Goal: Task Accomplishment & Management: Complete application form

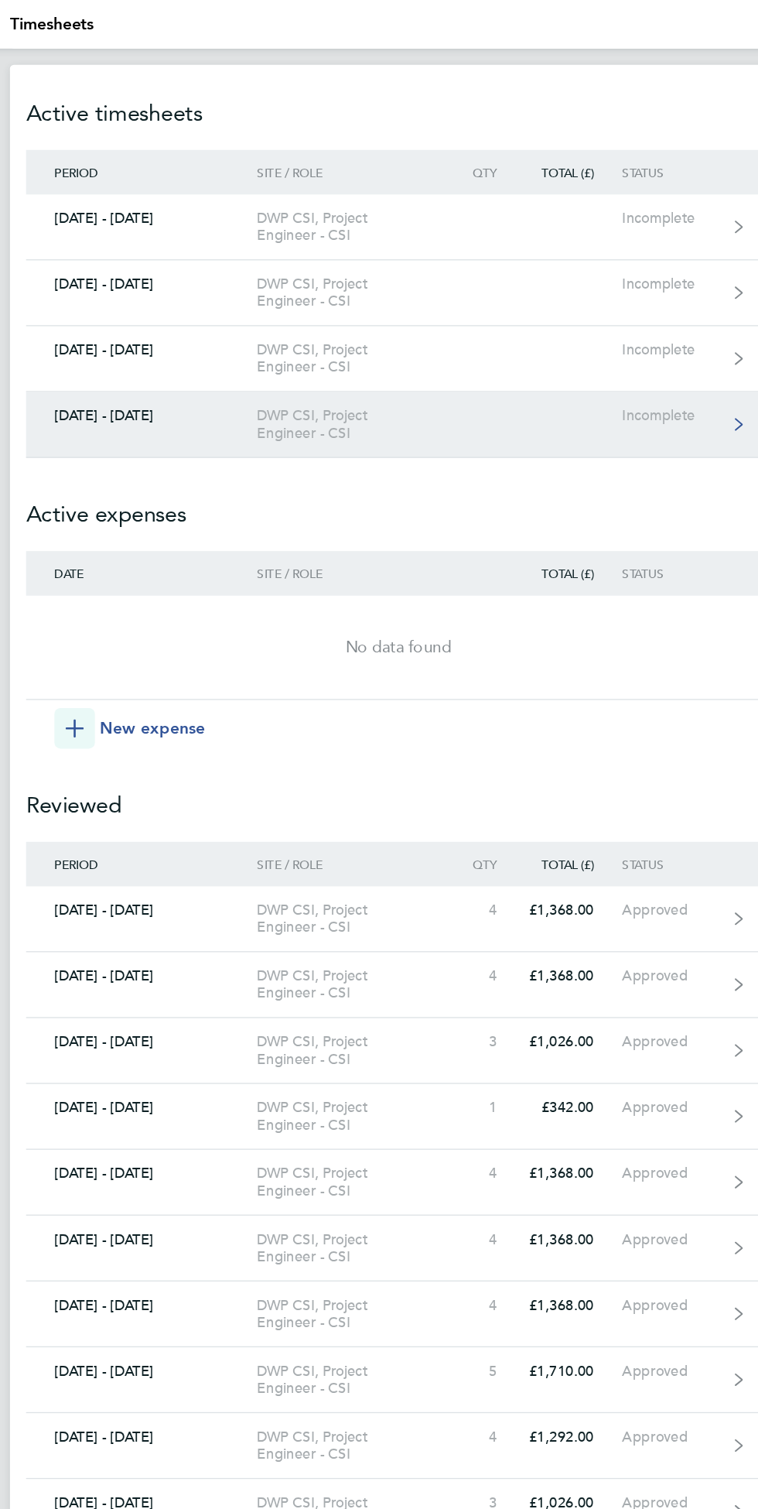
click at [176, 323] on div "[DATE] - [DATE]" at bounding box center [182, 317] width 176 height 13
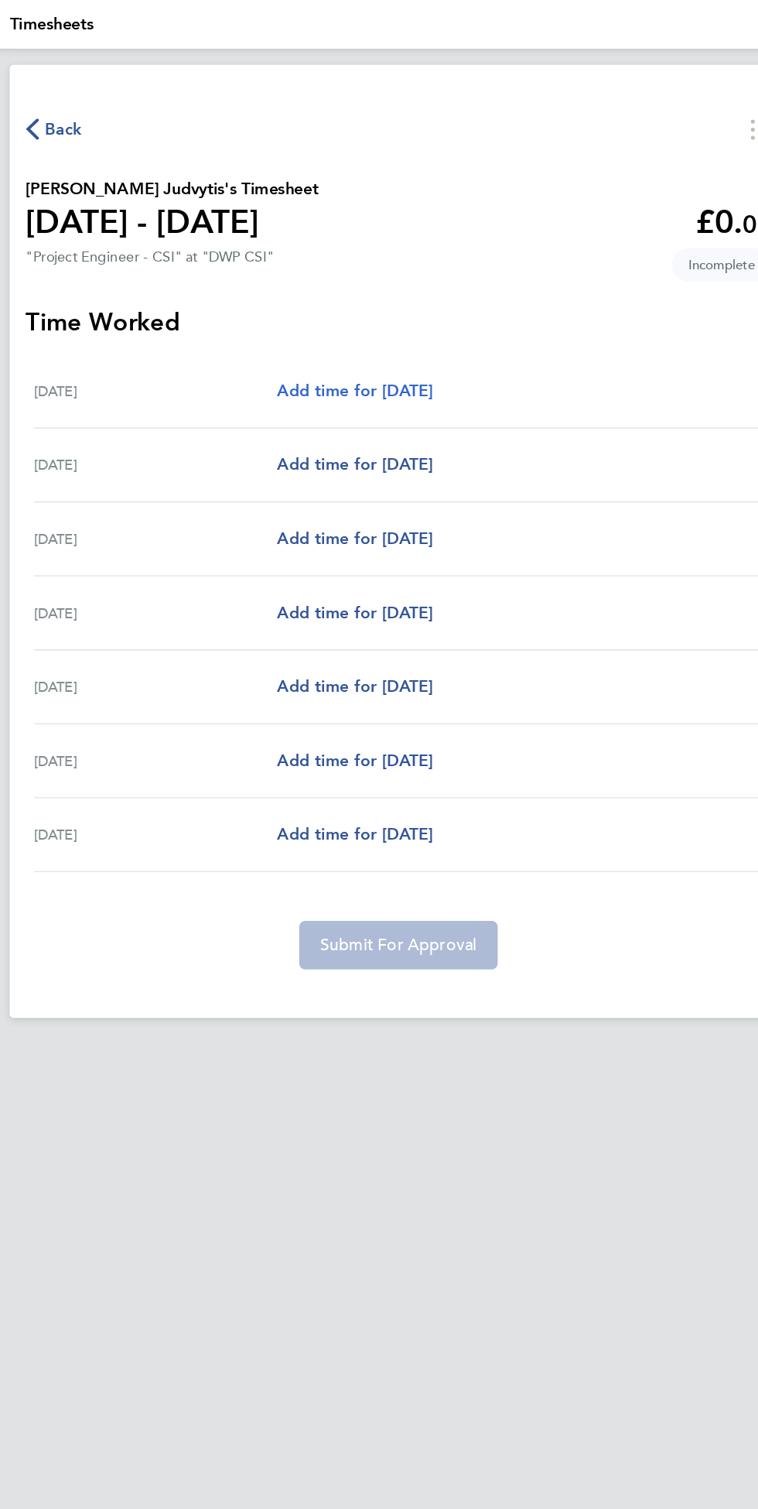
click at [396, 296] on span "Add time for [DATE]" at bounding box center [345, 298] width 119 height 15
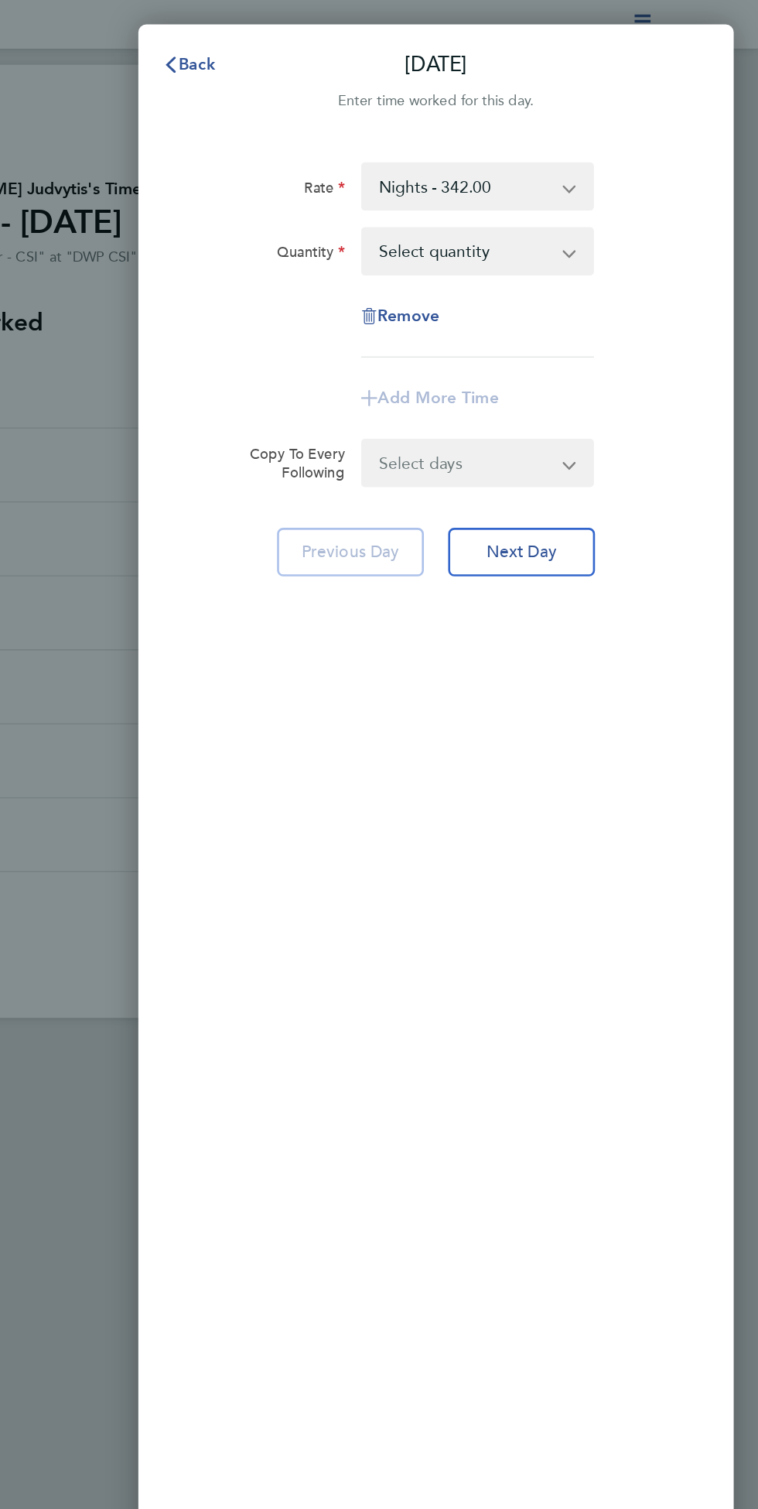
click at [626, 142] on app-icon-cross-button at bounding box center [622, 142] width 19 height 34
click at [613, 149] on select "Nights - 342.00 PE Rate - 266.00 Weekend Hourly Rate - 44.44 Basic Hourly Rate …" at bounding box center [535, 142] width 156 height 34
click at [613, 192] on app-icon-cross-button at bounding box center [622, 192] width 19 height 34
click at [613, 192] on select "Select quantity 0.5 1" at bounding box center [535, 192] width 156 height 34
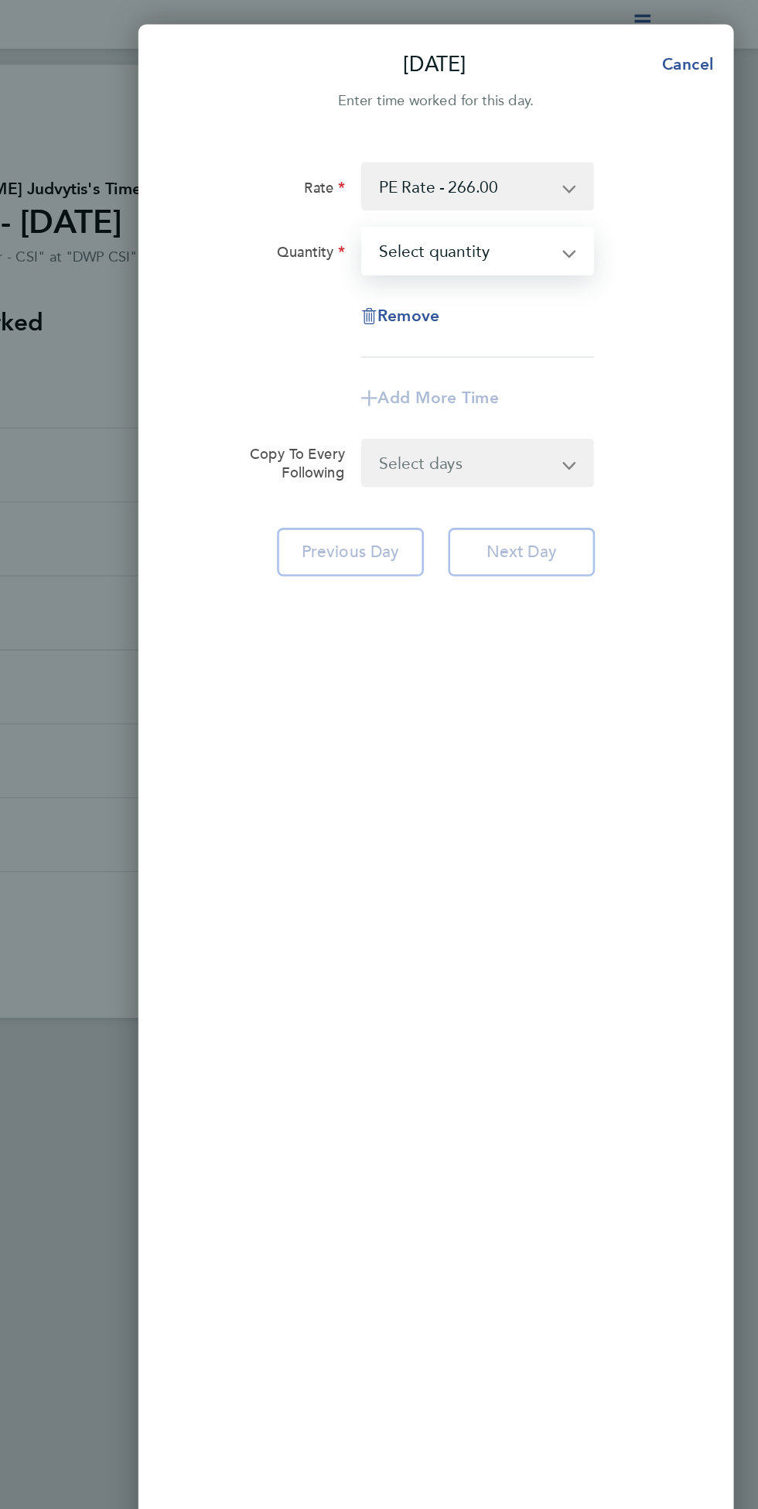
select select "1"
click at [464, 304] on icon "button" at bounding box center [461, 304] width 12 height 12
select select "null"
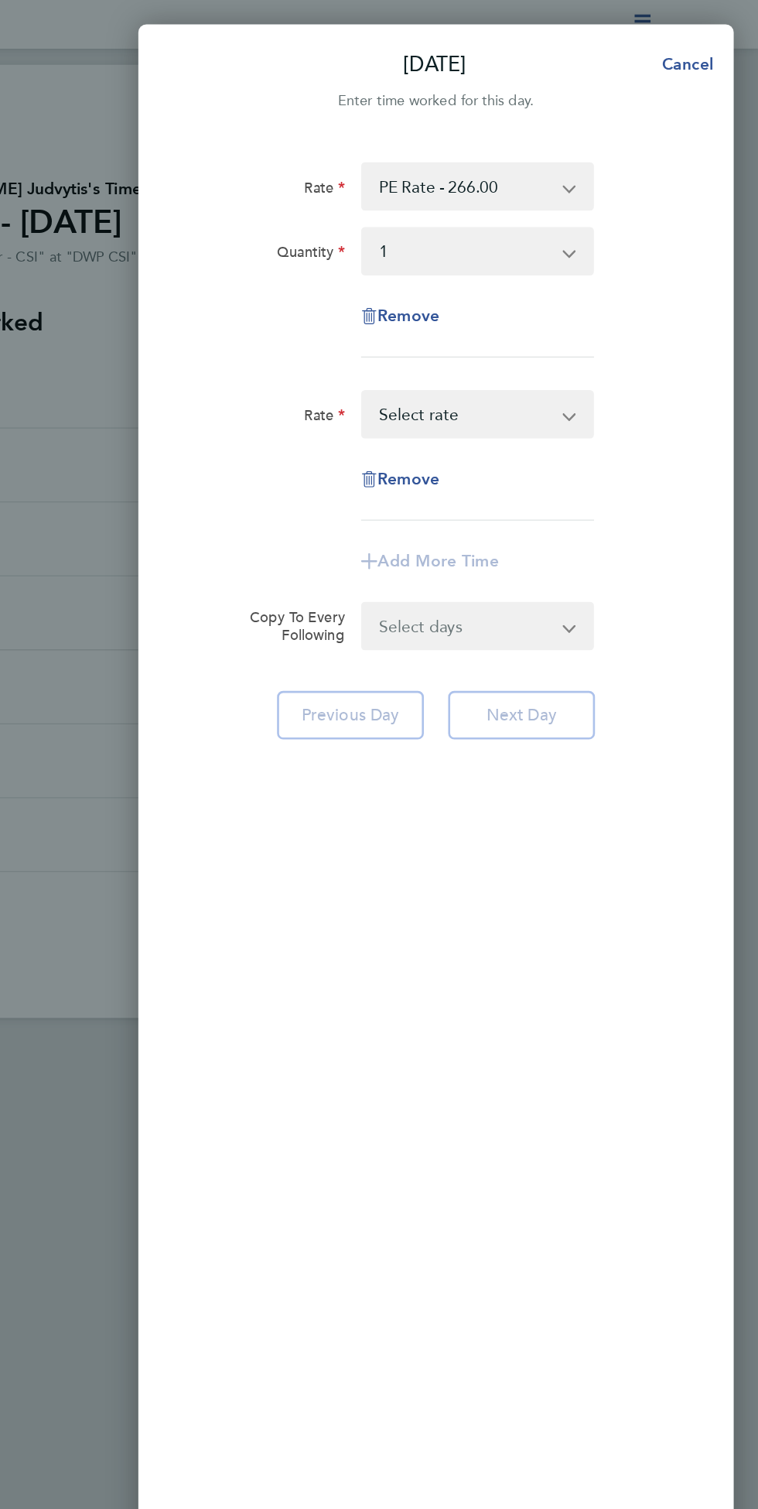
click at [618, 315] on app-icon-cross-button at bounding box center [622, 316] width 19 height 34
click at [613, 328] on select "Weekend Hourly Rate - 44.44 Basic Hourly Rate - 33.33 Weekend Hourly Rate - 355…" at bounding box center [535, 316] width 156 height 34
select select "30"
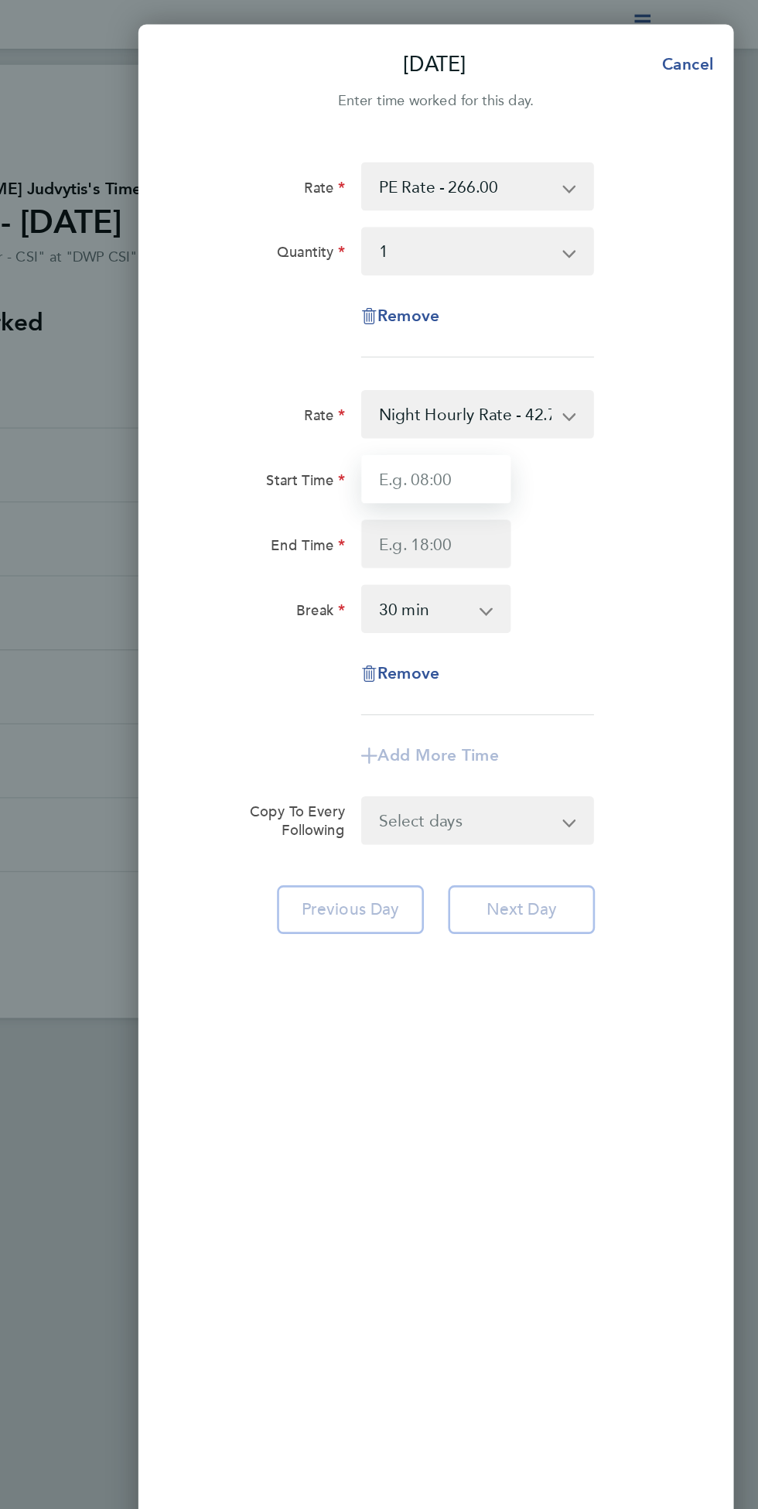
click at [542, 364] on input "Start Time" at bounding box center [512, 365] width 115 height 37
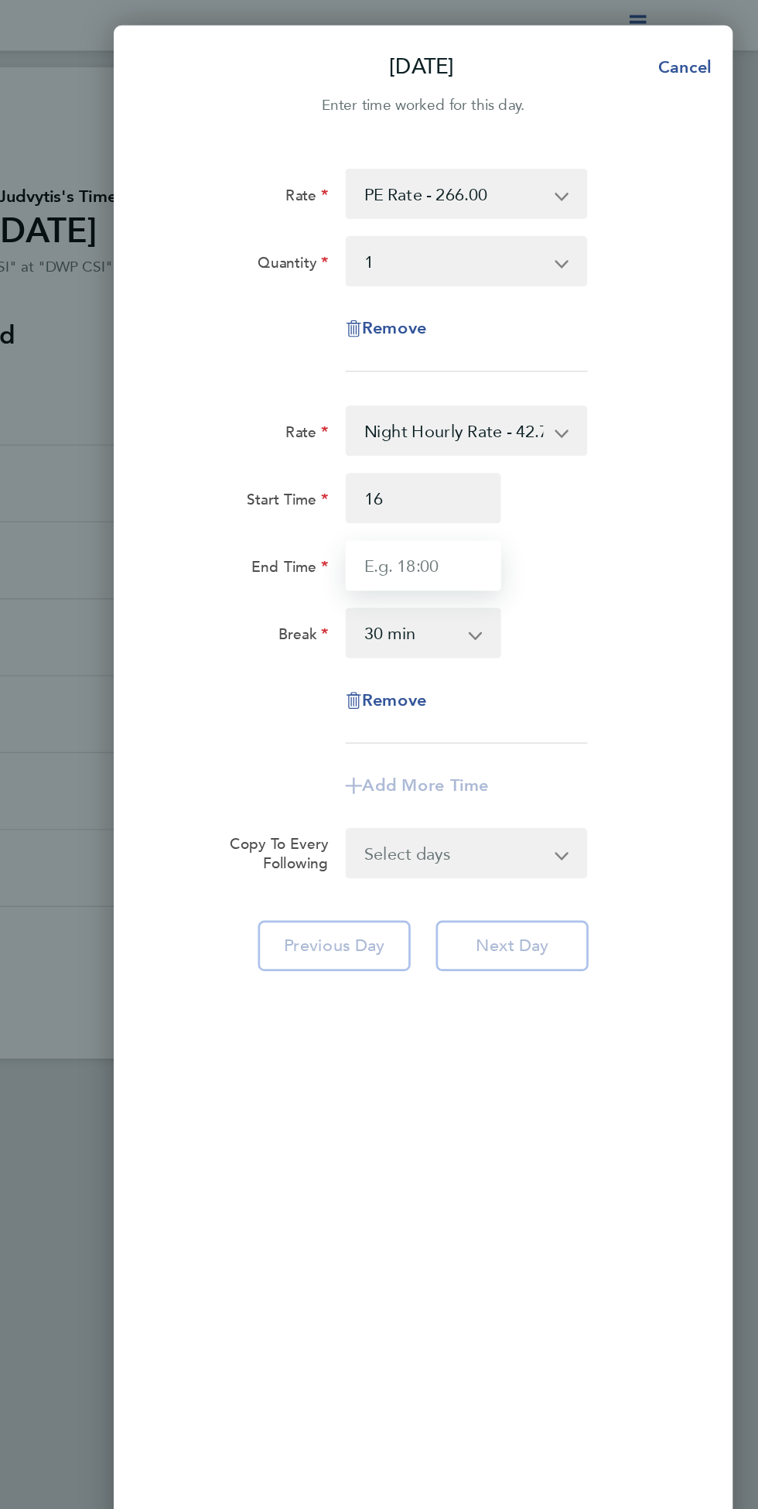
click at [508, 417] on input "End Time" at bounding box center [512, 415] width 115 height 37
type input "16:00"
type input "2"
click at [576, 484] on div "0 min 15 min 30 min 45 min 60 min 75 min 90 min" at bounding box center [512, 465] width 127 height 37
type input "03:00"
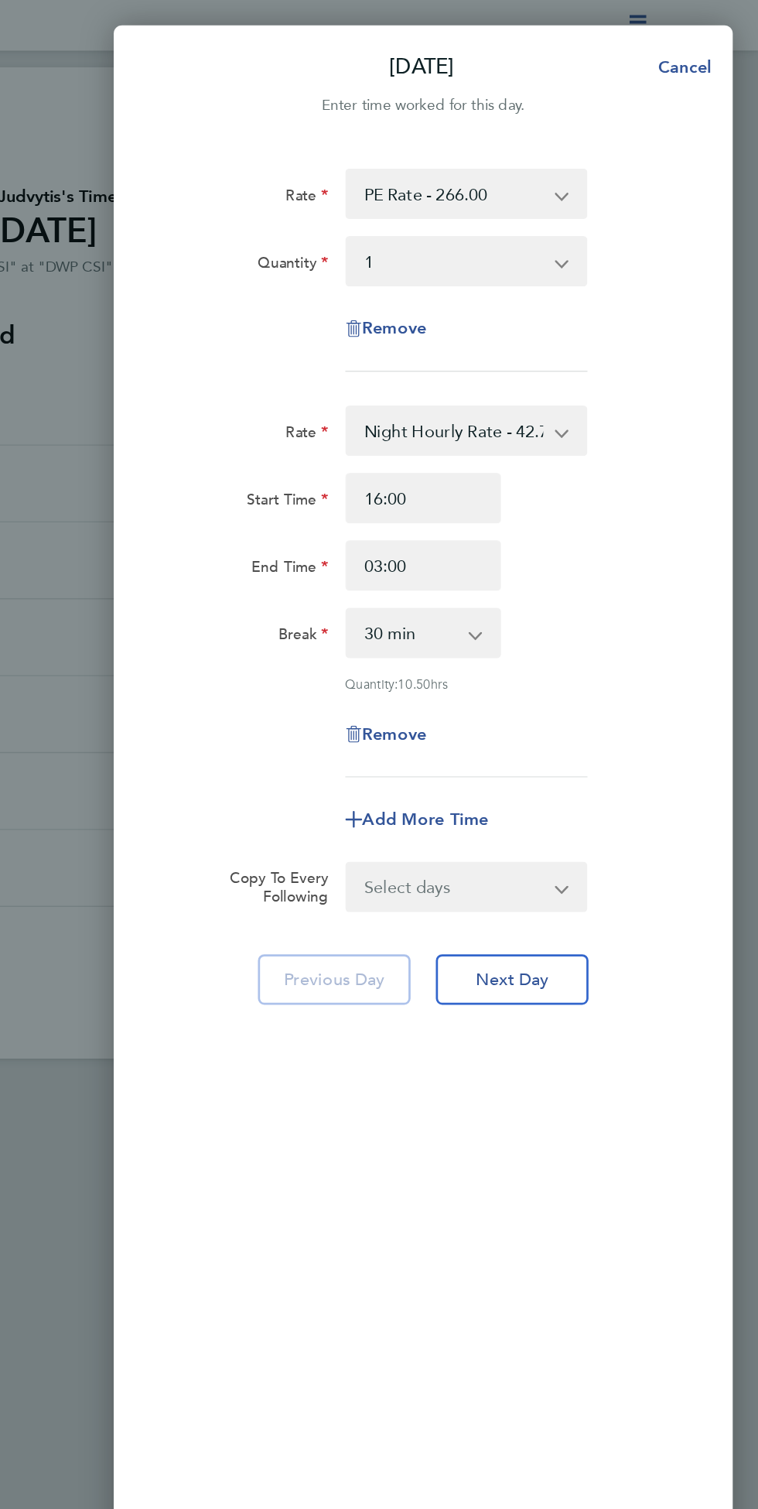
click at [549, 457] on select "0 min 15 min 30 min 45 min 60 min 75 min 90 min" at bounding box center [503, 465] width 93 height 34
select select "0"
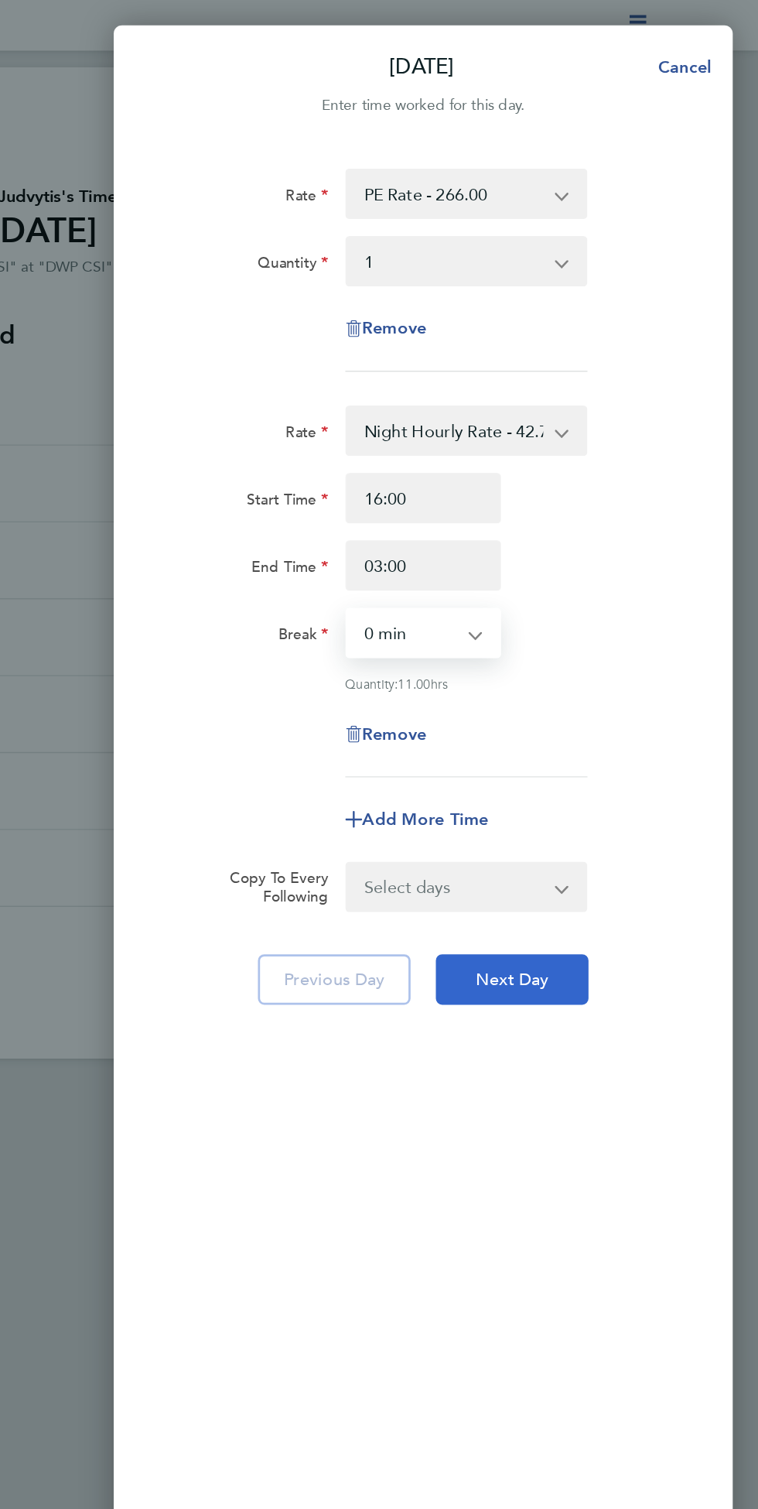
click at [604, 712] on span "Next Day" at bounding box center [577, 719] width 53 height 15
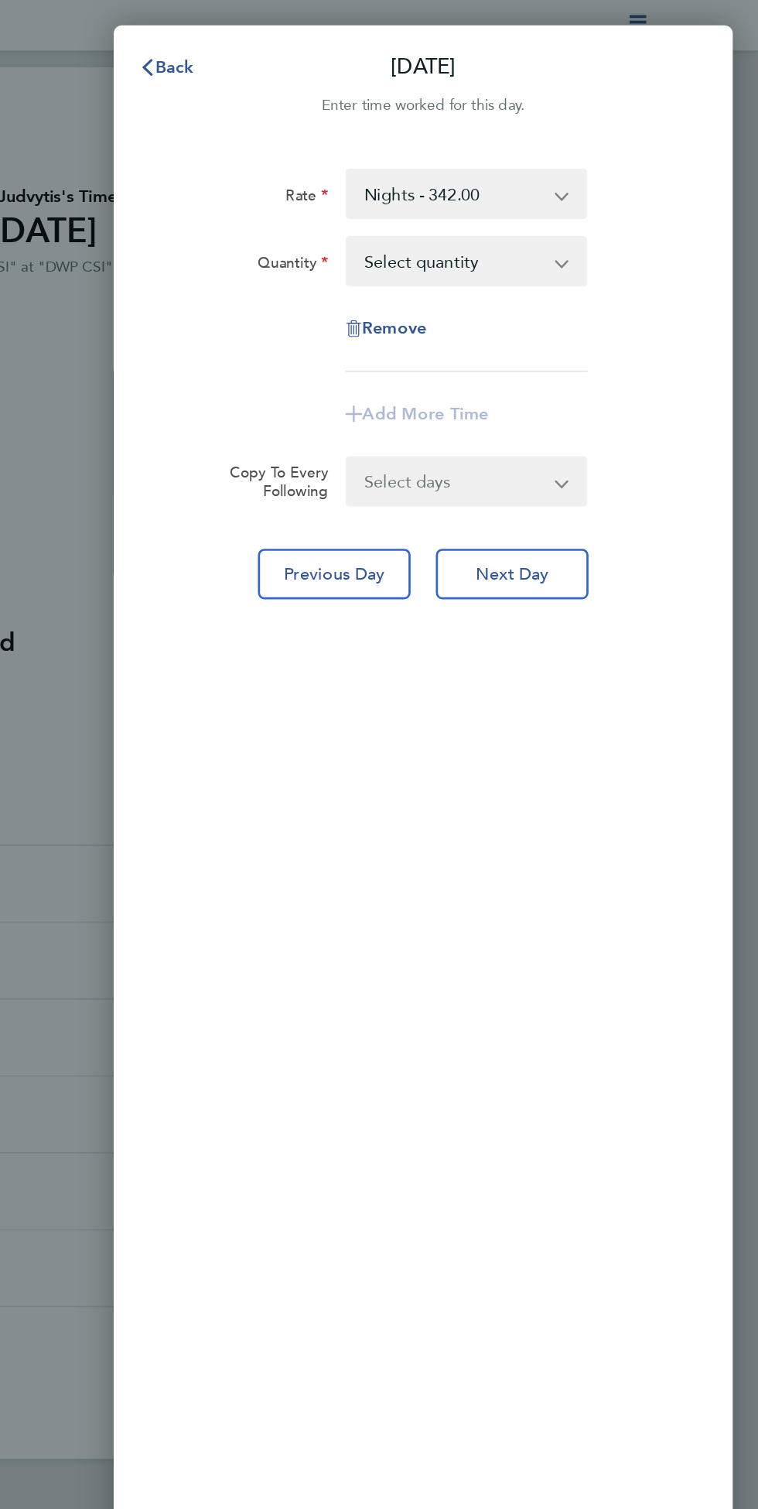
click at [613, 135] on select "Nights - 342.00 PE Rate - 266.00 Night Hourly Rate - 42.78 Basic Hourly Rate - …" at bounding box center [535, 142] width 156 height 34
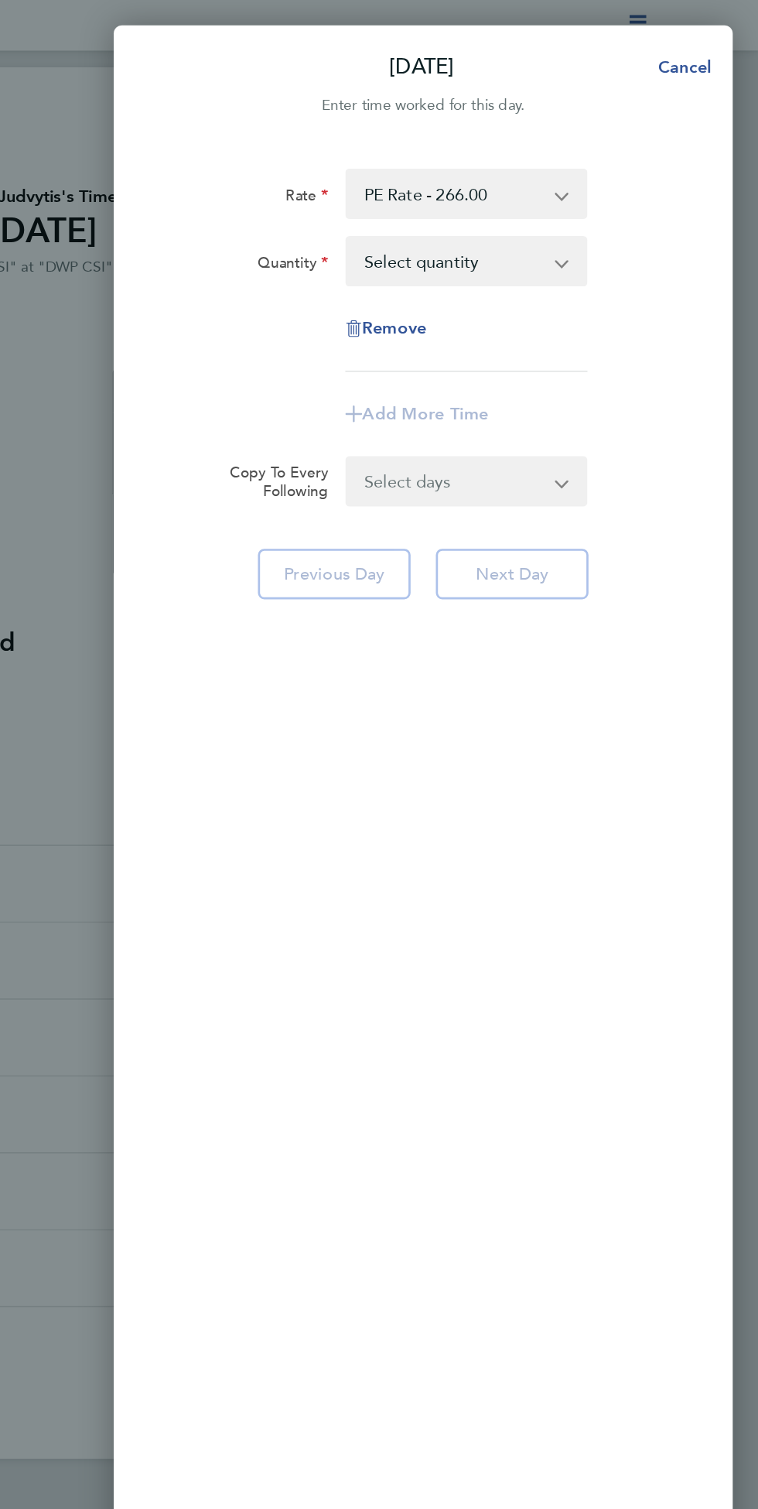
click at [613, 193] on select "Select quantity 0.5 1" at bounding box center [535, 192] width 156 height 34
select select "1"
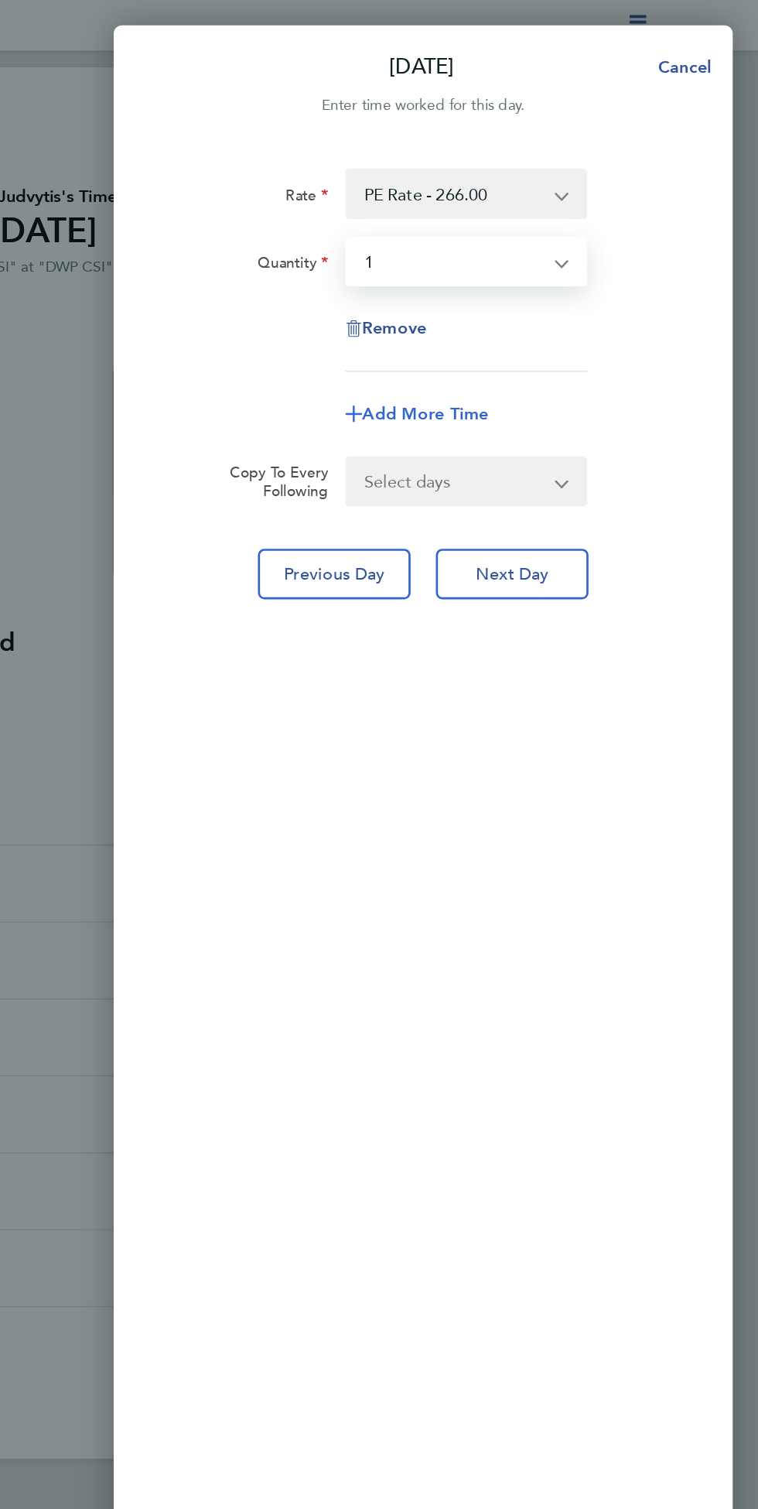
click at [544, 303] on span "Add More Time" at bounding box center [513, 303] width 93 height 15
select select "null"
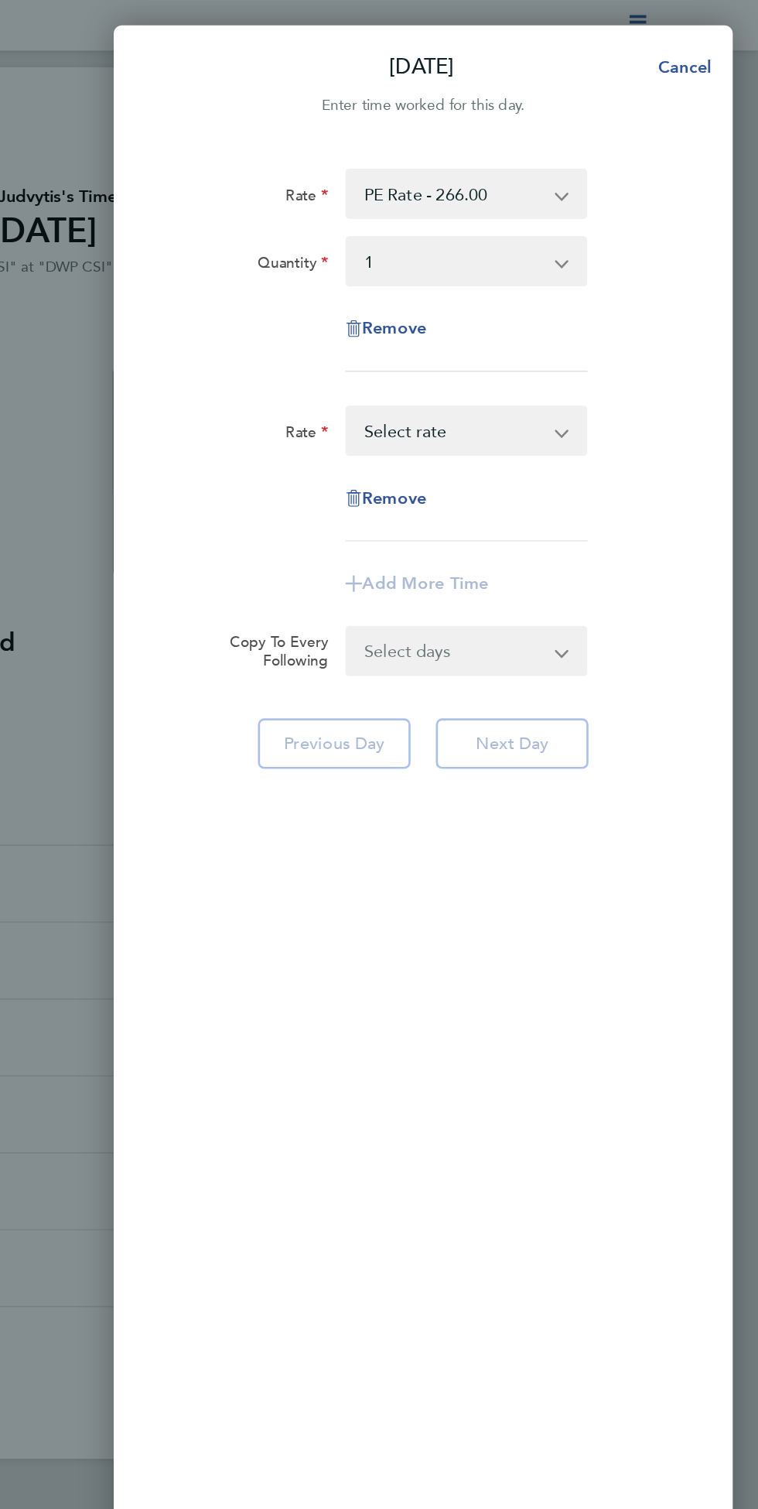
click at [613, 317] on select "Night Hourly Rate - 42.78 Basic Hourly Rate - 33.33 Weekend Hourly Rate - 355.0…" at bounding box center [535, 316] width 156 height 34
select select "30"
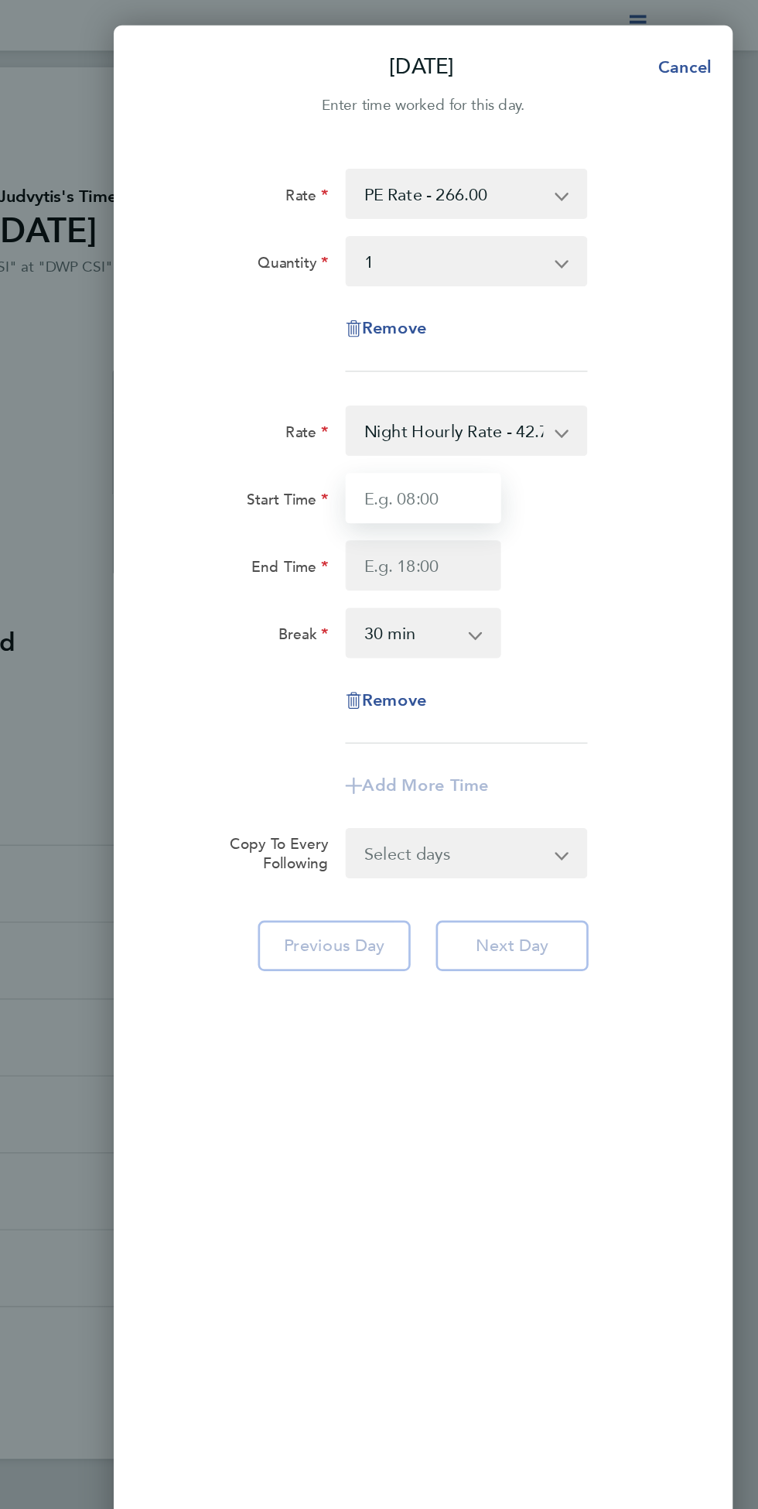
click at [544, 360] on input "Start Time" at bounding box center [512, 365] width 115 height 37
click at [497, 417] on input "End Time" at bounding box center [512, 415] width 115 height 37
type input "15:00"
click at [549, 457] on select "0 min 15 min 30 min 45 min 60 min 75 min 90 min" at bounding box center [503, 465] width 93 height 34
type input "02:00"
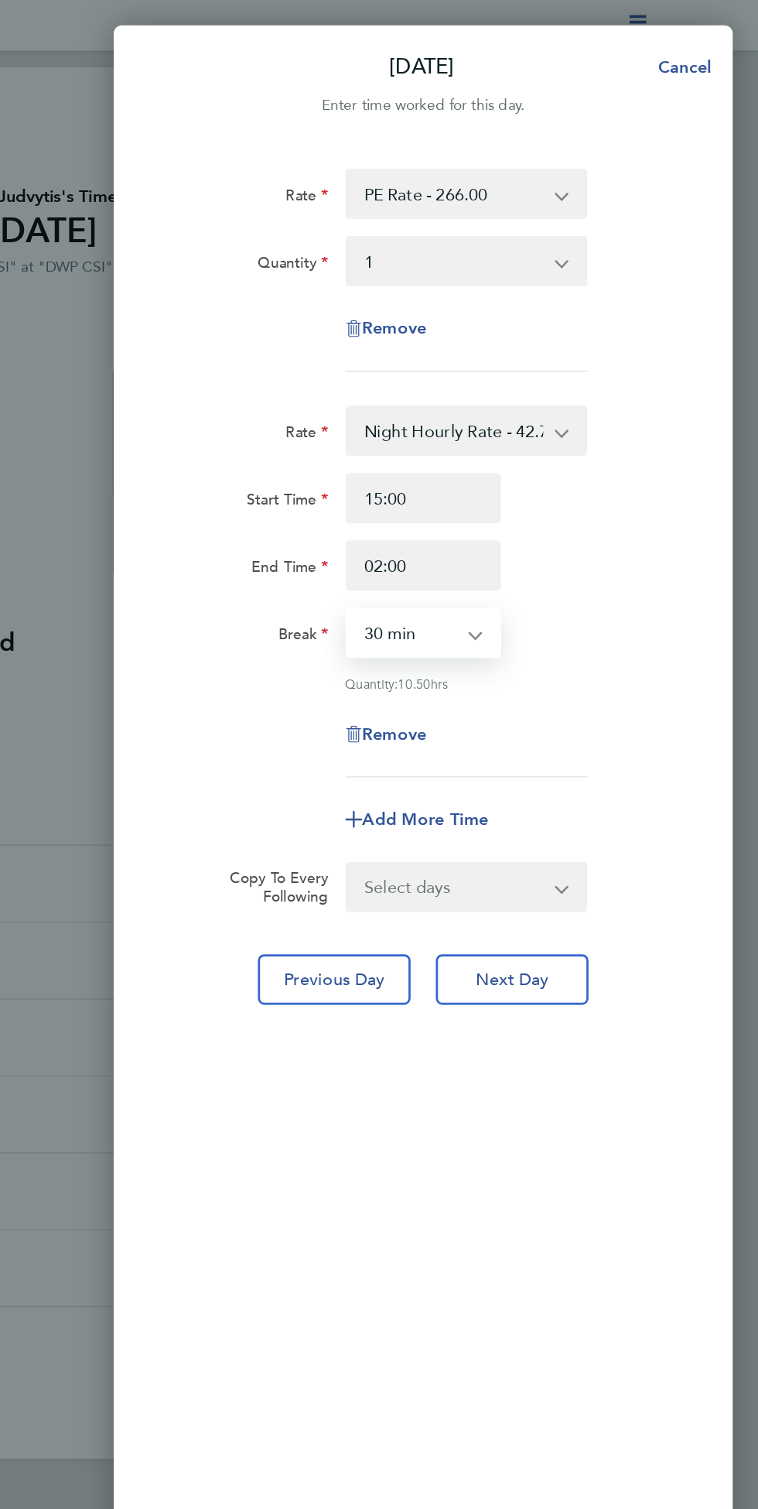
select select "0"
click at [597, 718] on span "Next Day" at bounding box center [577, 719] width 53 height 15
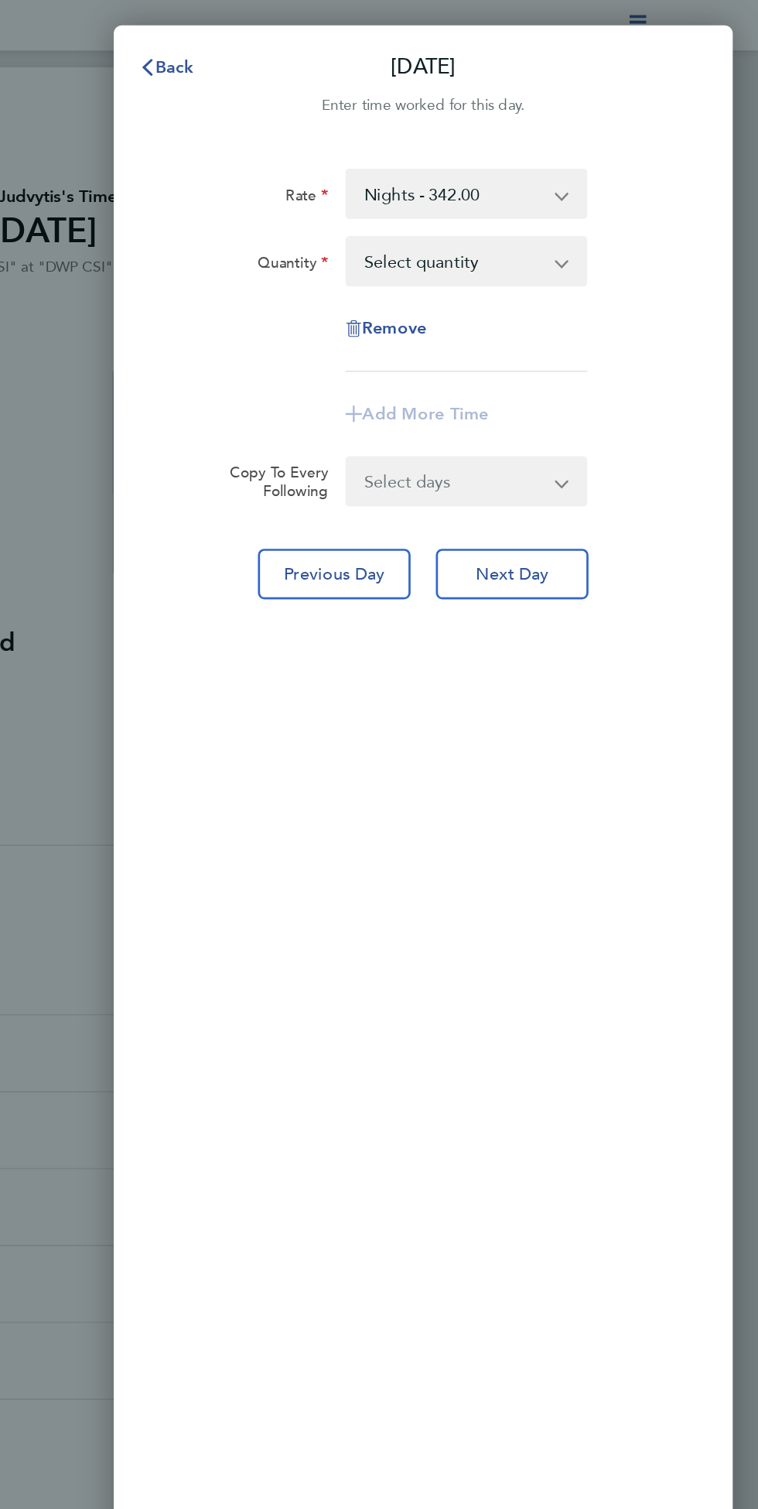
click at [613, 137] on select "Nights - 342.00 PE Rate - 266.00 Night Hourly Rate - 42.78 Basic Hourly Rate - …" at bounding box center [535, 142] width 156 height 34
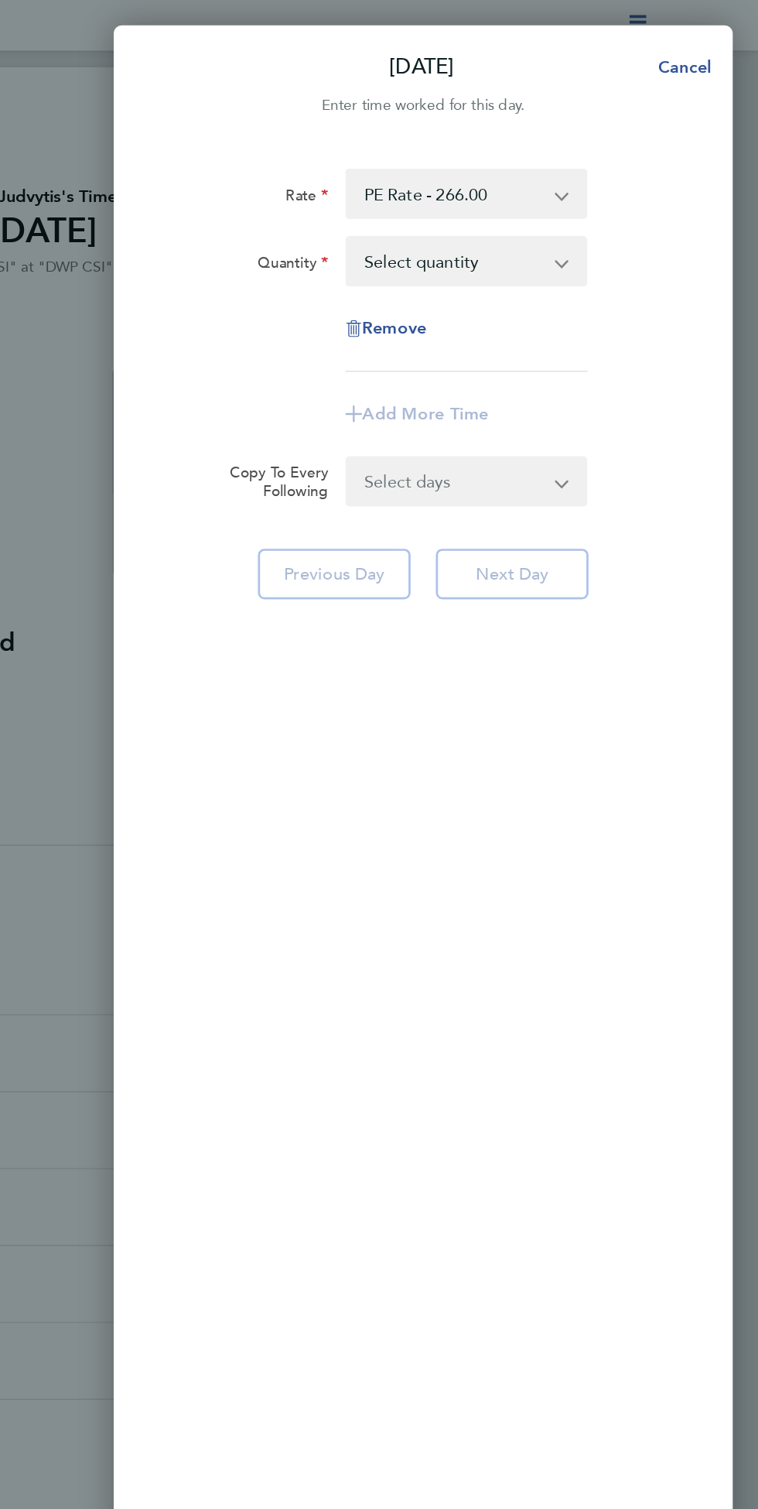
click at [613, 195] on select "Select quantity 0.5 1" at bounding box center [535, 192] width 156 height 34
select select "1"
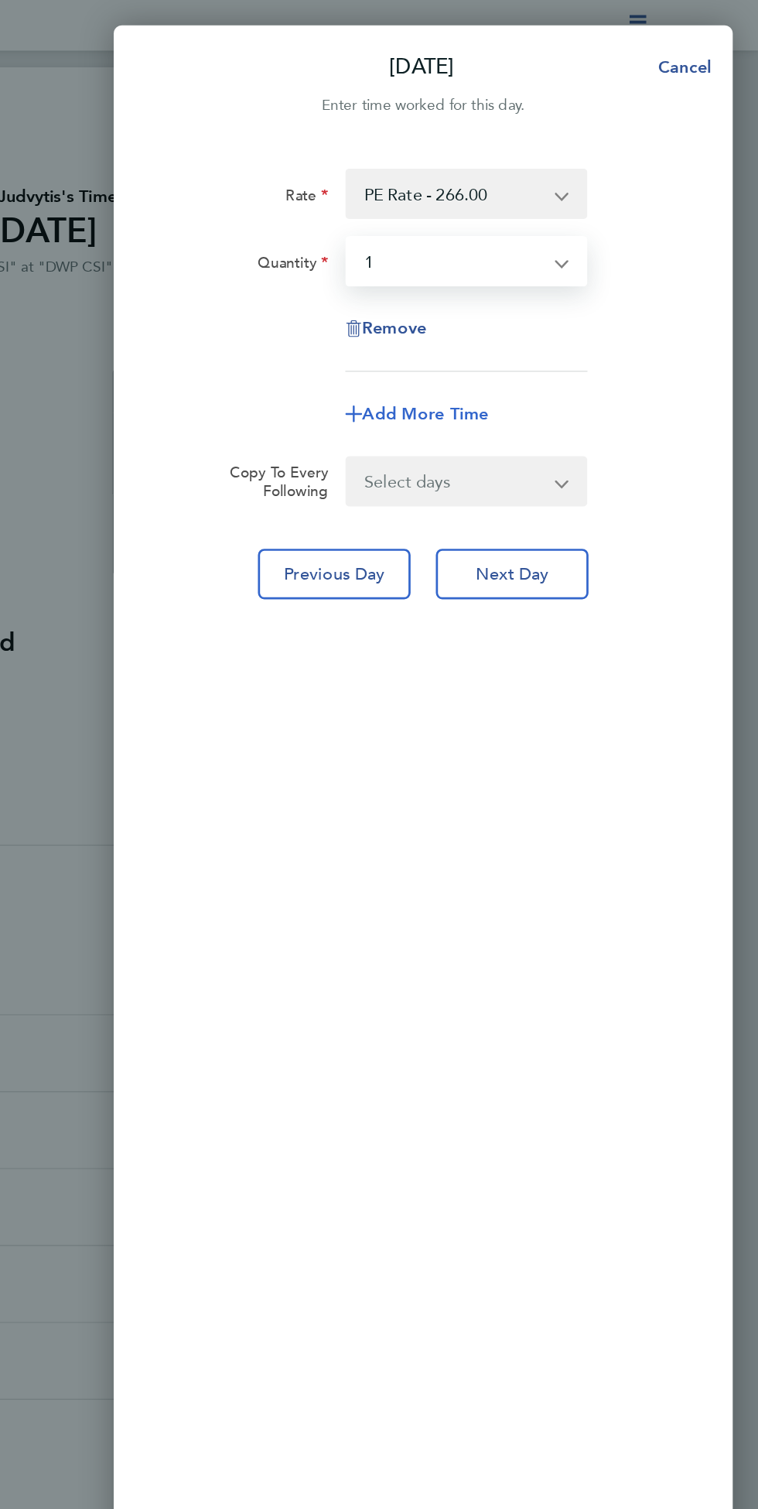
click at [536, 301] on span "Add More Time" at bounding box center [513, 303] width 93 height 15
select select "null"
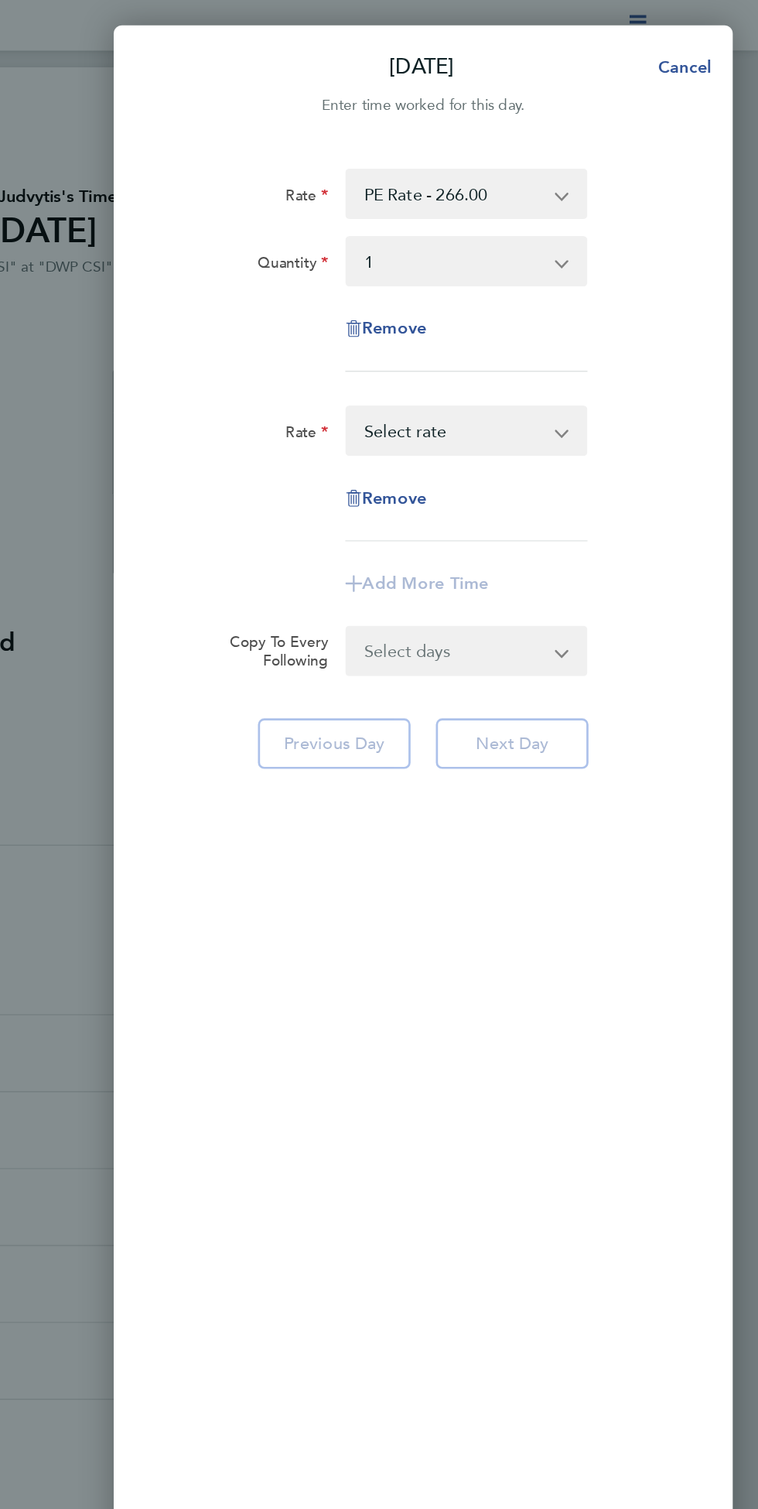
click at [577, 317] on select "Night Hourly Rate - 42.78 Basic Hourly Rate - 33.33 Weekend Hourly Rate - 355.0…" at bounding box center [535, 316] width 156 height 34
select select "30"
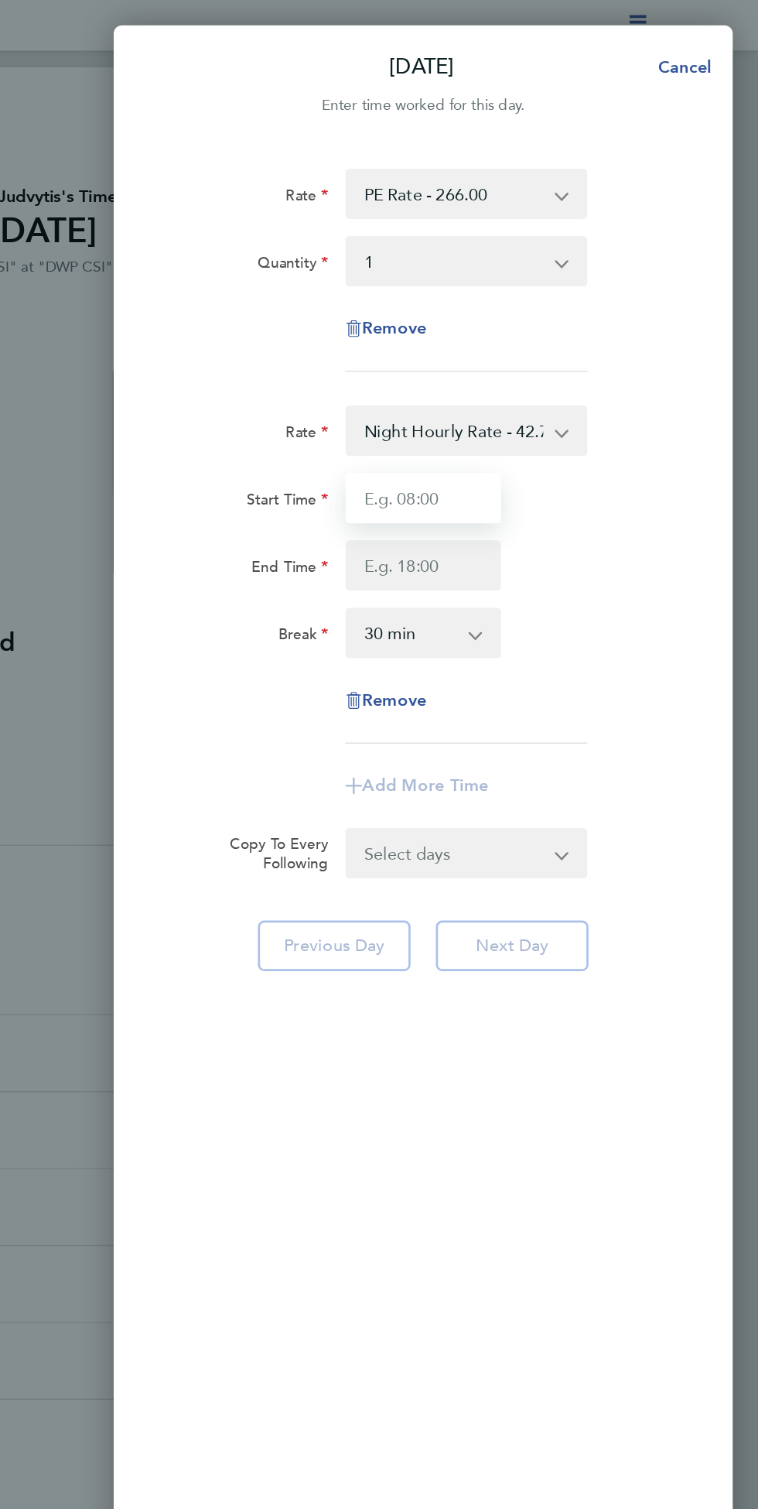
click at [536, 363] on input "Start Time" at bounding box center [512, 365] width 115 height 37
click at [481, 409] on input "End Time" at bounding box center [512, 415] width 115 height 37
type input "15:00"
click at [498, 471] on select "0 min 15 min 30 min 45 min 60 min 75 min 90 min" at bounding box center [503, 465] width 93 height 34
type input "02:00"
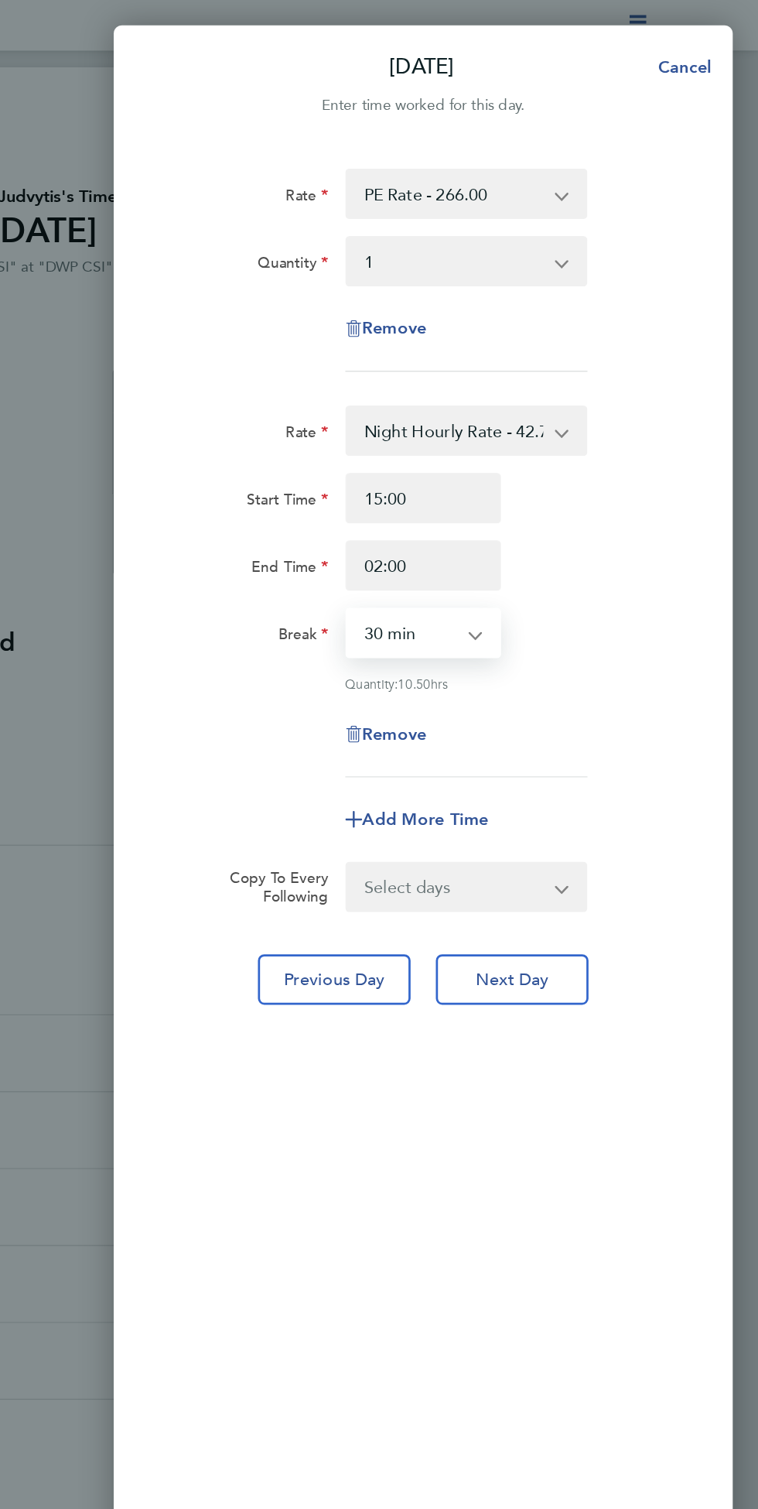
select select "0"
click at [595, 720] on span "Next Day" at bounding box center [577, 719] width 53 height 15
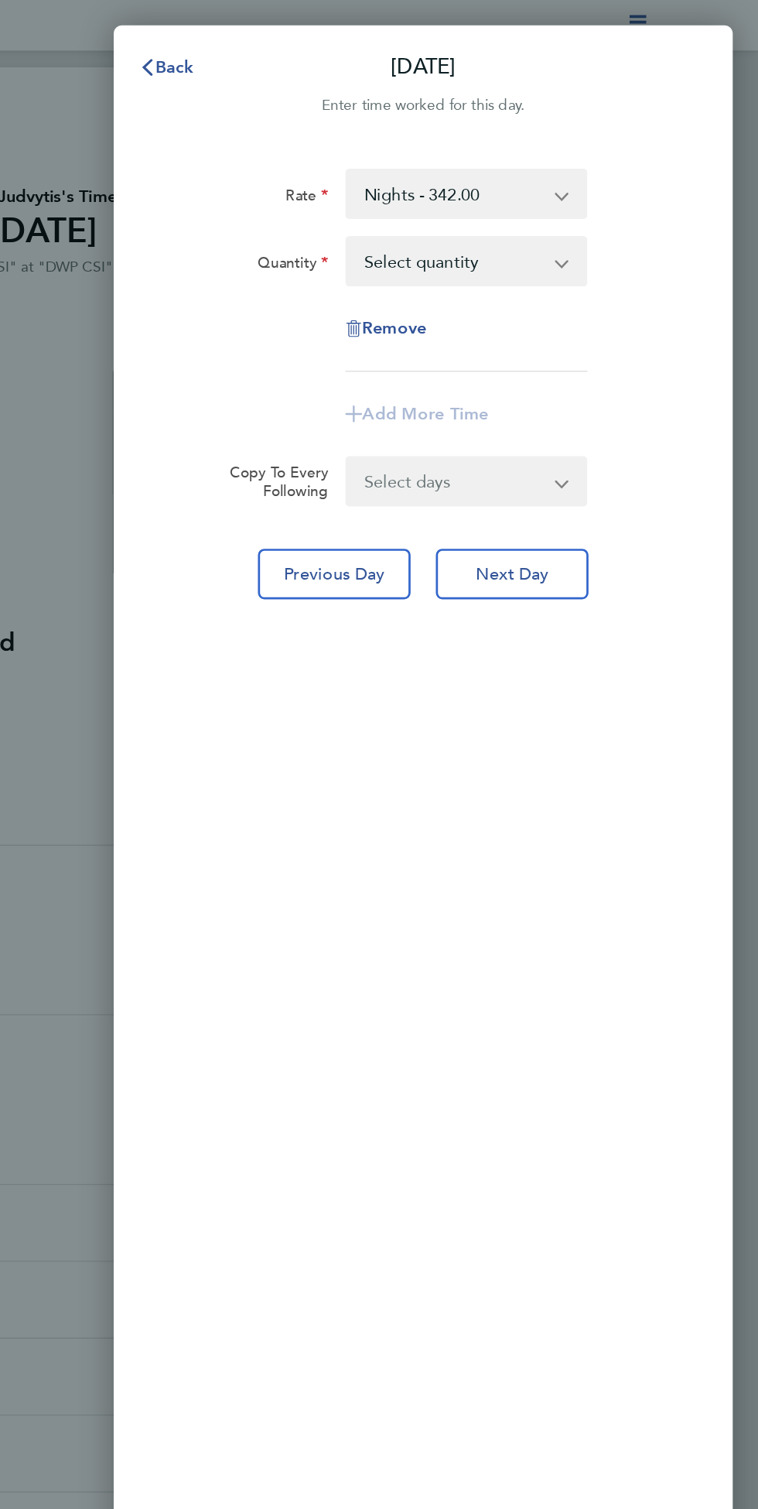
click at [613, 143] on select "Nights - 342.00 PE Rate - 266.00 Night Hourly Rate - 42.78 Basic Hourly Rate - …" at bounding box center [535, 142] width 156 height 34
select select "30"
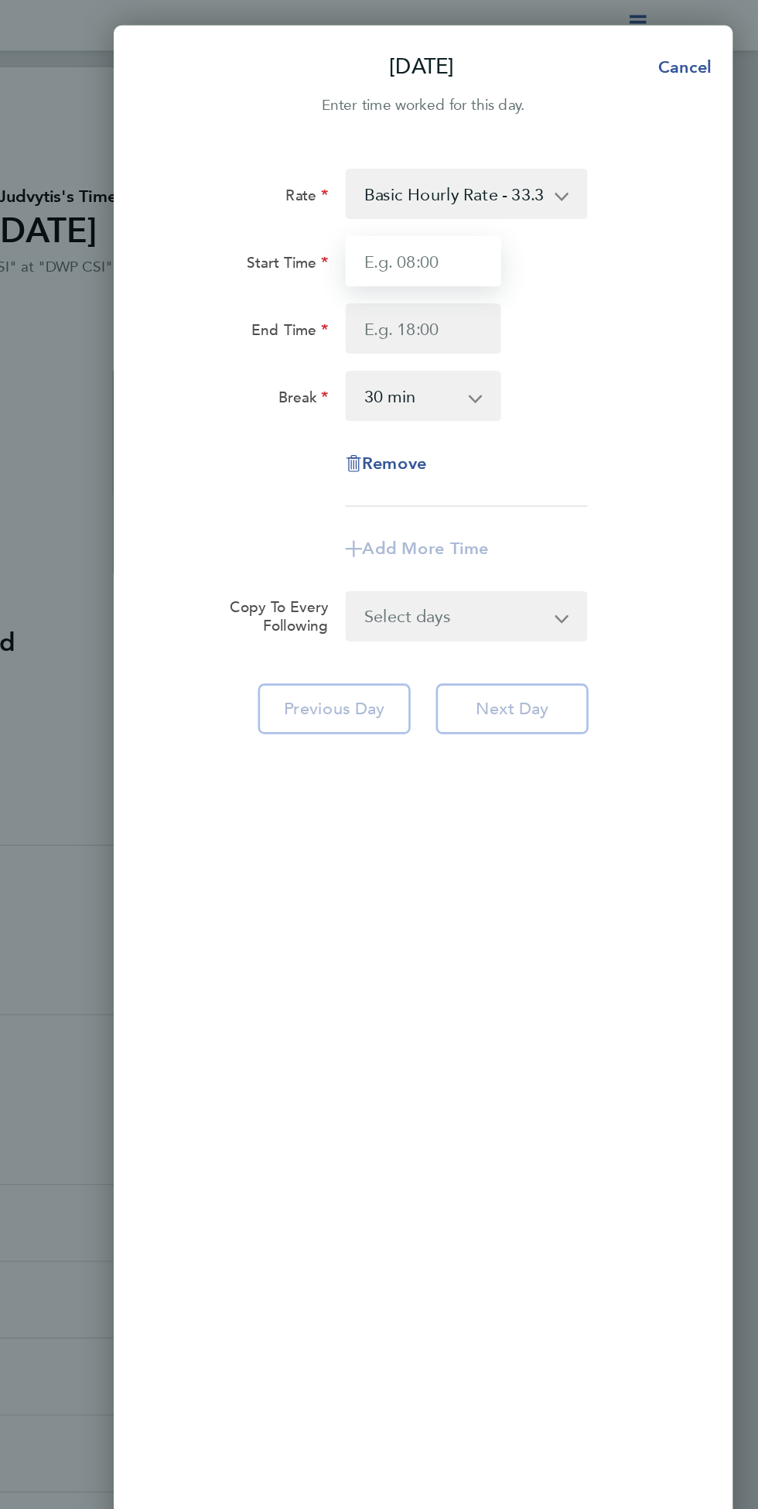
click at [529, 193] on input "Start Time" at bounding box center [512, 191] width 115 height 37
click at [496, 244] on input "End Time" at bounding box center [512, 241] width 115 height 37
type input "07:00"
type input "1"
click at [549, 295] on select "0 min 15 min 30 min 45 min 60 min 75 min 90 min" at bounding box center [503, 291] width 93 height 34
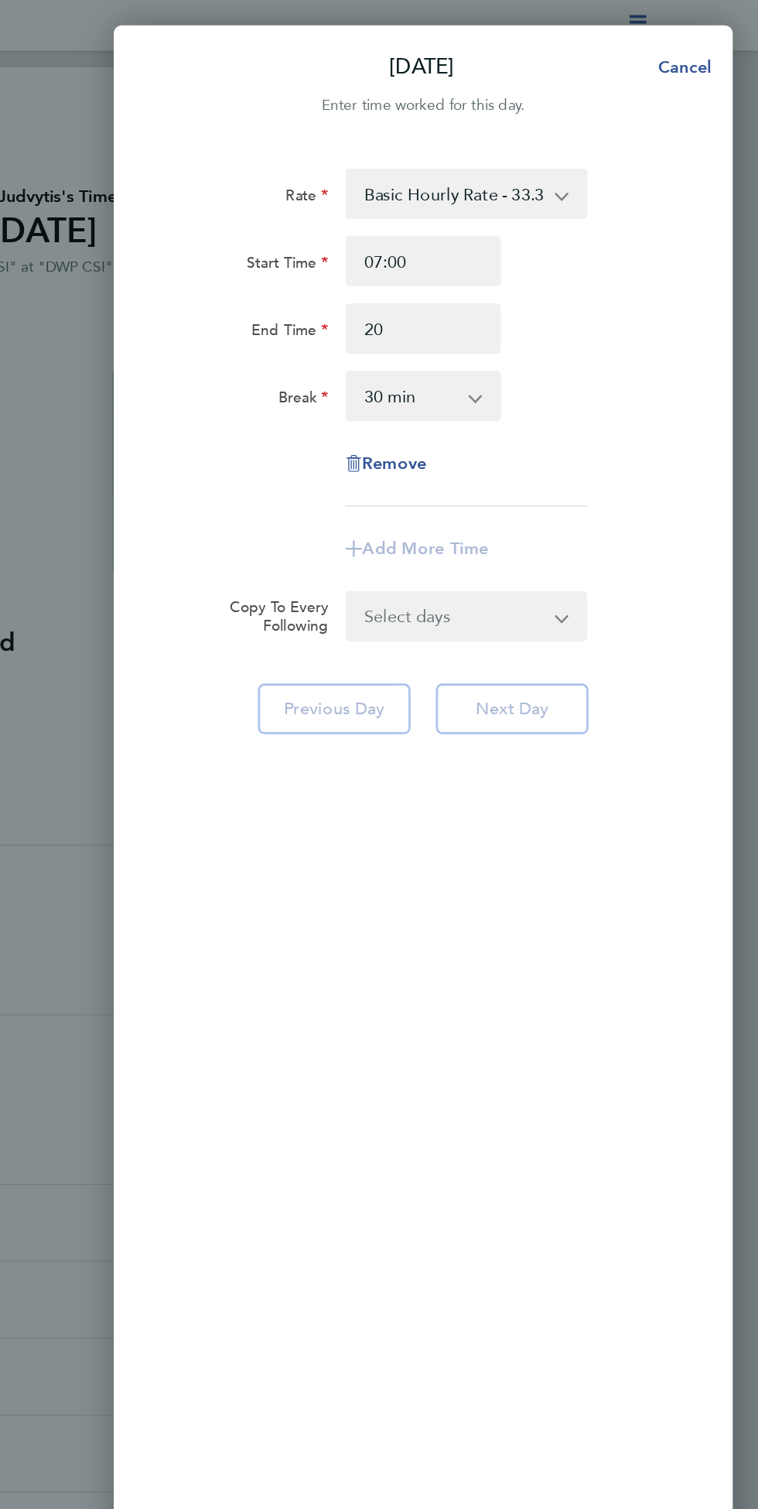
type input "20:00"
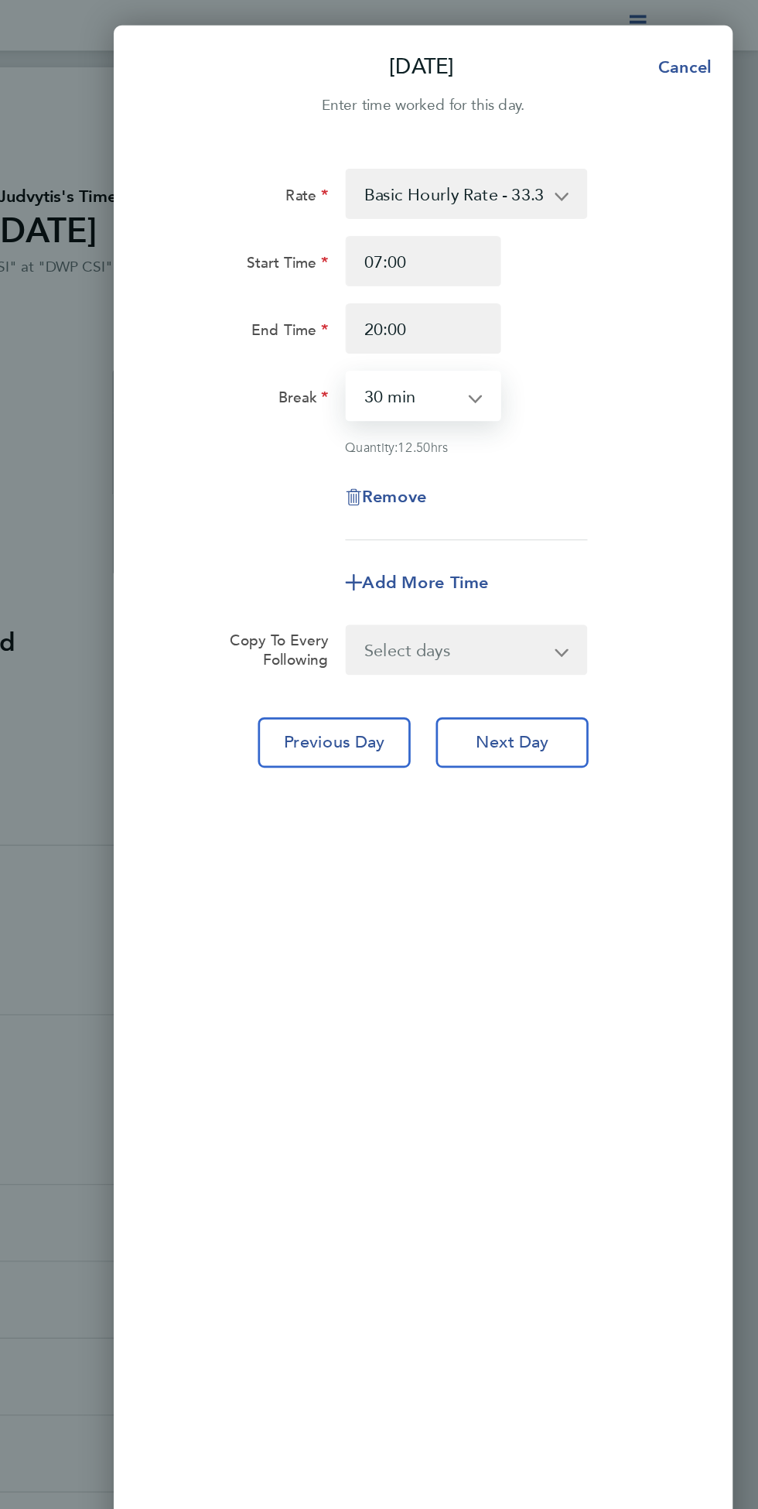
select select "0"
click at [703, 436] on div "Add More Time" at bounding box center [512, 427] width 381 height 37
click at [634, 527] on button "Next Day" at bounding box center [578, 545] width 112 height 37
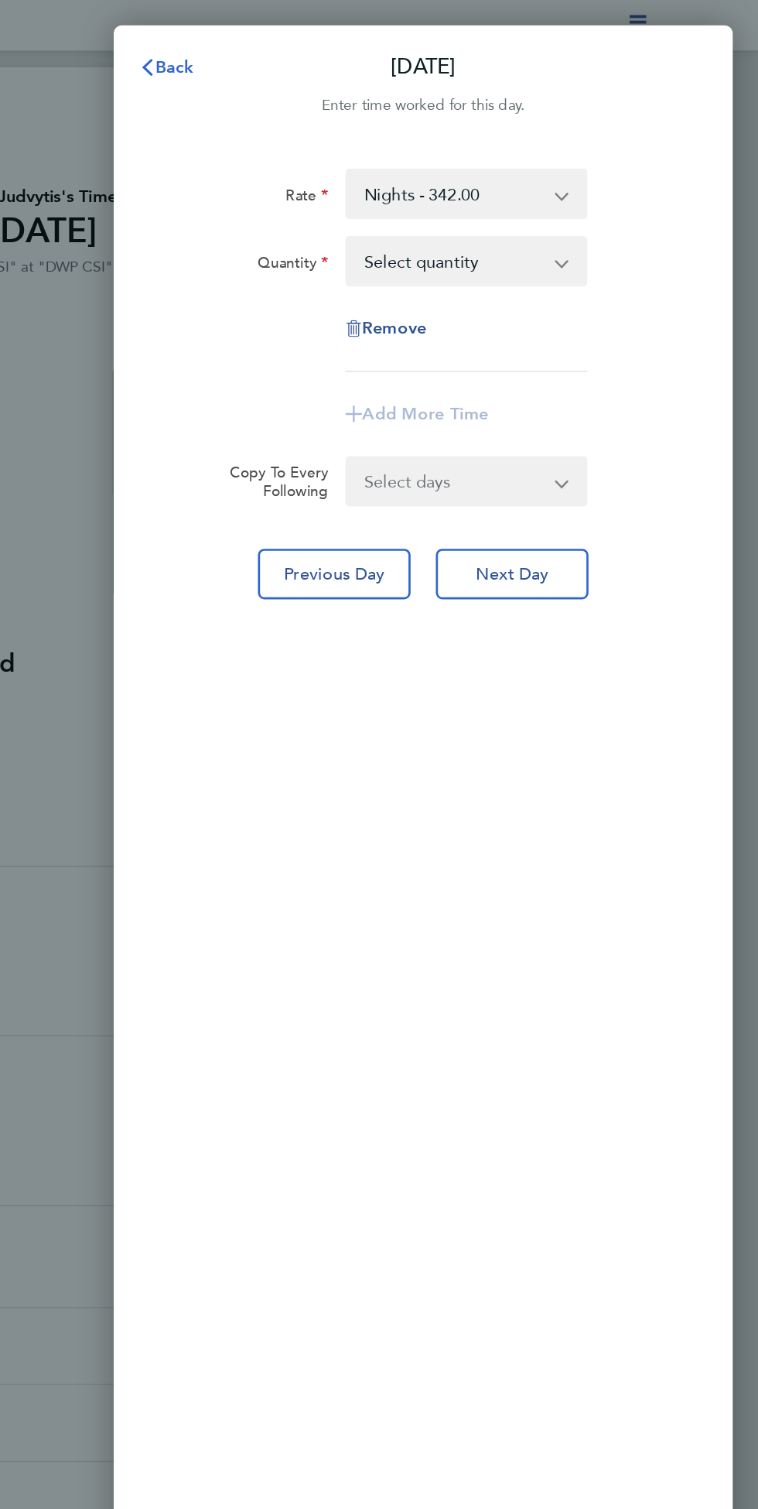
click at [325, 46] on span "Back" at bounding box center [330, 49] width 29 height 15
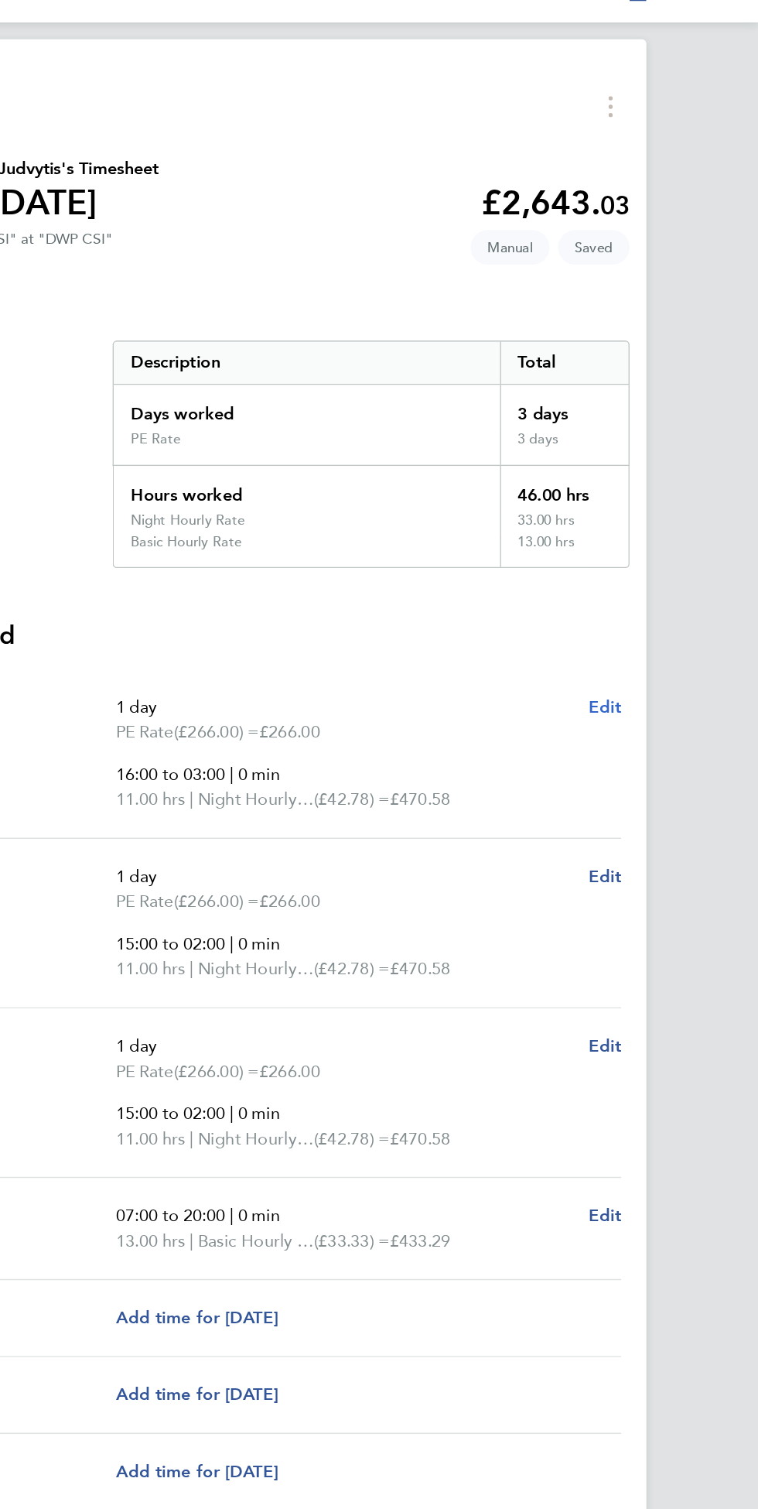
click at [640, 538] on span "Edit" at bounding box center [646, 539] width 24 height 15
select select "1"
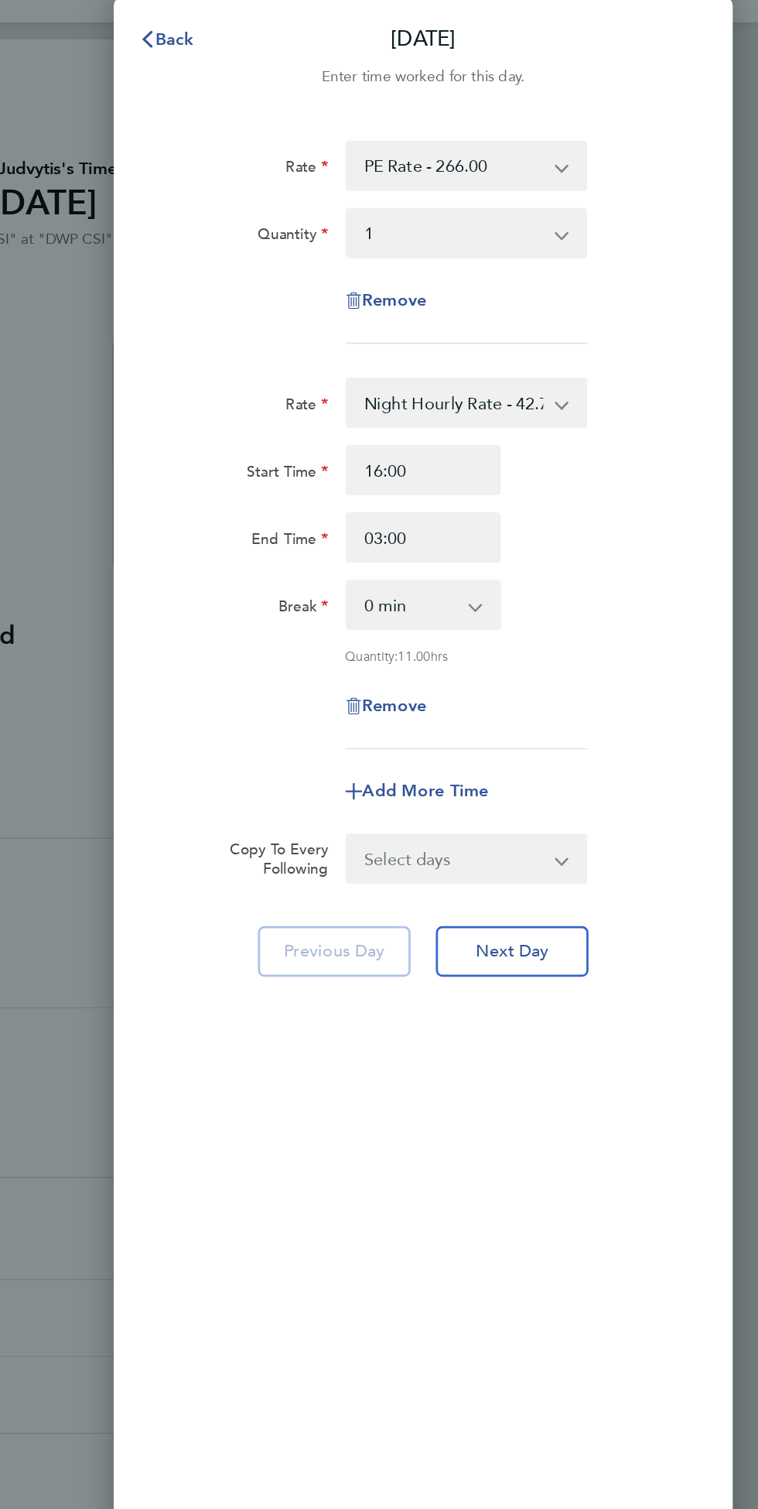
click at [613, 159] on select "PE Rate - 266.00 Nights - 342.00 Night Hourly Rate - 42.78 Basic Hourly Rate - …" at bounding box center [535, 142] width 156 height 34
select select "30"
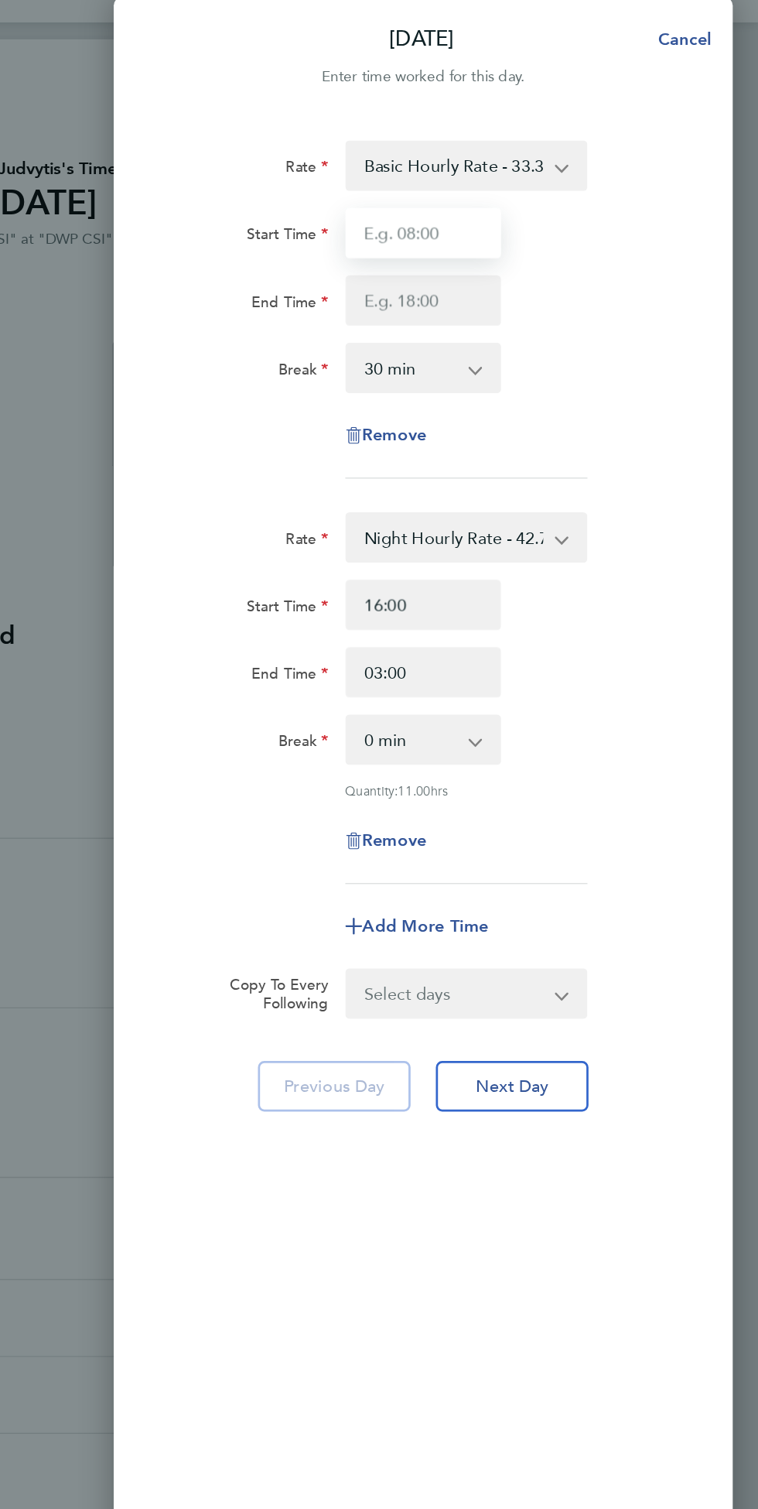
click at [535, 191] on input "Start Time" at bounding box center [512, 191] width 115 height 37
click at [493, 234] on input "End Time" at bounding box center [512, 241] width 115 height 37
type input "07:00"
click at [554, 290] on app-icon-cross-button at bounding box center [558, 291] width 19 height 34
type input "15:00"
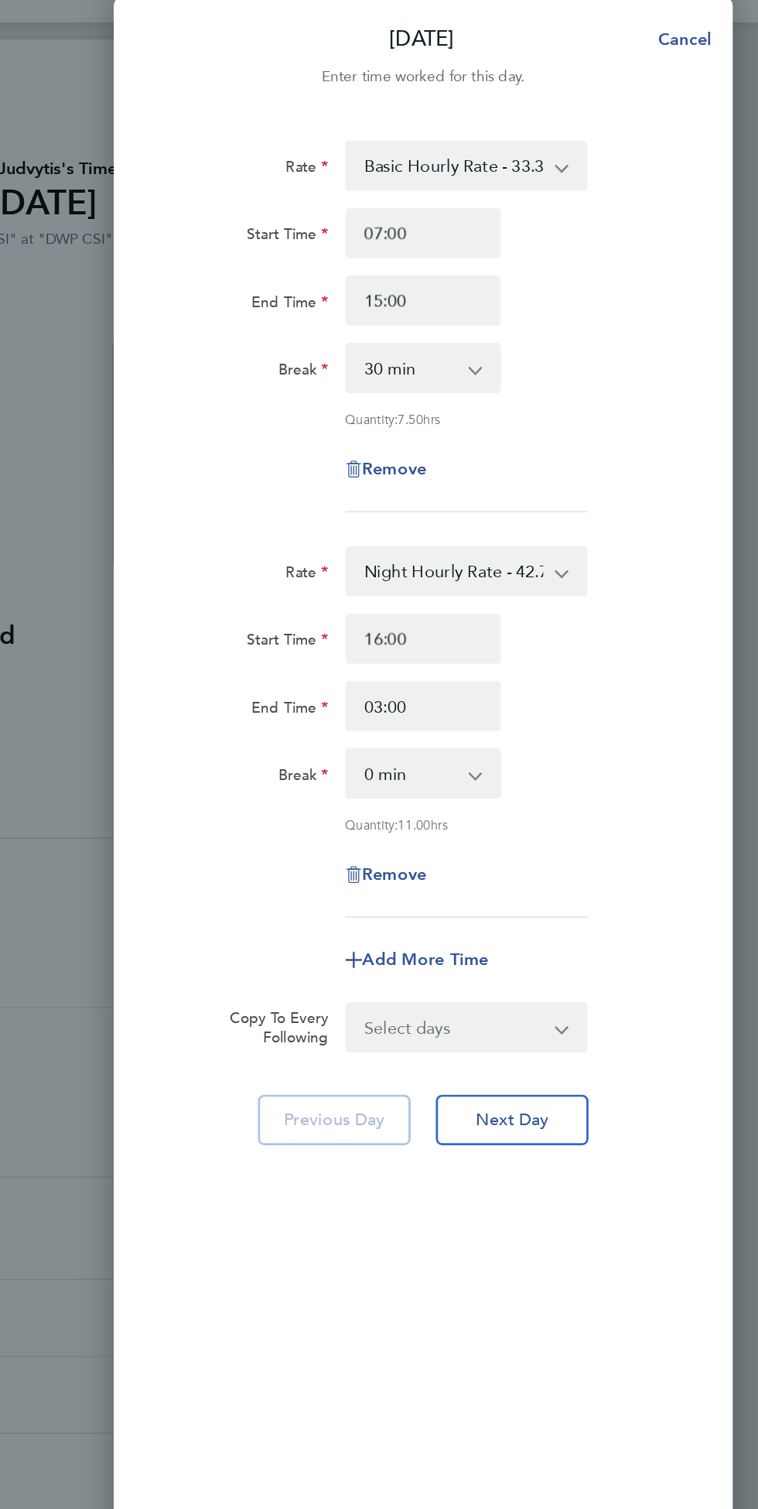
click at [549, 307] on select "0 min 15 min 30 min 45 min 60 min 75 min 90 min" at bounding box center [503, 291] width 93 height 34
select select "0"
click at [679, 347] on div "Remove" at bounding box center [512, 365] width 381 height 37
click at [536, 484] on input "16:00" at bounding box center [512, 489] width 115 height 37
click at [488, 534] on input "03:00" at bounding box center [512, 539] width 115 height 37
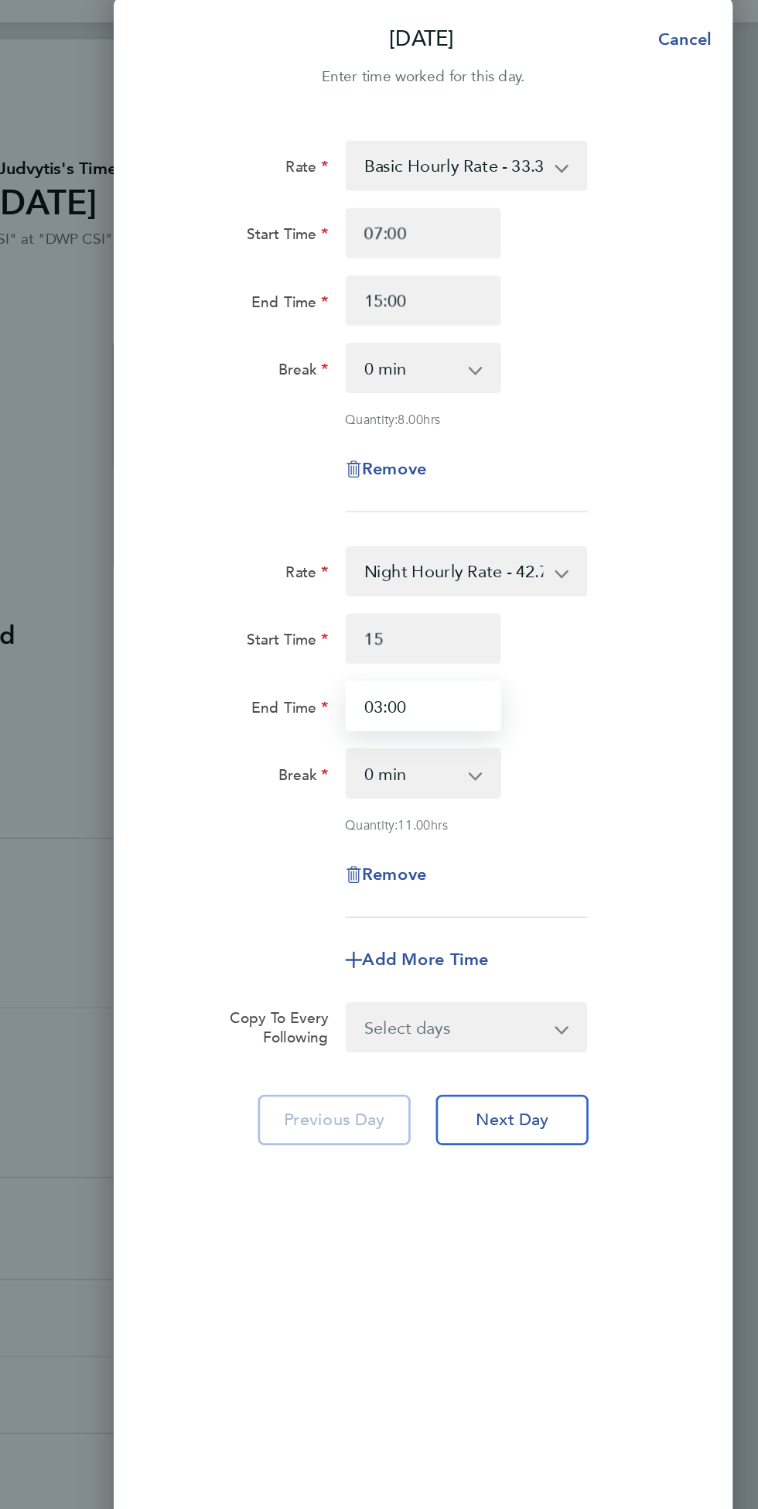
type input "15:00"
type input "02:00"
click at [668, 673] on div "Remove" at bounding box center [512, 663] width 381 height 37
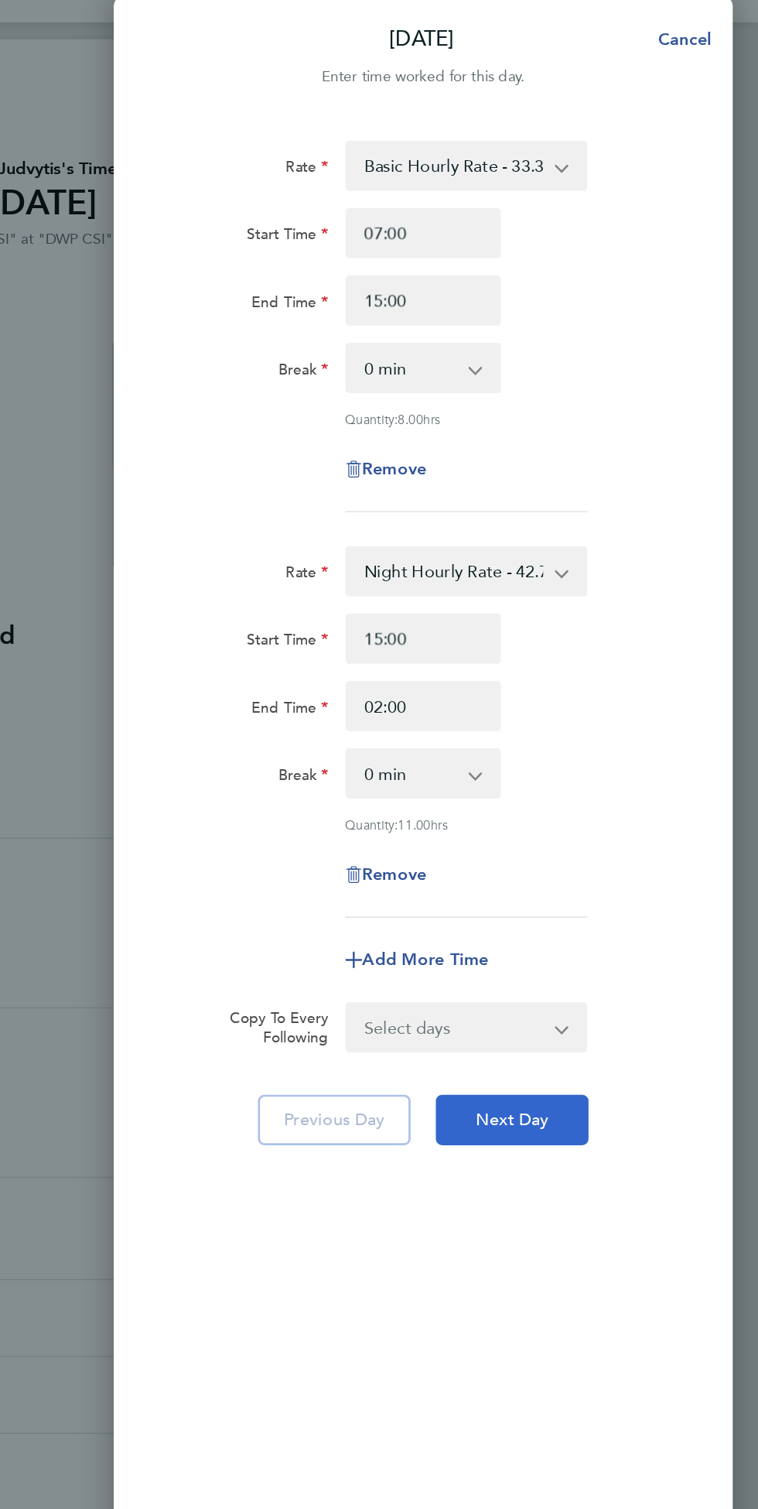
click at [604, 851] on span "Next Day" at bounding box center [577, 843] width 53 height 15
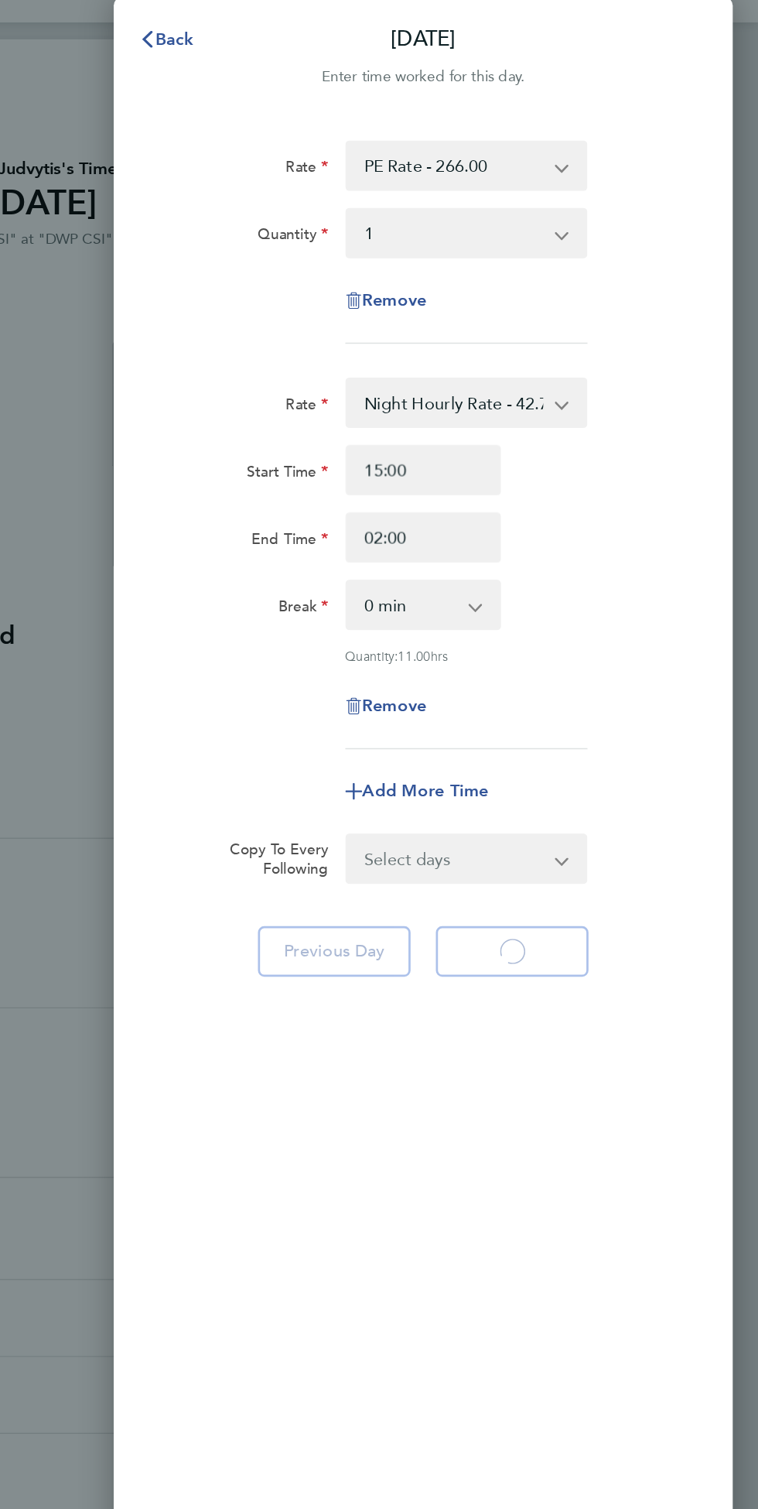
select select "1"
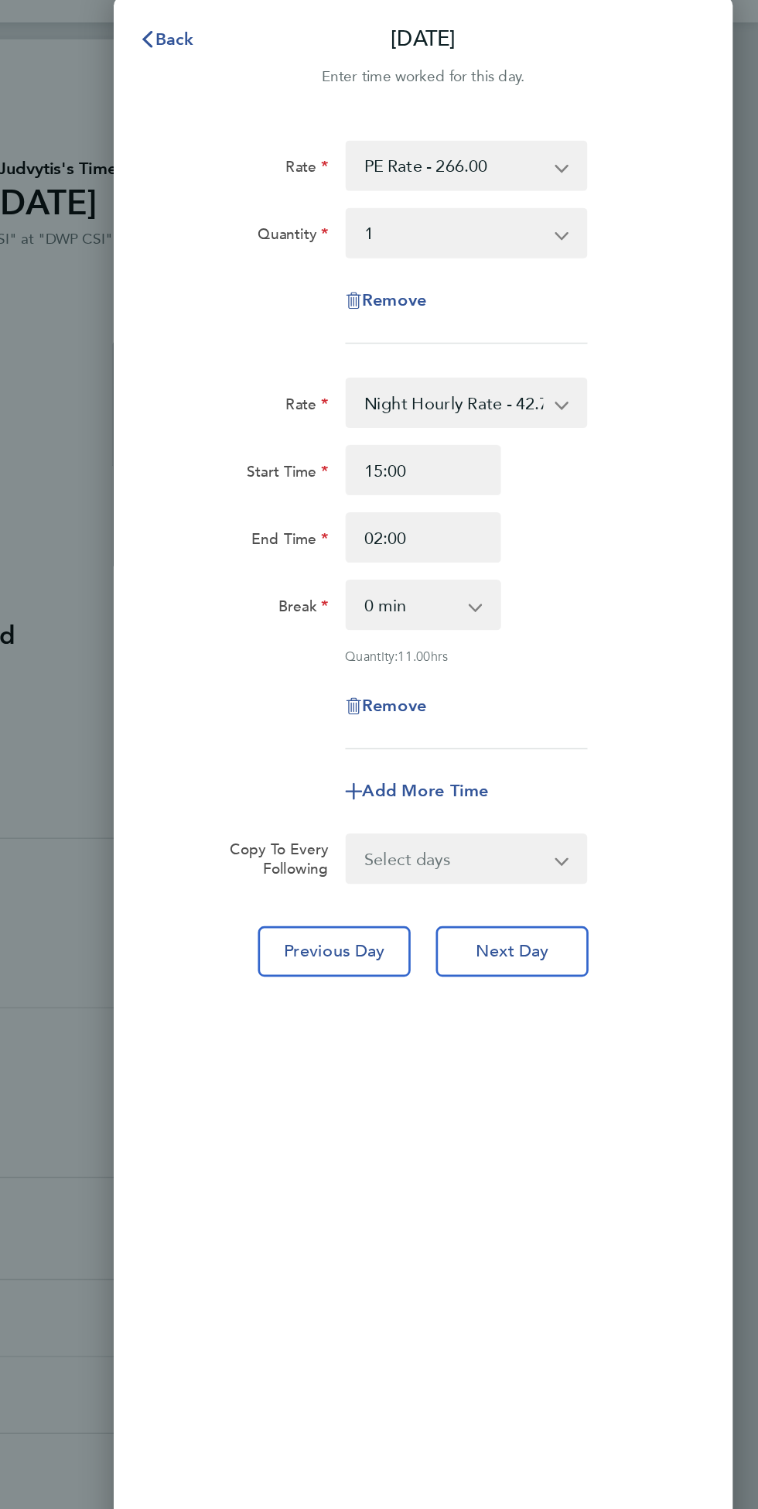
click at [622, 135] on app-icon-cross-button at bounding box center [622, 142] width 19 height 34
click at [613, 156] on select "PE Rate - 266.00 Nights - 342.00 Night Hourly Rate - 42.78 Basic Hourly Rate - …" at bounding box center [535, 142] width 156 height 34
select select "30"
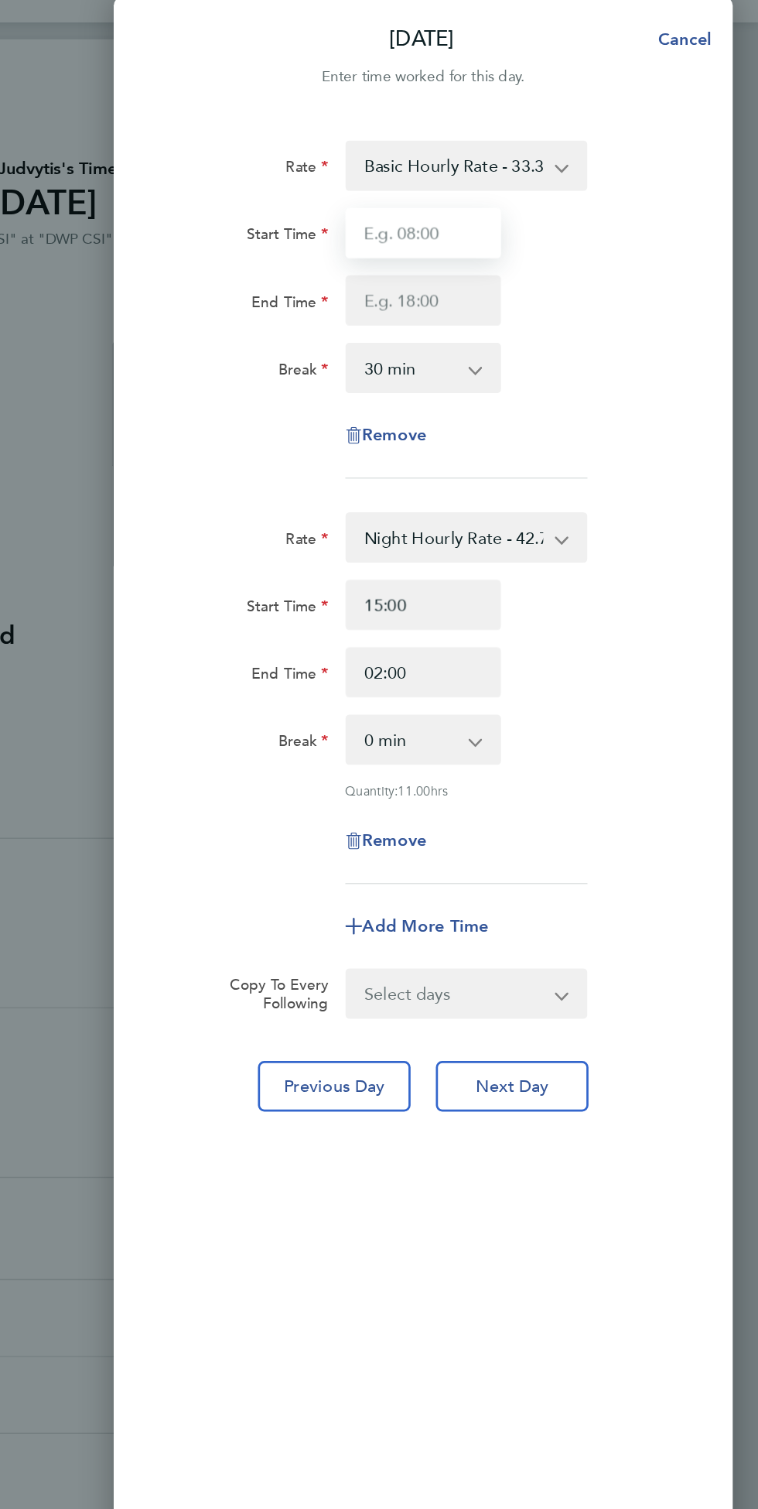
click at [521, 199] on input "Start Time" at bounding box center [512, 191] width 115 height 37
click at [485, 225] on input "End Time" at bounding box center [512, 241] width 115 height 37
type input "07:00"
click at [490, 240] on input "End Time" at bounding box center [512, 241] width 115 height 37
click at [549, 308] on select "0 min 15 min 30 min 45 min 60 min 75 min 90 min" at bounding box center [503, 291] width 93 height 34
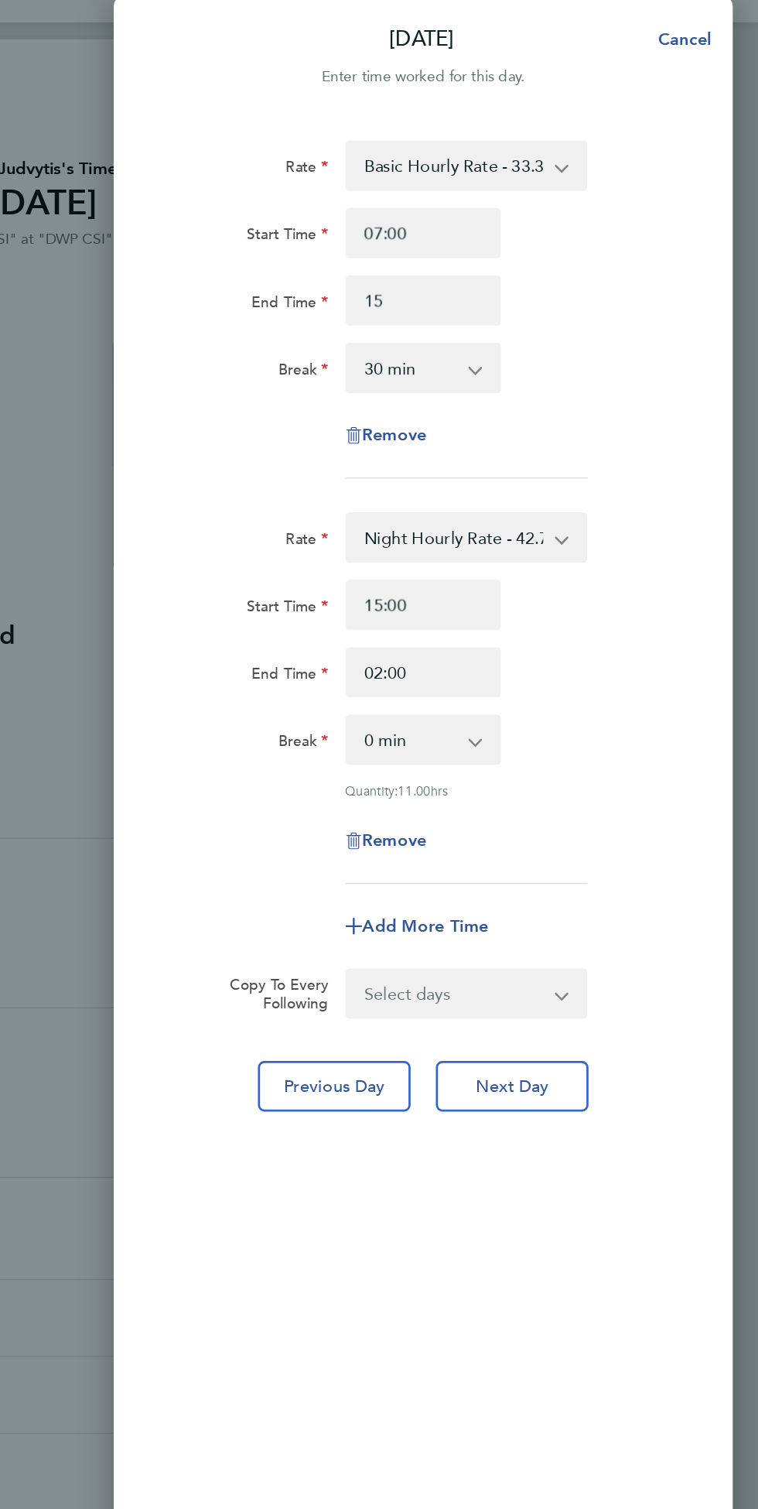
type input "15:00"
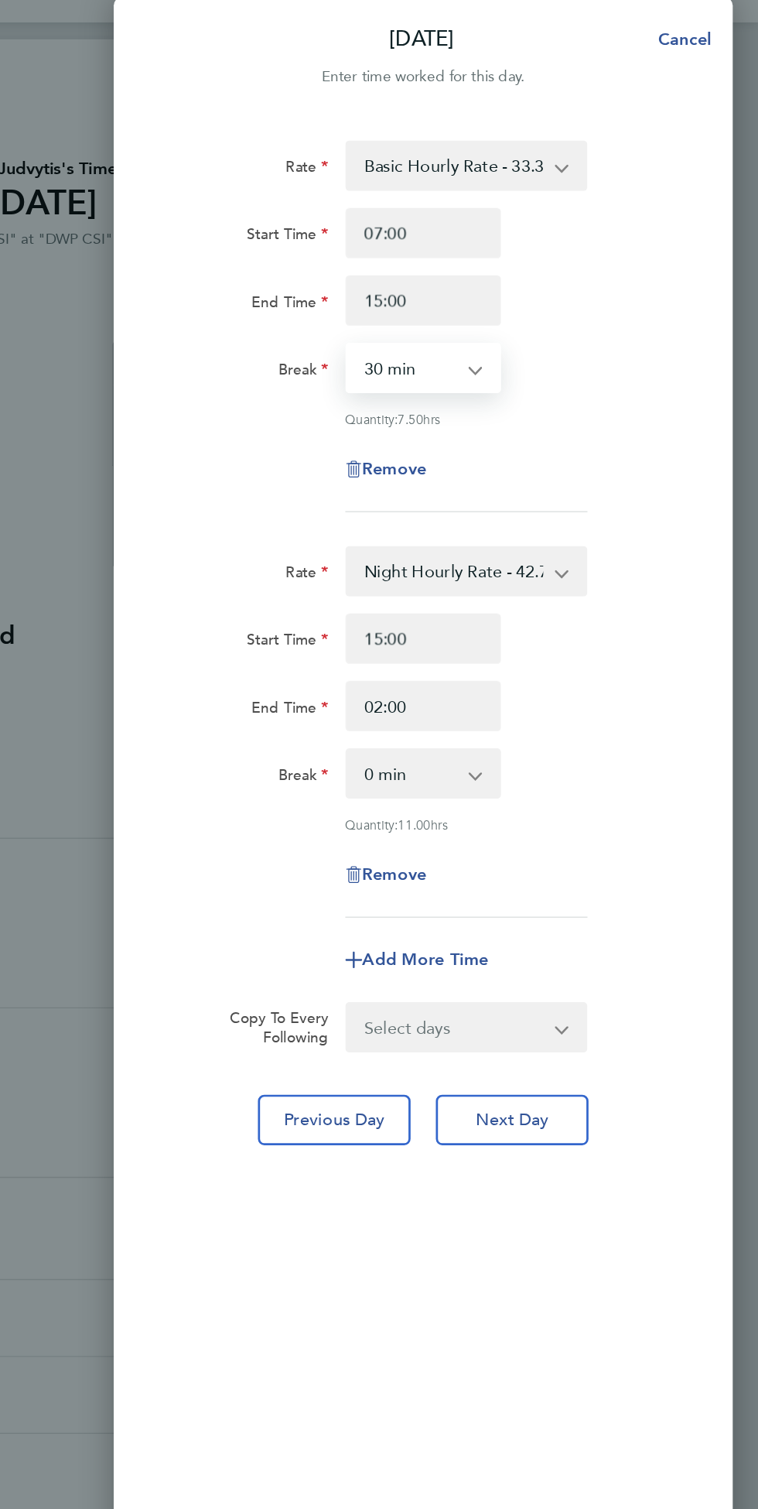
select select "0"
click at [589, 847] on span "Next Day" at bounding box center [577, 843] width 53 height 15
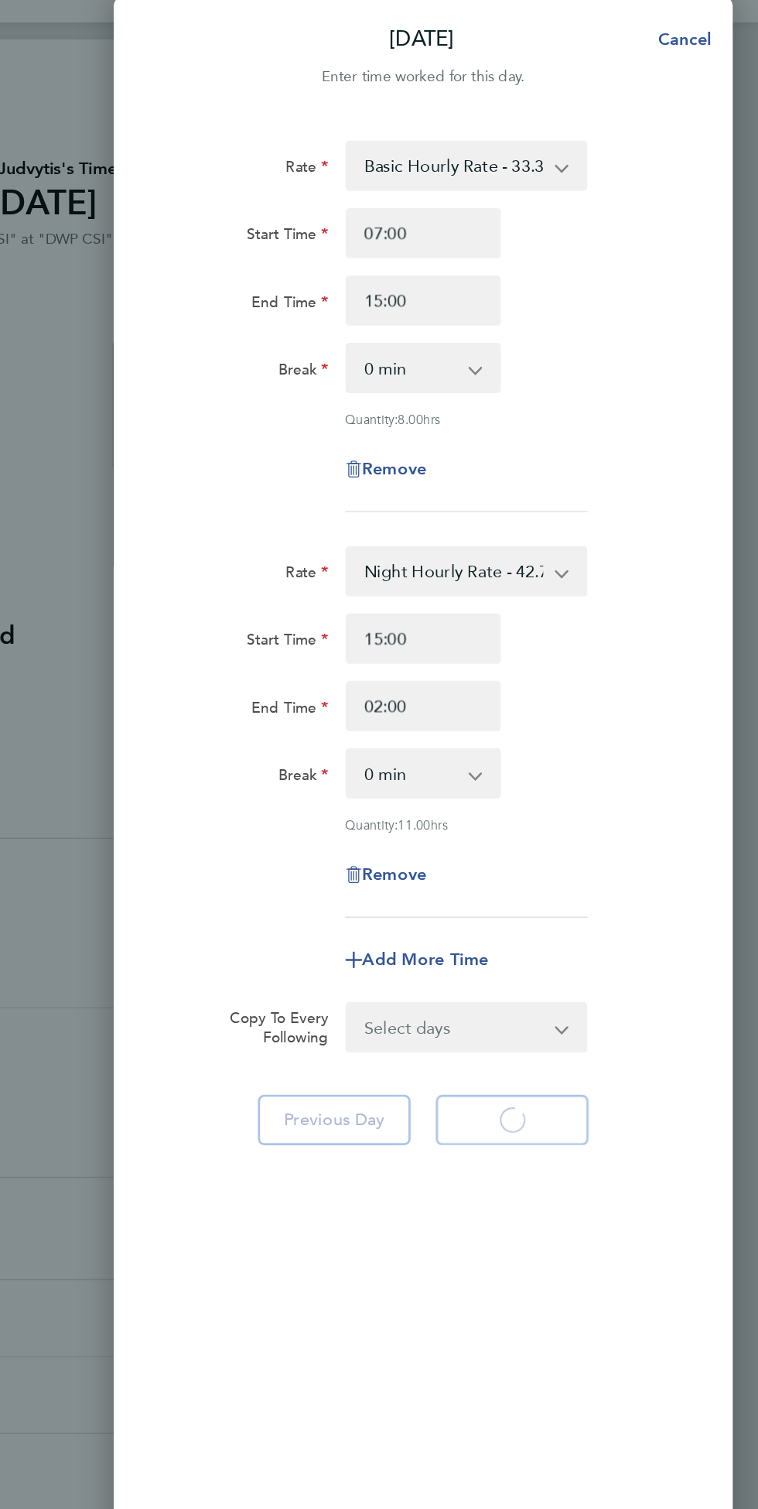
select select "1"
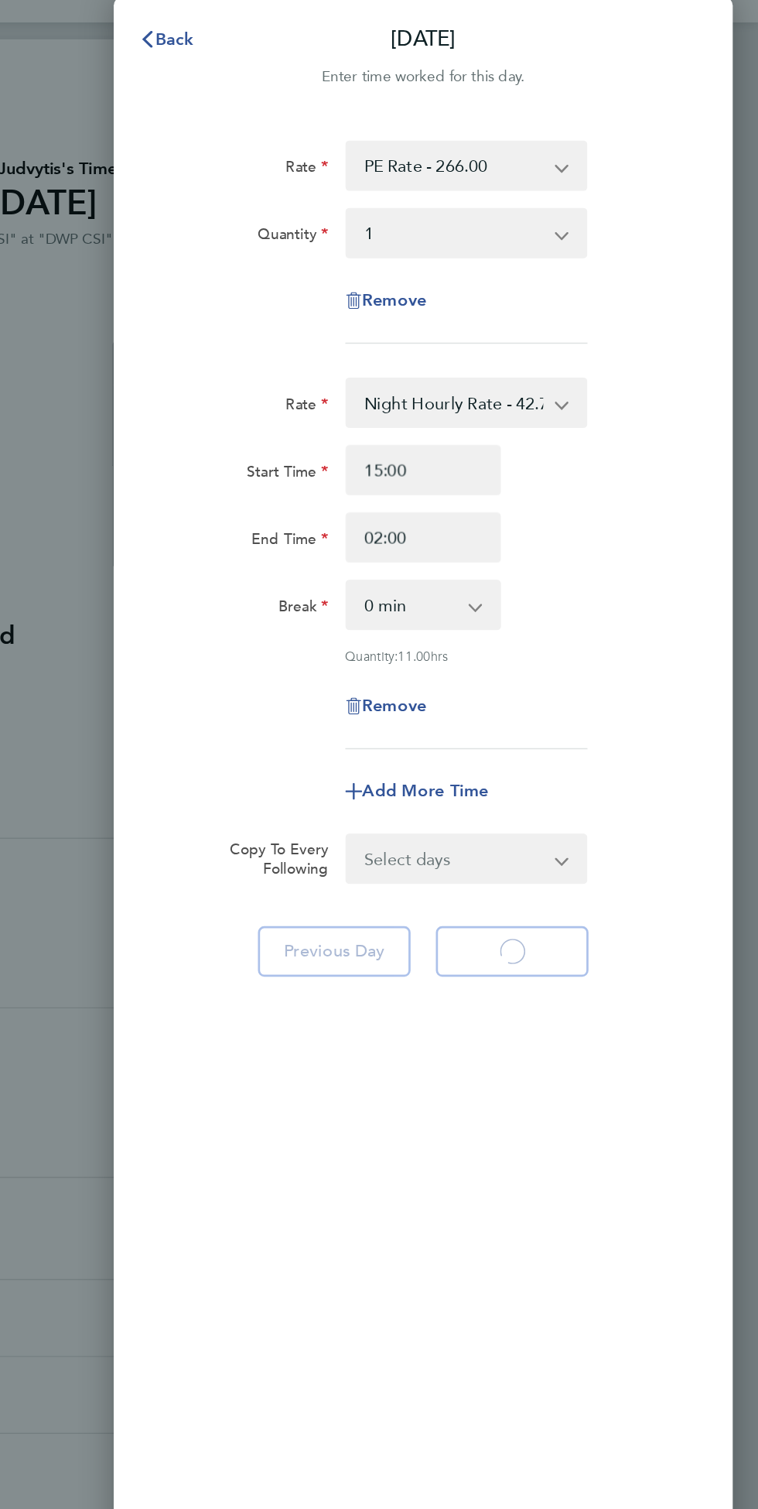
select select "1"
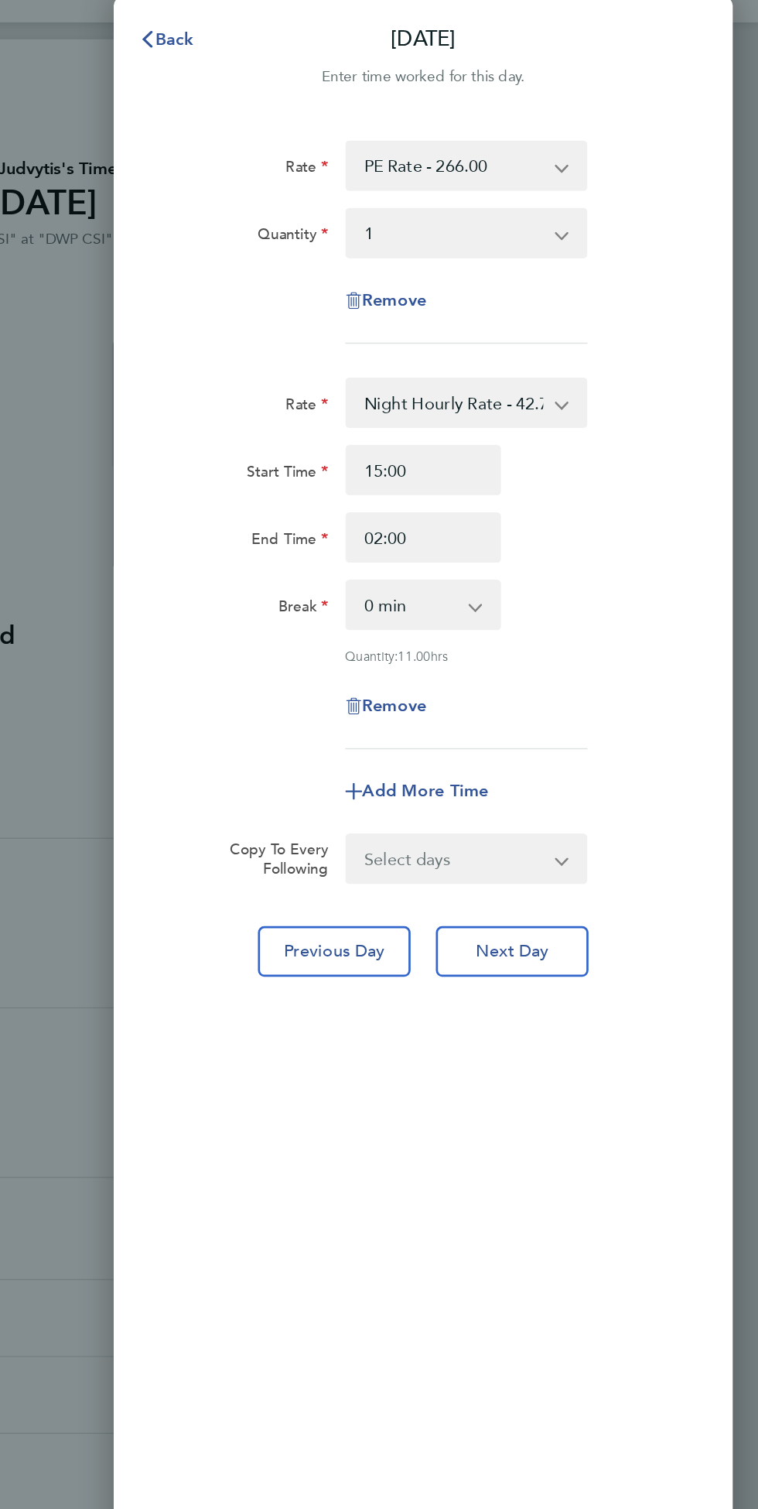
click at [505, 141] on select "PE Rate - 266.00 Nights - 342.00 Night Hourly Rate - 42.78 Basic Hourly Rate - …" at bounding box center [535, 142] width 156 height 34
select select "30"
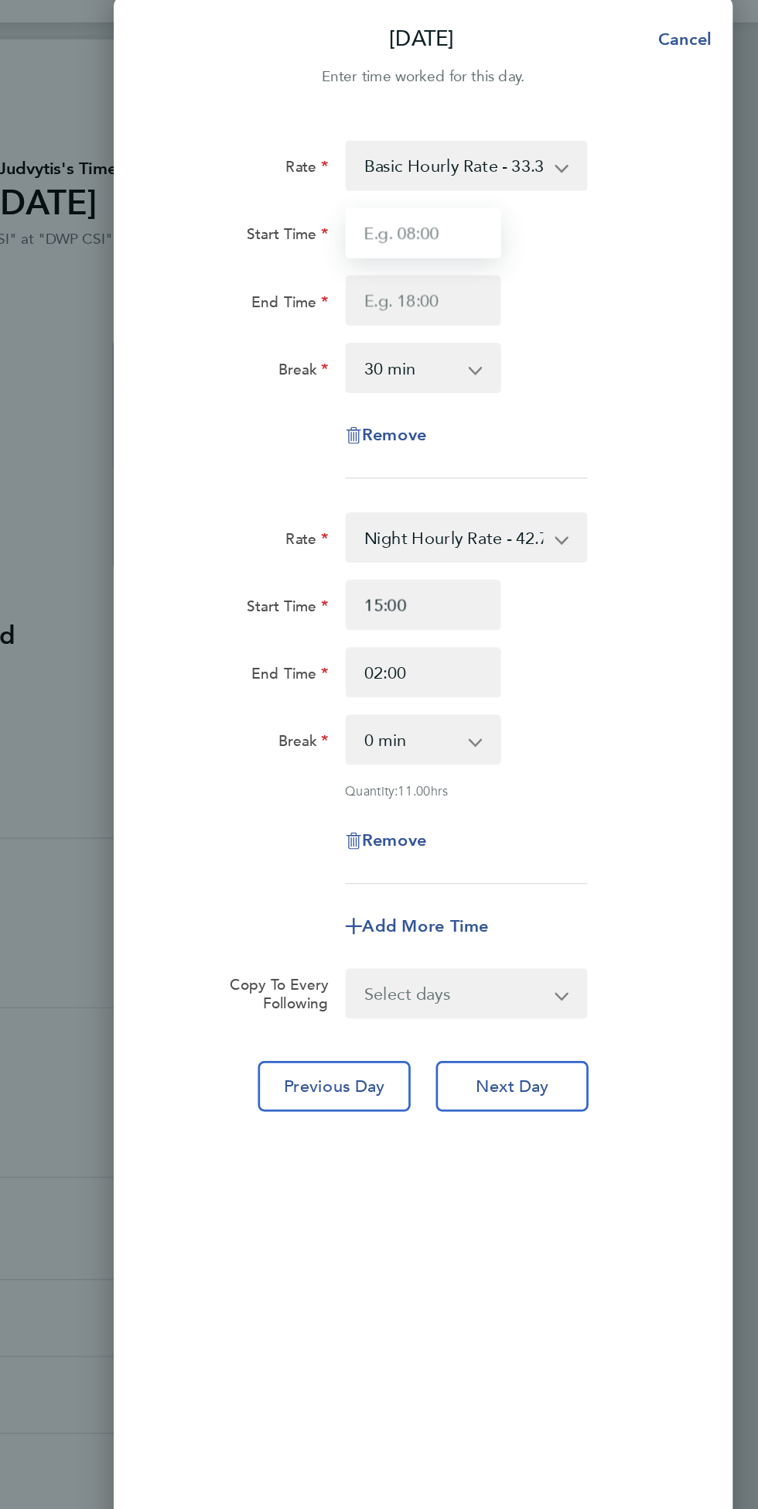
click at [508, 191] on input "Start Time" at bounding box center [512, 191] width 115 height 37
click at [497, 247] on input "End Time" at bounding box center [512, 241] width 115 height 37
type input "07:00"
click at [521, 286] on select "0 min 15 min 30 min 45 min 60 min 75 min 90 min" at bounding box center [503, 291] width 93 height 34
type input "15:00"
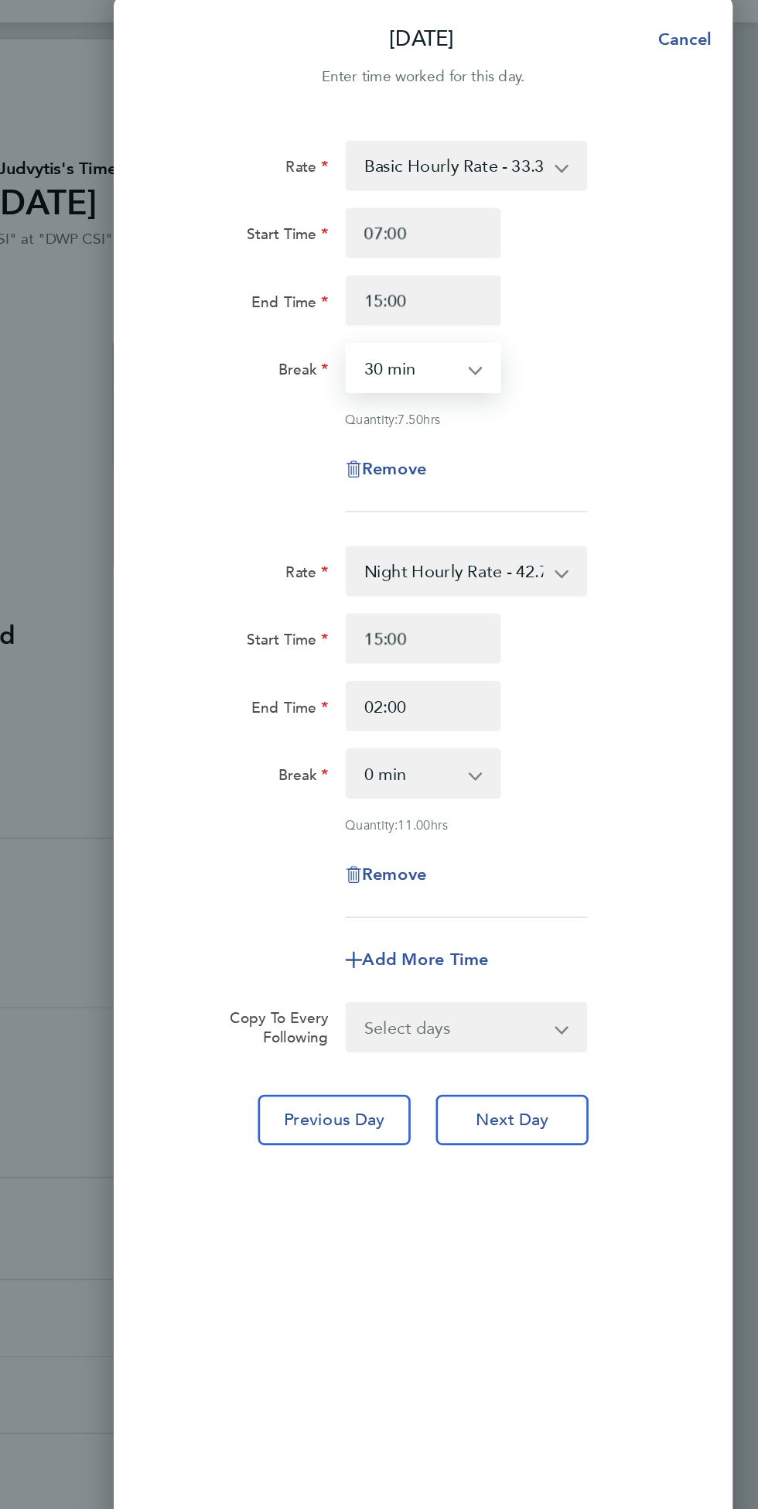
select select "0"
click at [601, 844] on span "Next Day" at bounding box center [577, 843] width 53 height 15
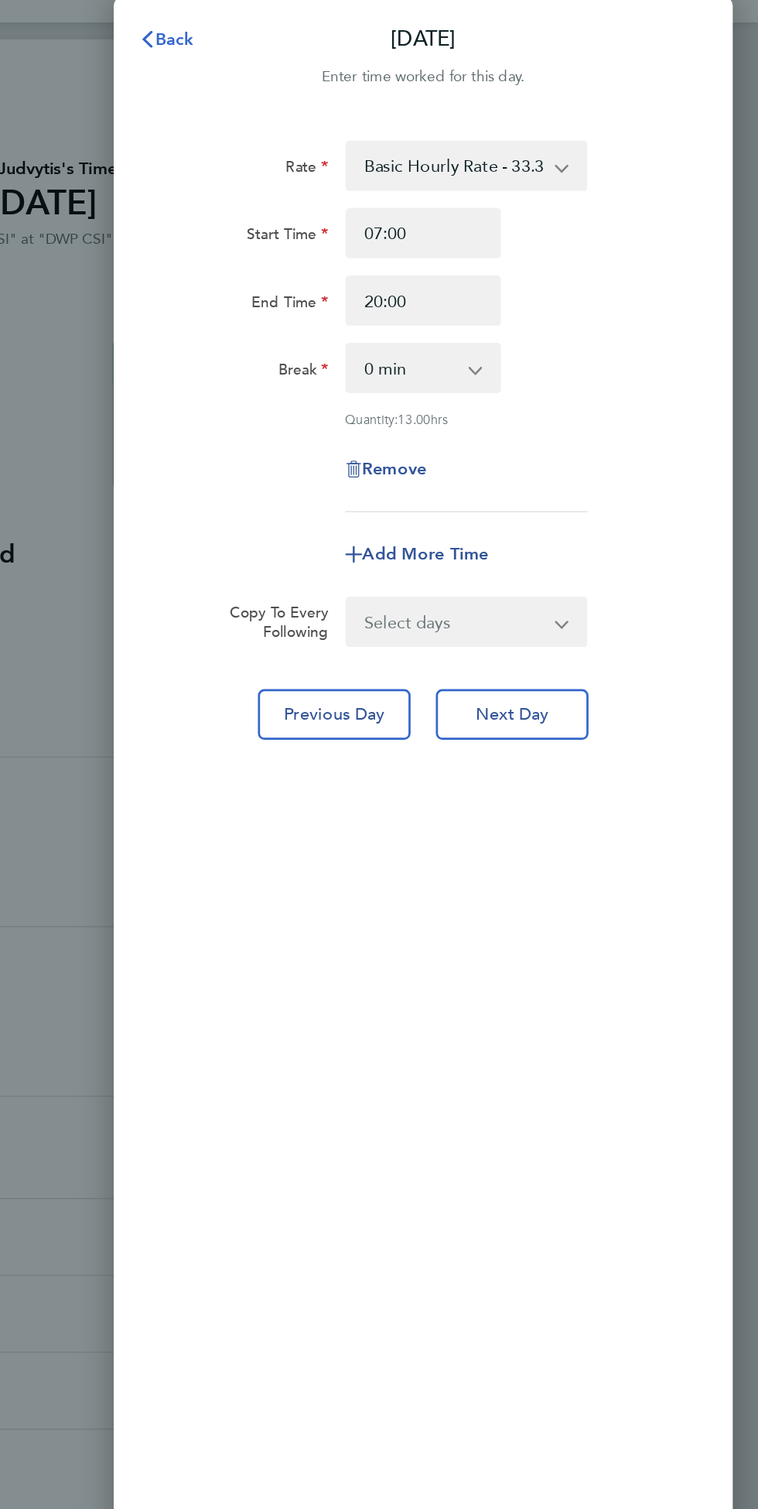
click at [344, 56] on span "Back" at bounding box center [330, 49] width 29 height 15
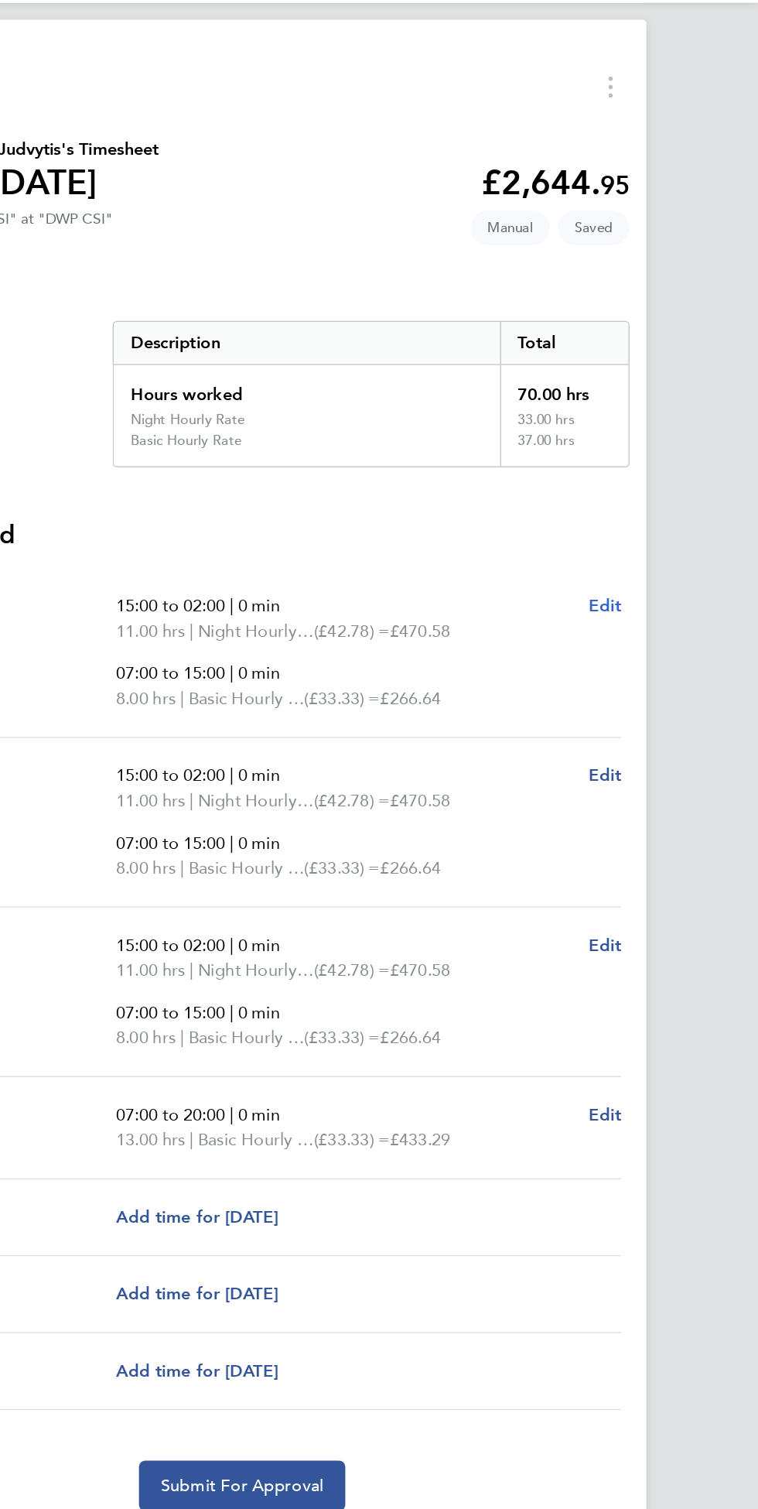
click at [647, 488] on span "Edit" at bounding box center [646, 480] width 24 height 15
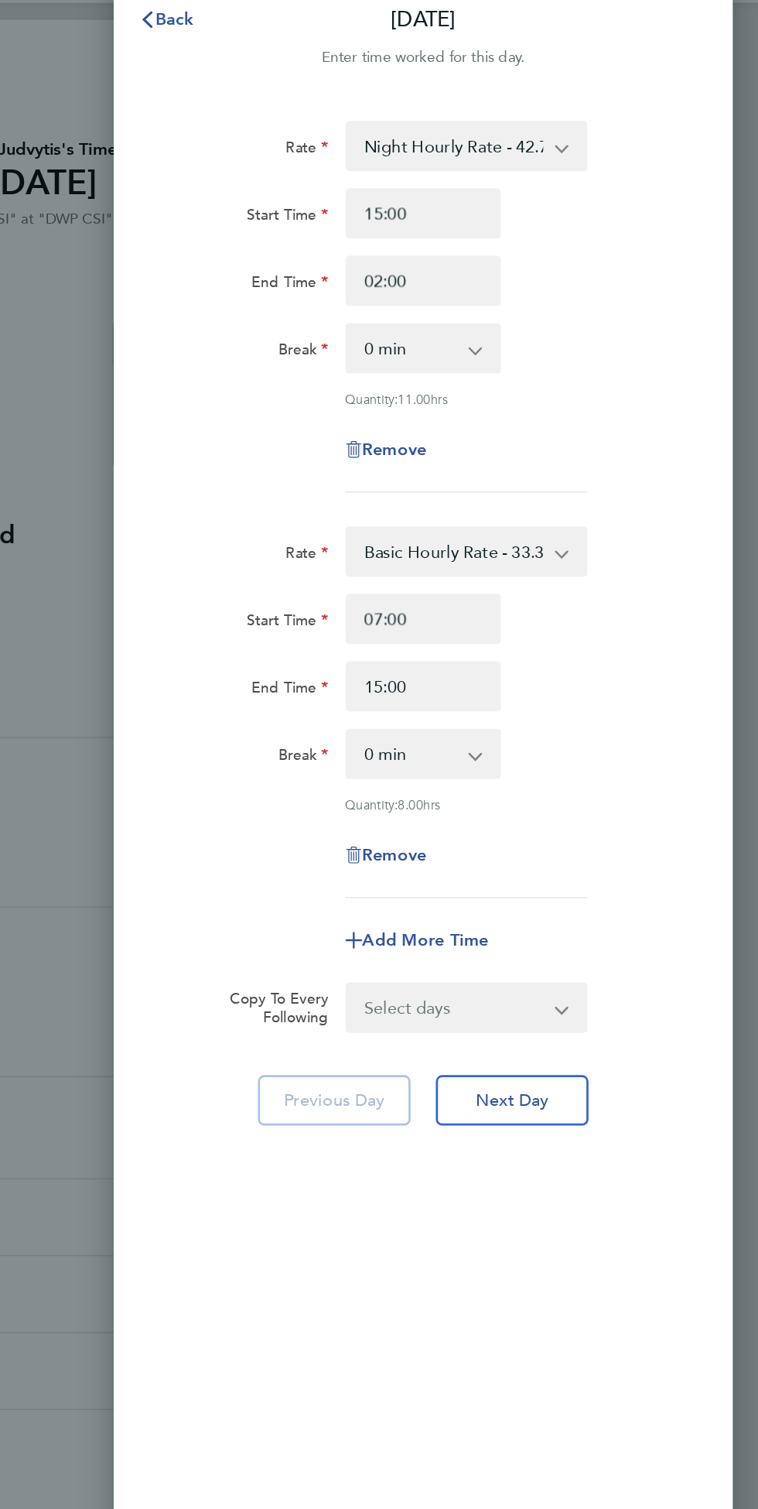
click at [614, 149] on app-icon-cross-button at bounding box center [622, 142] width 19 height 34
click at [613, 159] on select "Night Hourly Rate - 42.78 Nights - 342.00 PE Rate - 266.00 Basic Hourly Rate - …" at bounding box center [535, 142] width 156 height 34
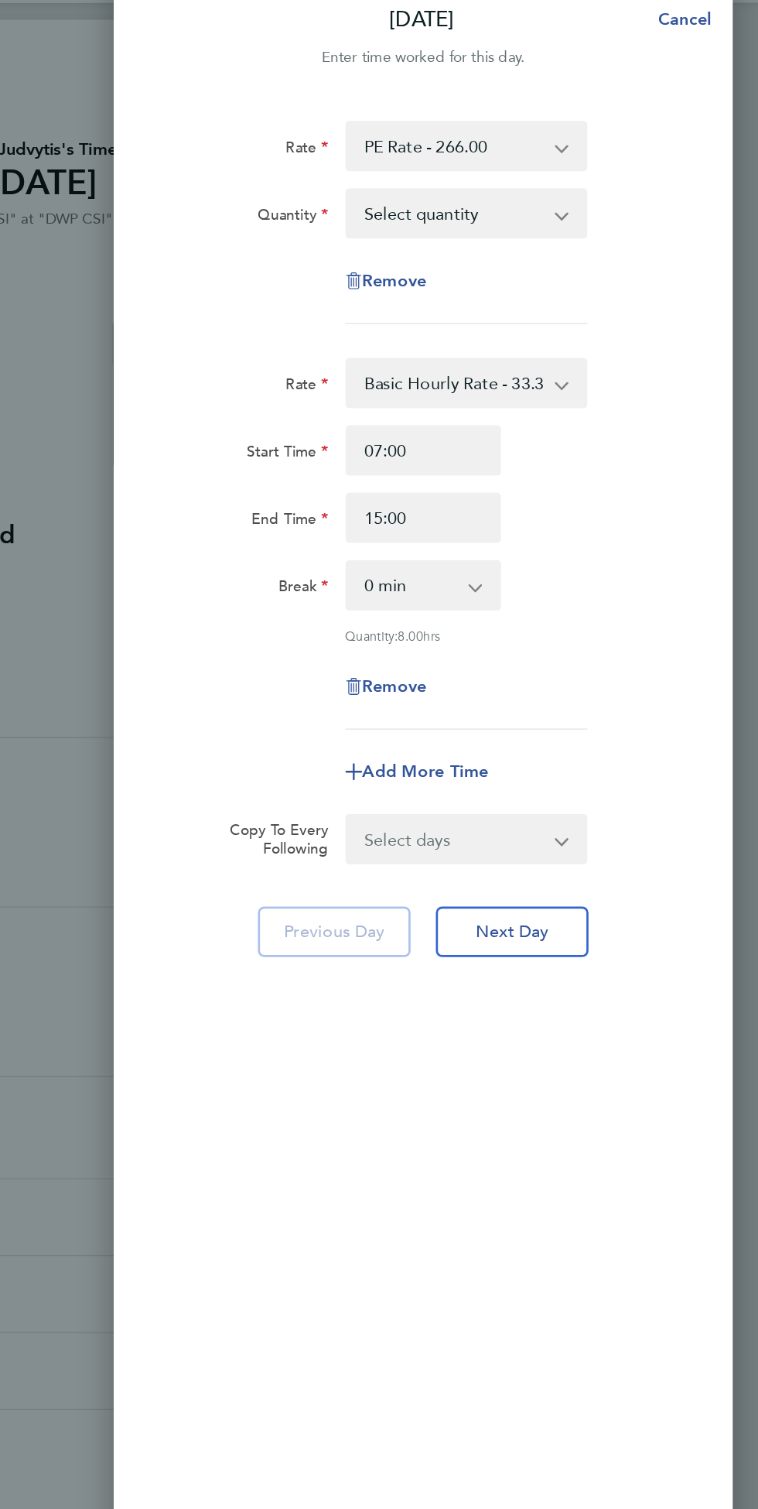
click at [616, 197] on app-icon-cross-button at bounding box center [622, 192] width 19 height 34
click at [613, 209] on select "Select quantity 0.5 1" at bounding box center [535, 192] width 156 height 34
select select "1"
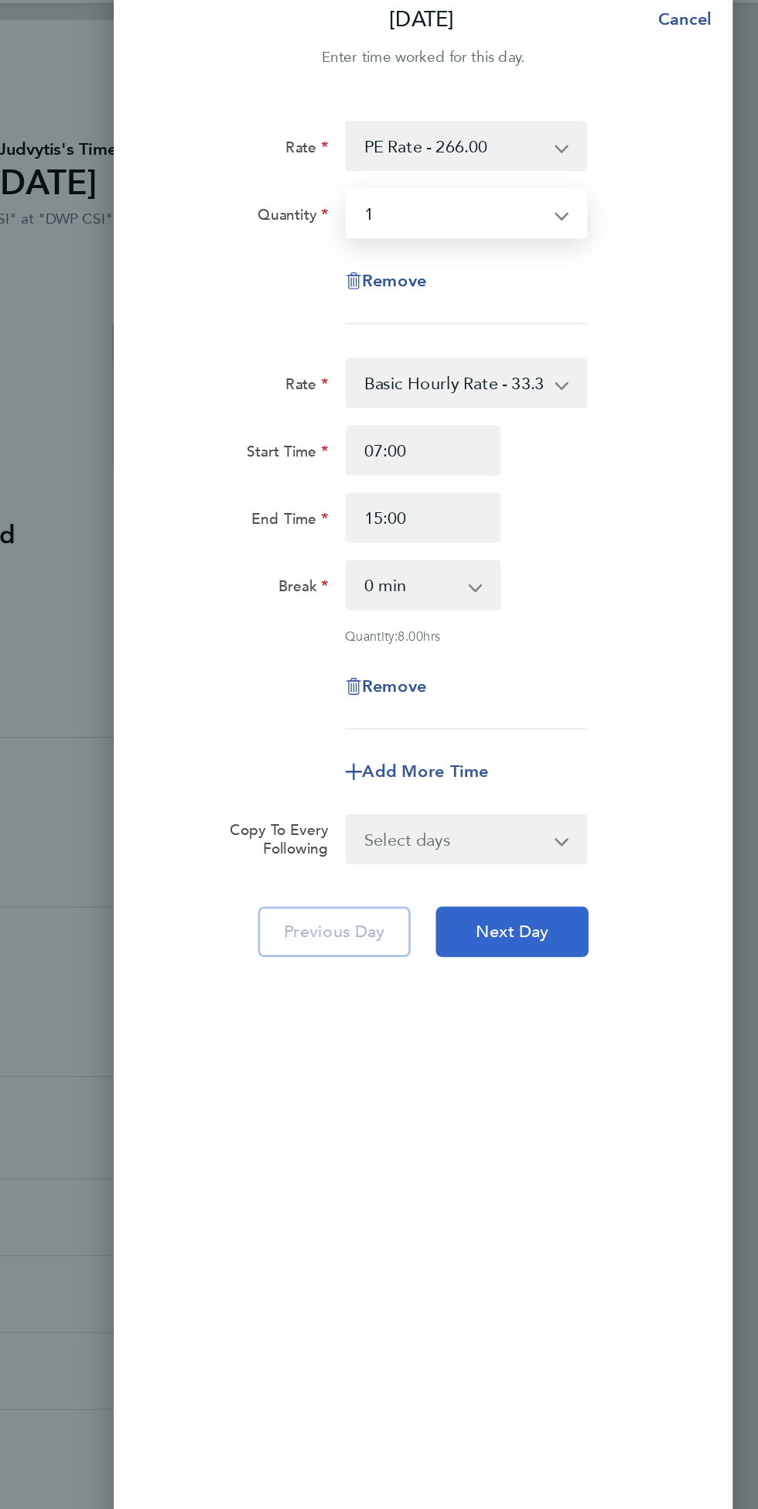
click at [593, 719] on span "Next Day" at bounding box center [577, 719] width 53 height 15
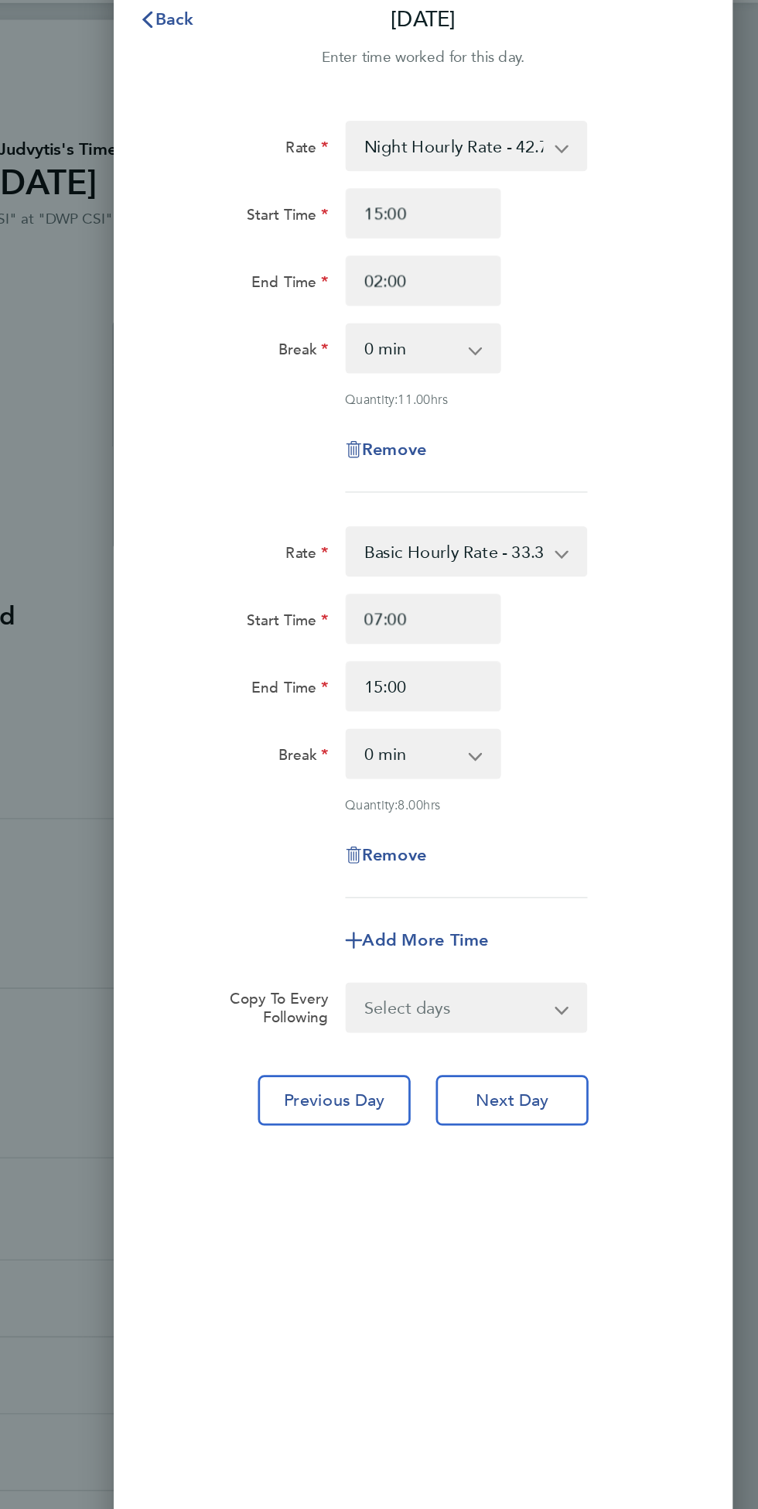
click at [614, 141] on app-icon-cross-button at bounding box center [622, 142] width 19 height 34
click at [613, 159] on select "Night Hourly Rate - 42.78 Nights - 342.00 PE Rate - 266.00 Basic Hourly Rate - …" at bounding box center [535, 142] width 156 height 34
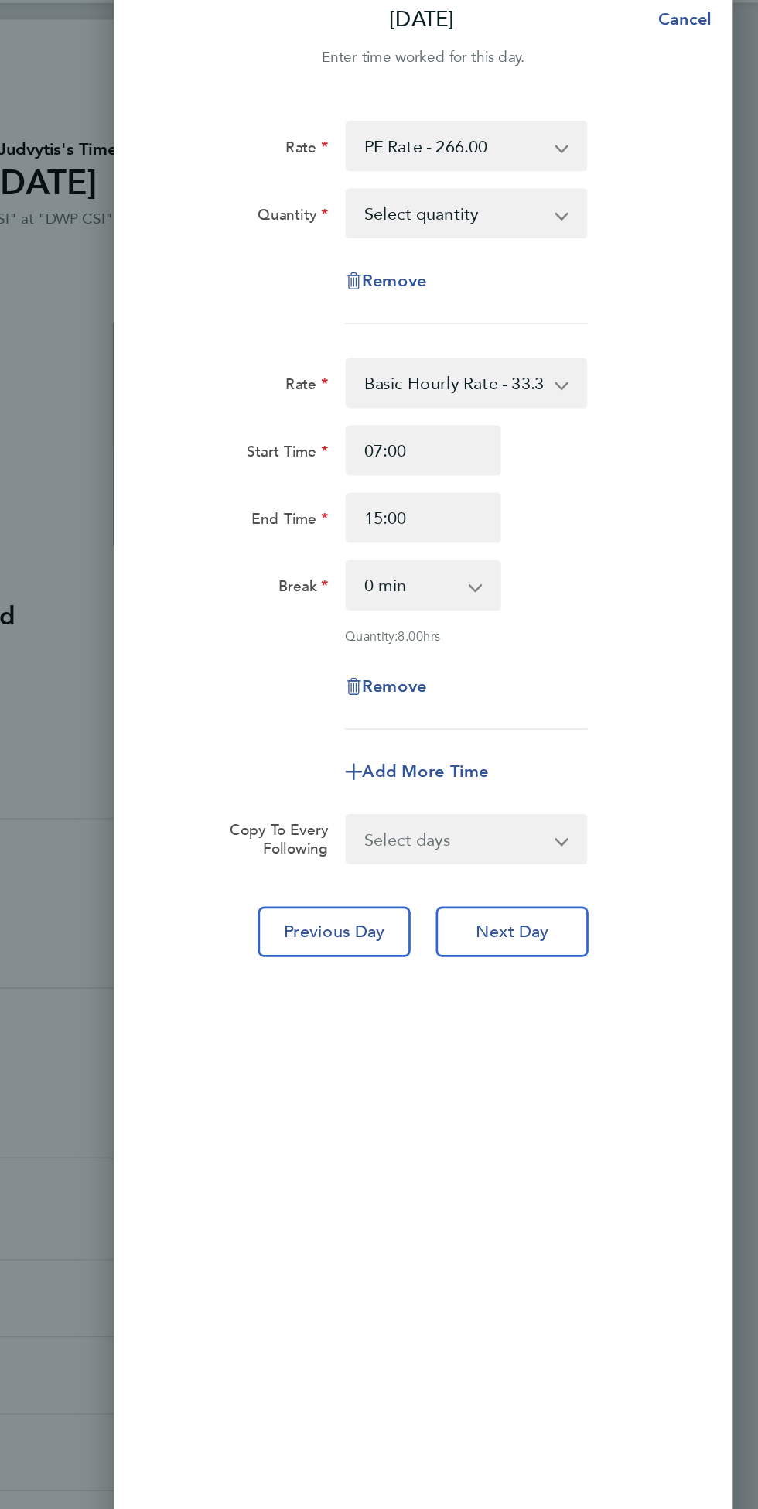
click at [619, 193] on app-icon-cross-button at bounding box center [622, 192] width 19 height 34
click at [614, 191] on app-icon-cross-button at bounding box center [622, 192] width 19 height 34
click at [614, 190] on app-icon-cross-button at bounding box center [622, 192] width 19 height 34
click at [613, 209] on select "Select quantity 0.5 1" at bounding box center [535, 192] width 156 height 34
select select "1"
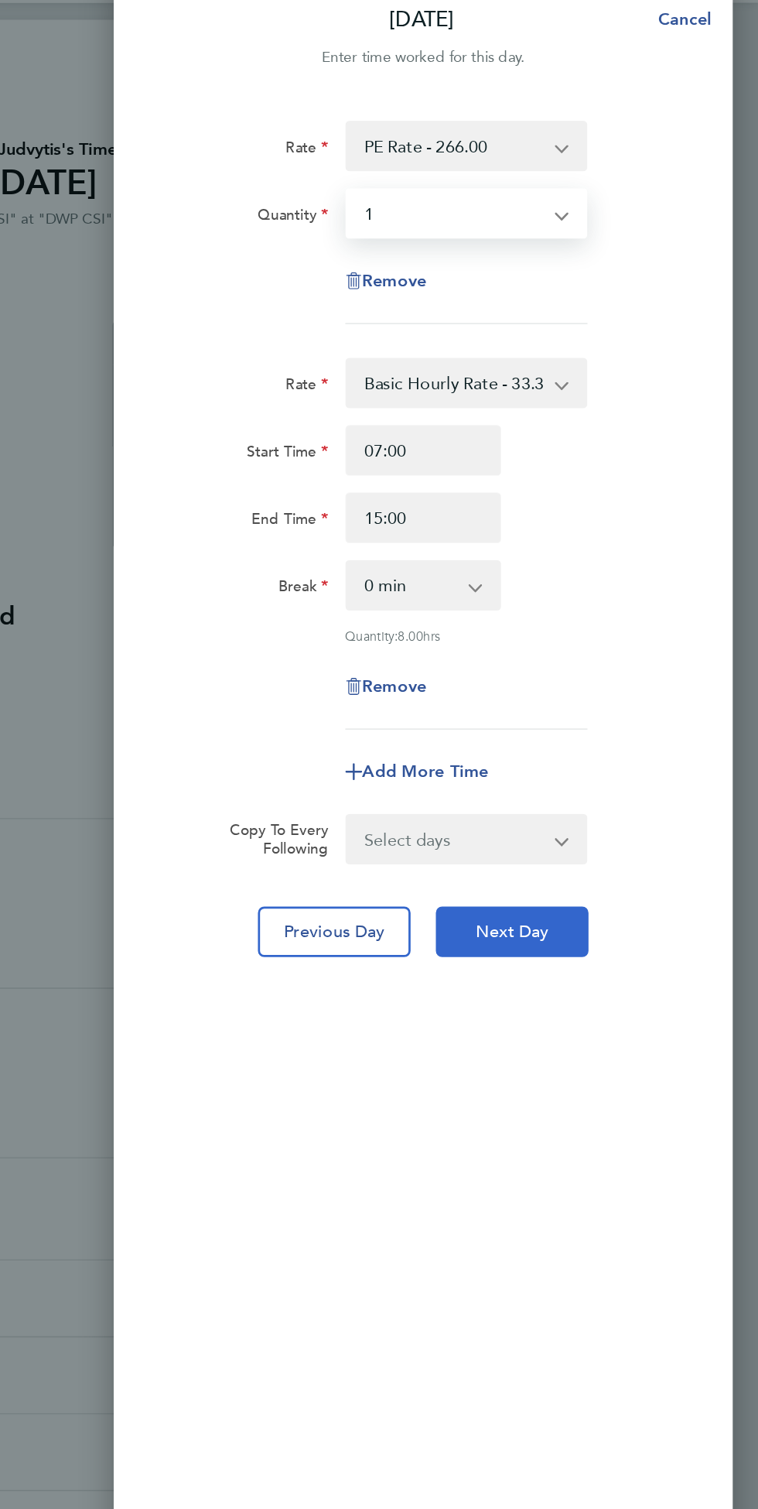
click at [599, 720] on span "Next Day" at bounding box center [577, 719] width 53 height 15
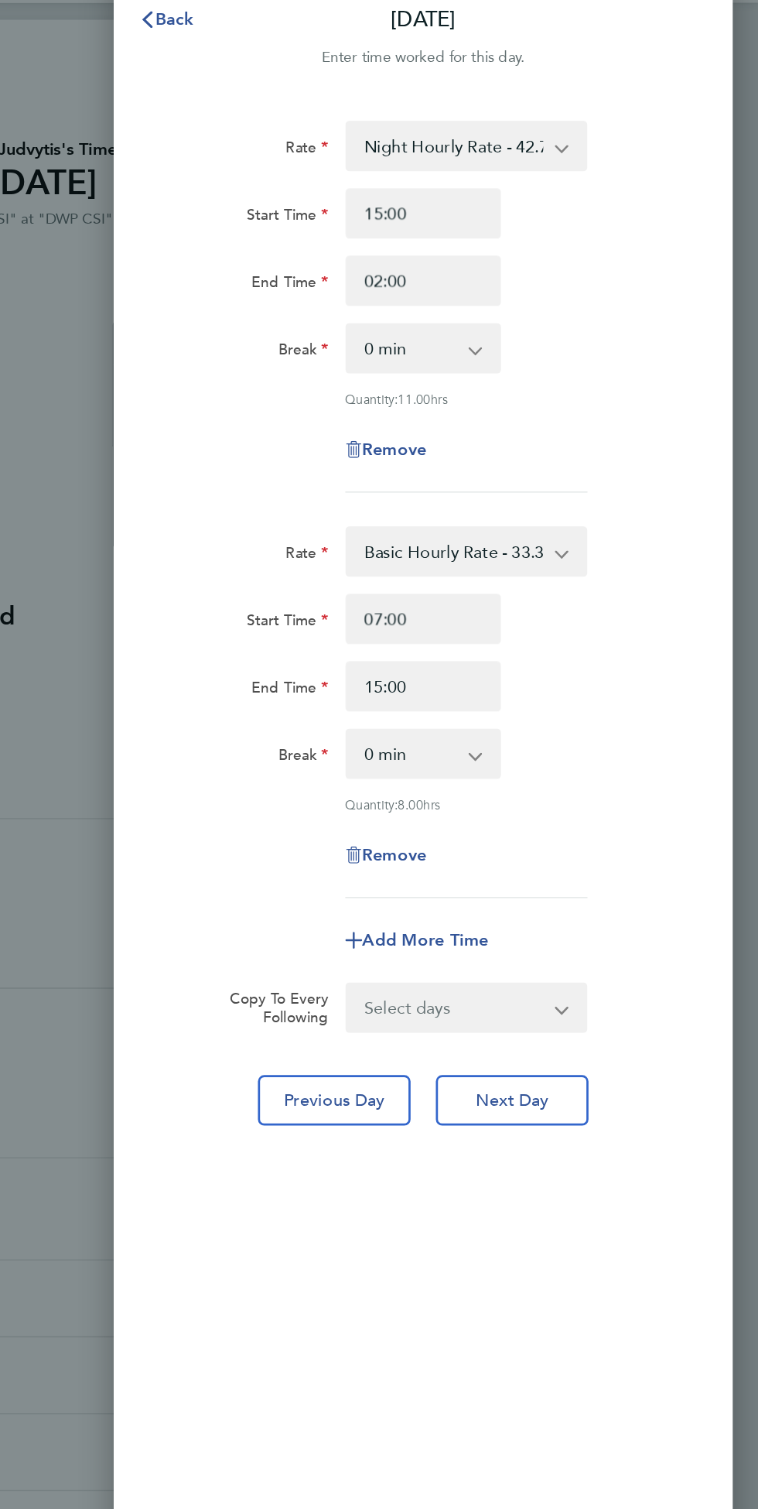
click at [613, 159] on select "Night Hourly Rate - 42.78 Nights - 342.00 PE Rate - 266.00 Basic Hourly Rate - …" at bounding box center [535, 142] width 156 height 34
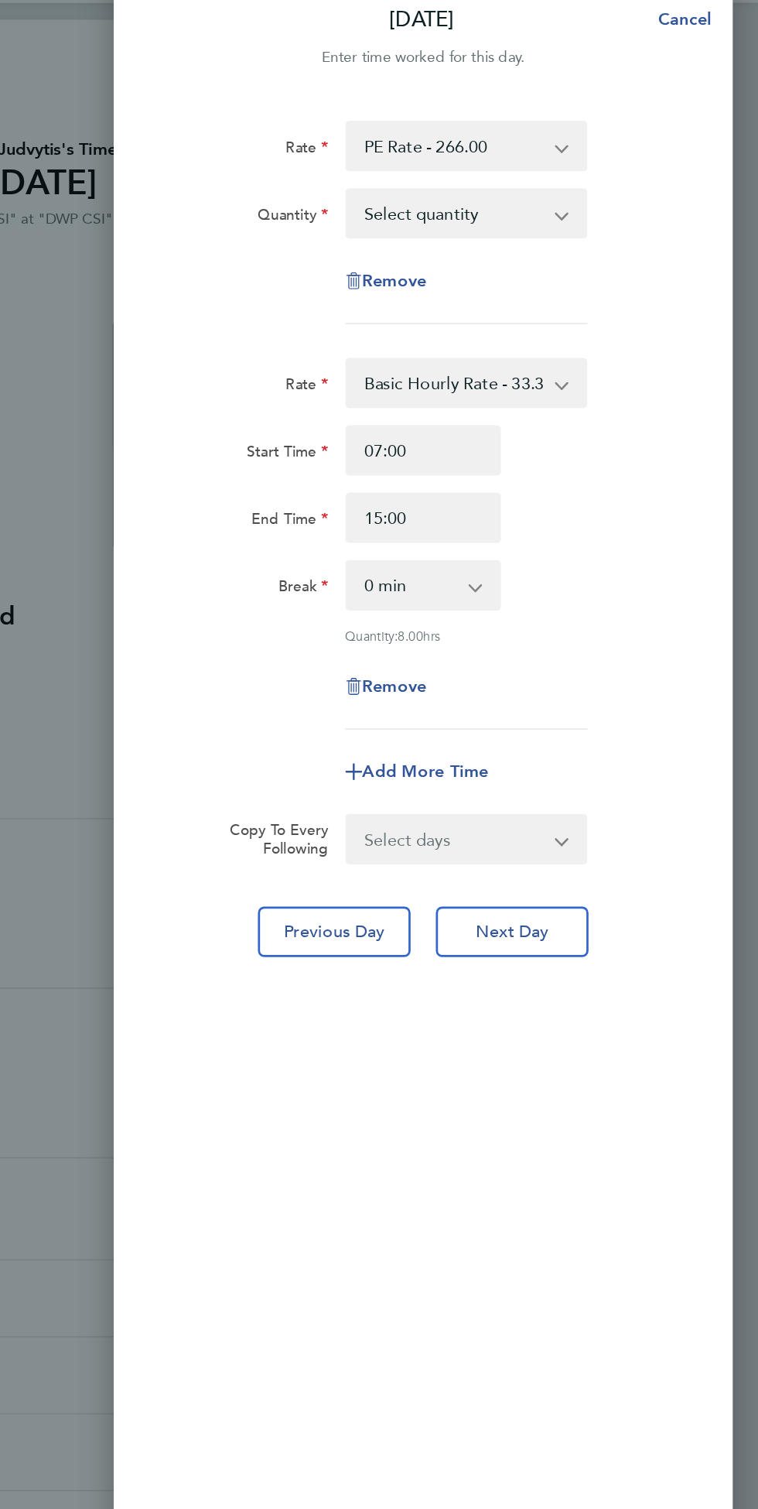
click at [613, 209] on select "Select quantity 0.5 1" at bounding box center [535, 192] width 156 height 34
select select "1"
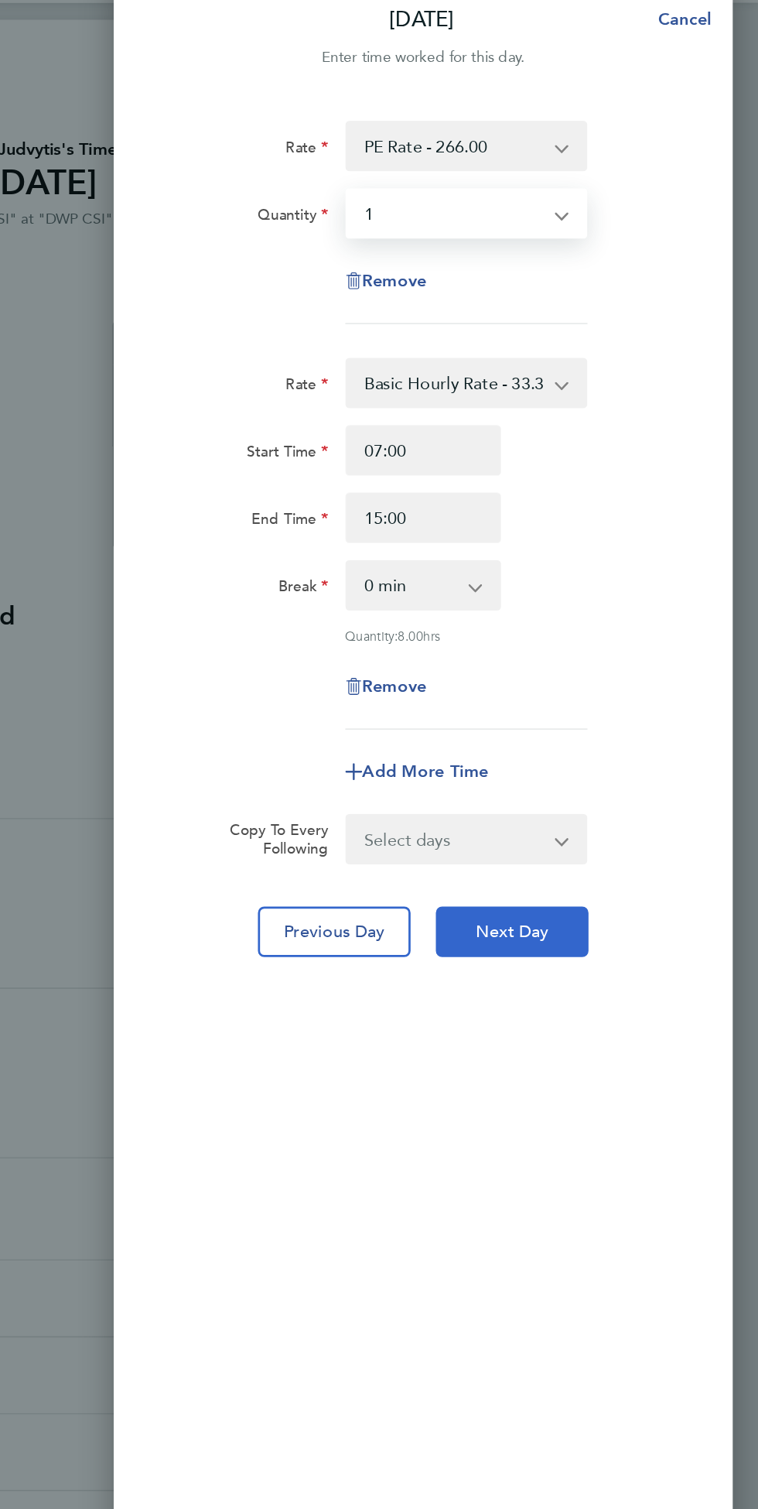
click at [598, 724] on span "Next Day" at bounding box center [577, 719] width 53 height 15
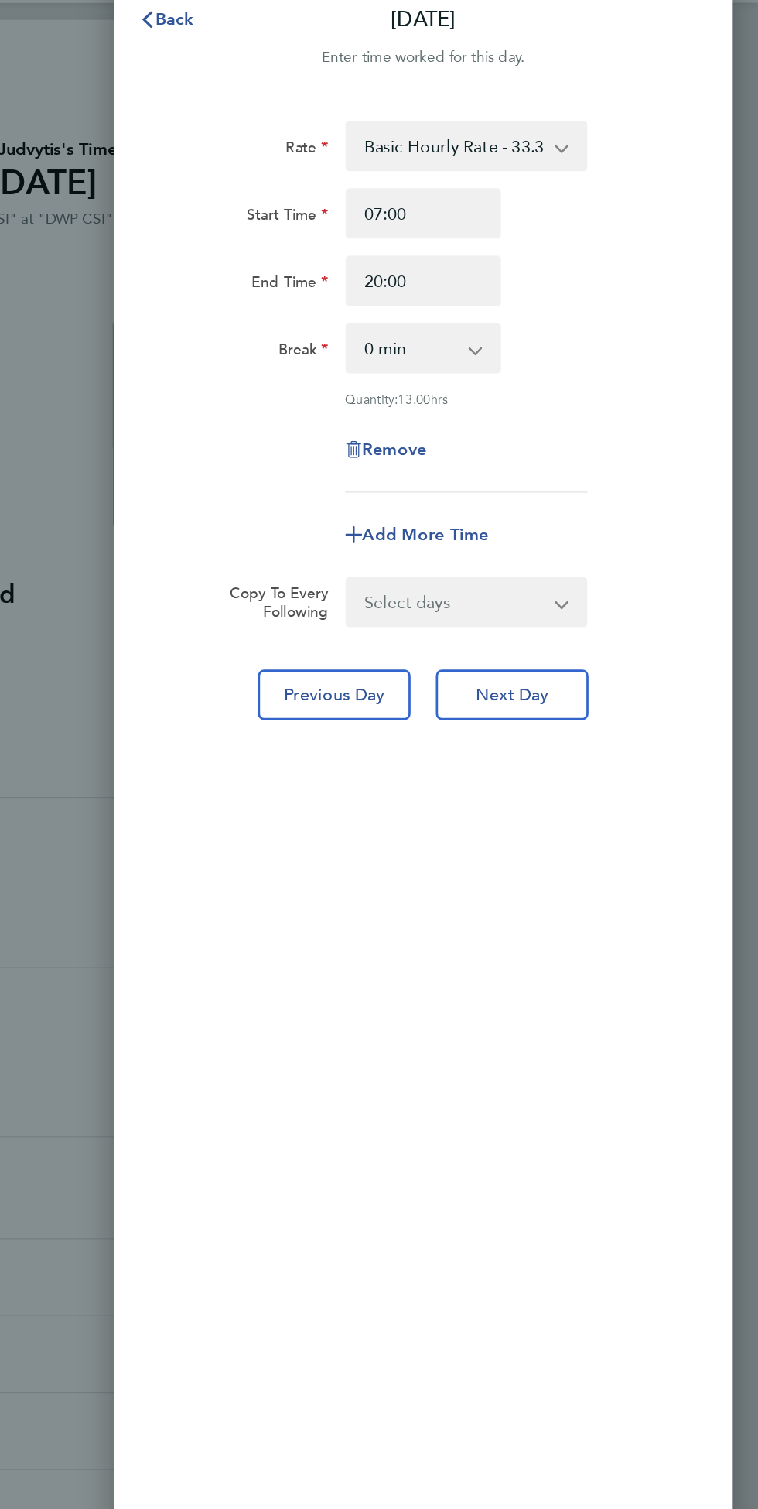
click at [613, 159] on select "Basic Hourly Rate - 33.33 Nights - 342.00 PE Rate - 266.00 Night Hourly Rate - …" at bounding box center [535, 142] width 156 height 34
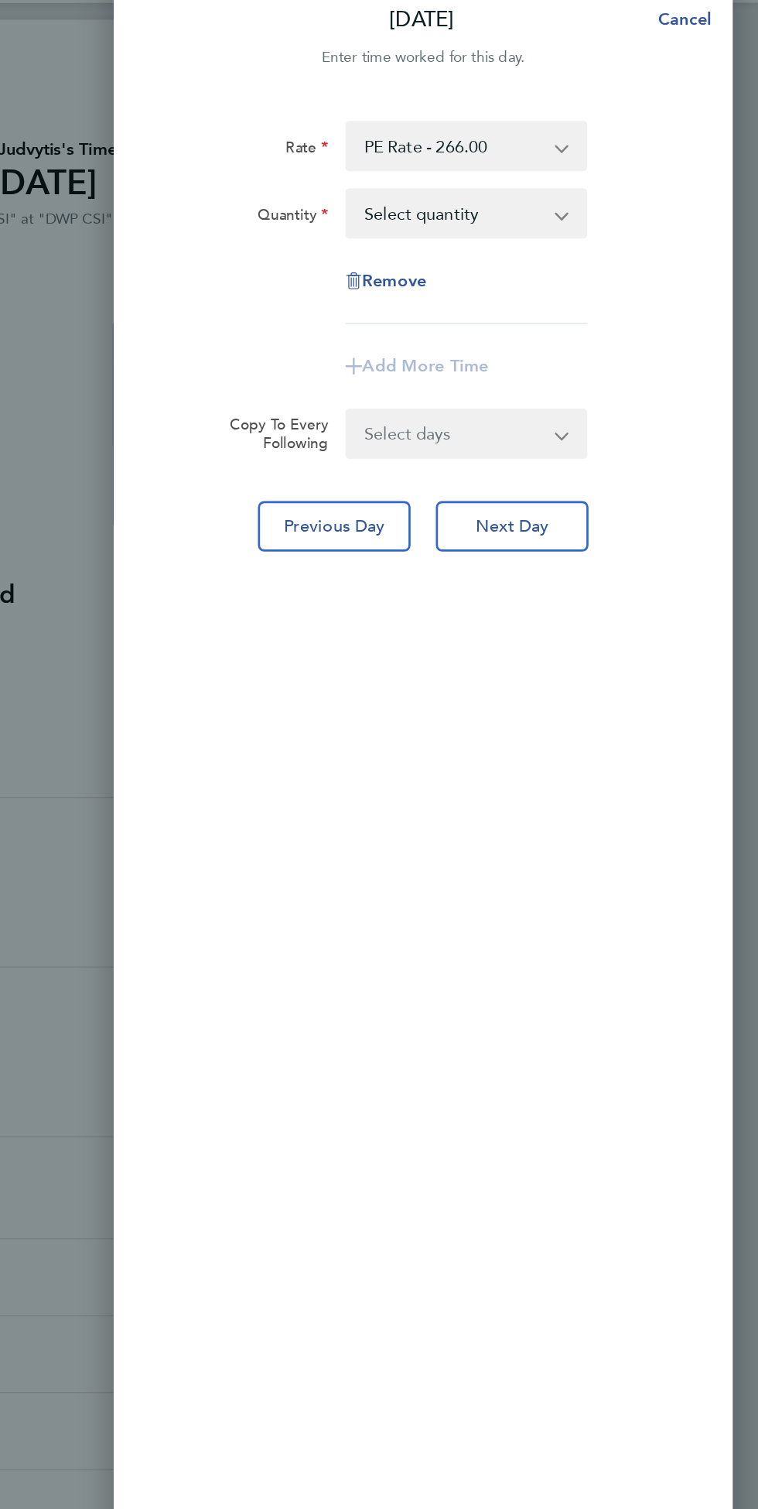
click at [600, 187] on select "Select quantity 0.5 1" at bounding box center [535, 192] width 156 height 34
select select "1"
click at [474, 298] on span "Add More Time" at bounding box center [513, 303] width 93 height 15
select select "null"
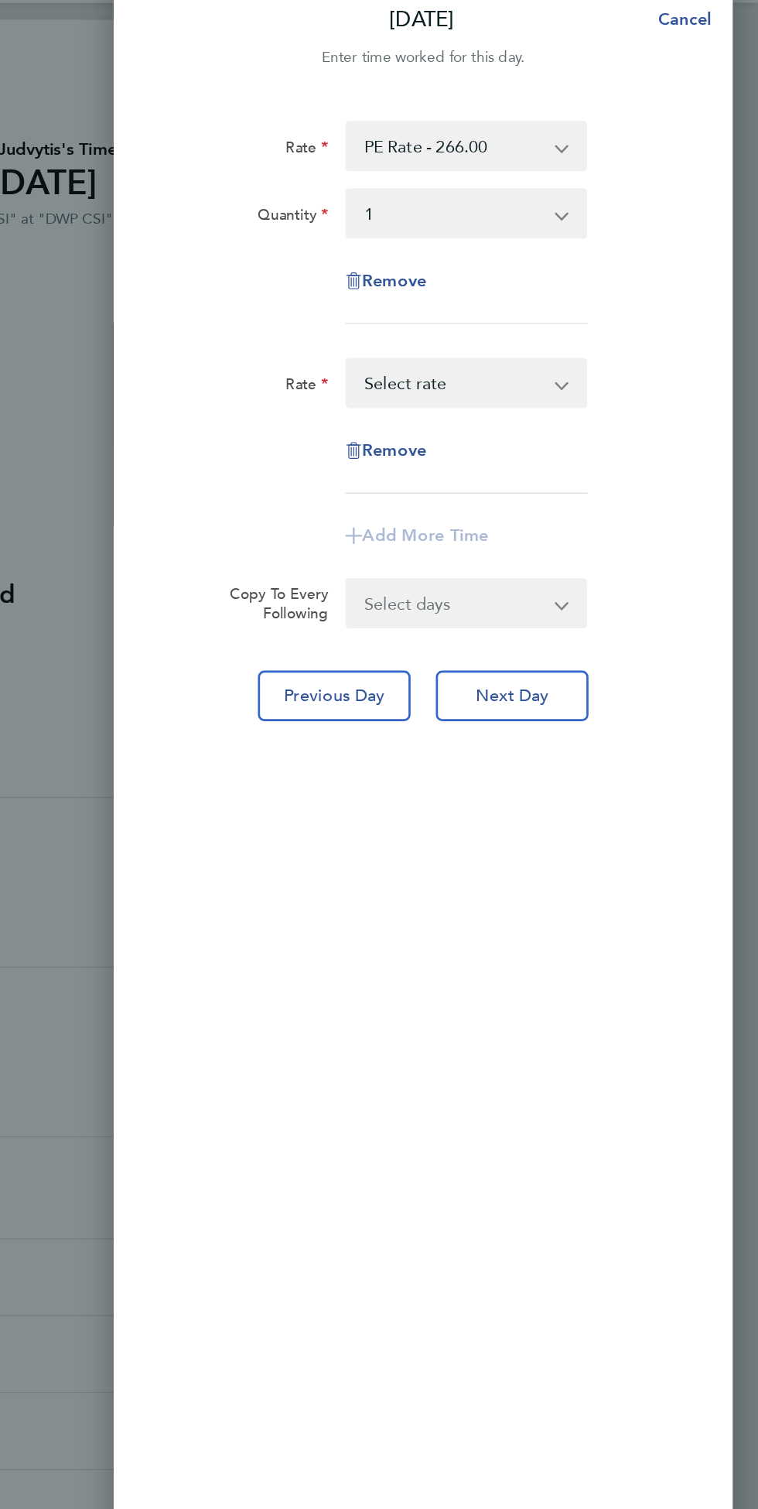
click at [625, 321] on app-icon-cross-button at bounding box center [622, 316] width 19 height 34
click at [613, 334] on select "Night Hourly Rate - 42.78 Basic Hourly Rate - 33.33 Weekend Hourly Rate - 355.0…" at bounding box center [535, 316] width 156 height 34
select select "30"
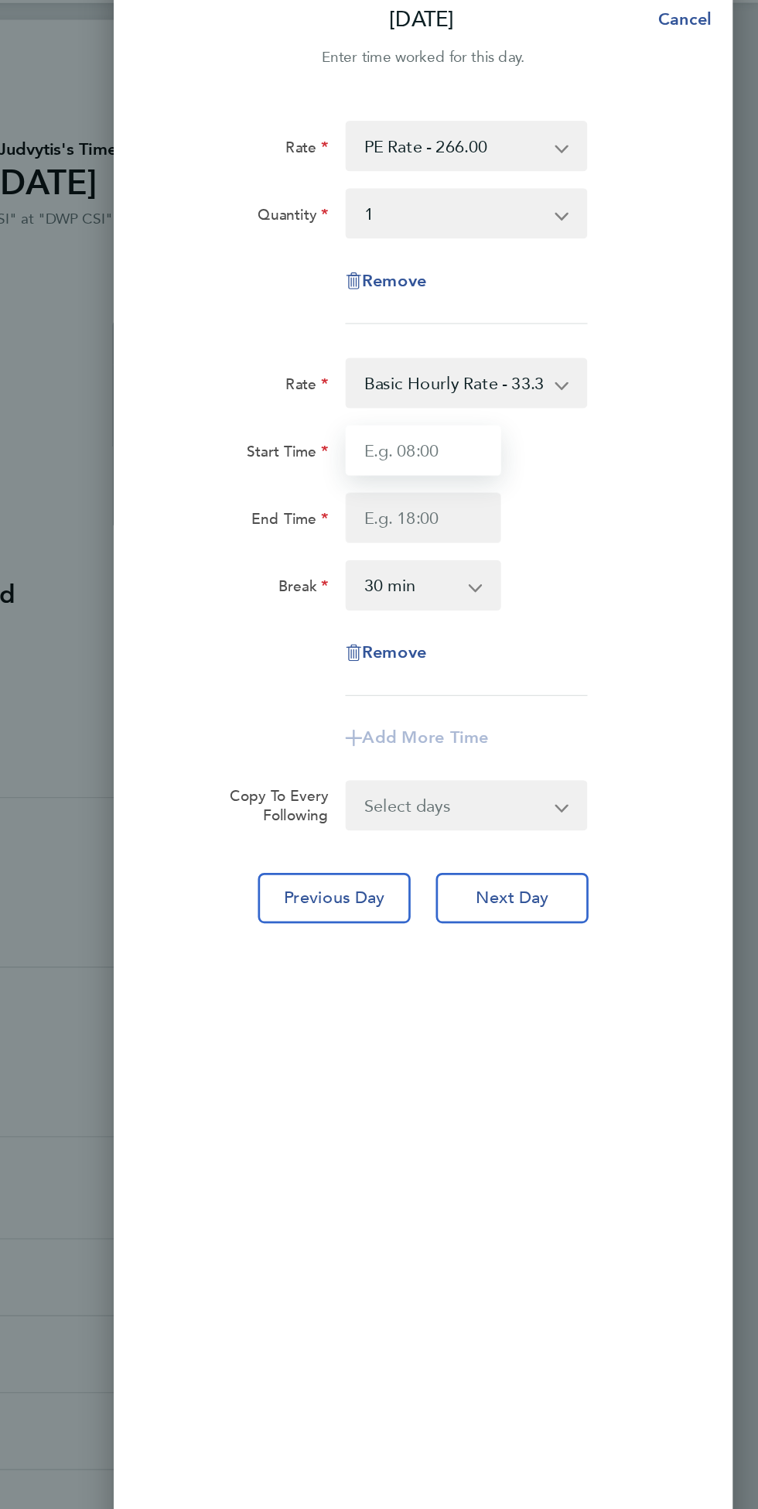
click at [504, 359] on input "Start Time" at bounding box center [512, 365] width 115 height 37
click at [498, 410] on input "End Time" at bounding box center [512, 415] width 115 height 37
type input "15:00"
click at [568, 450] on app-icon-cross-button at bounding box center [558, 465] width 19 height 34
type input "20:00"
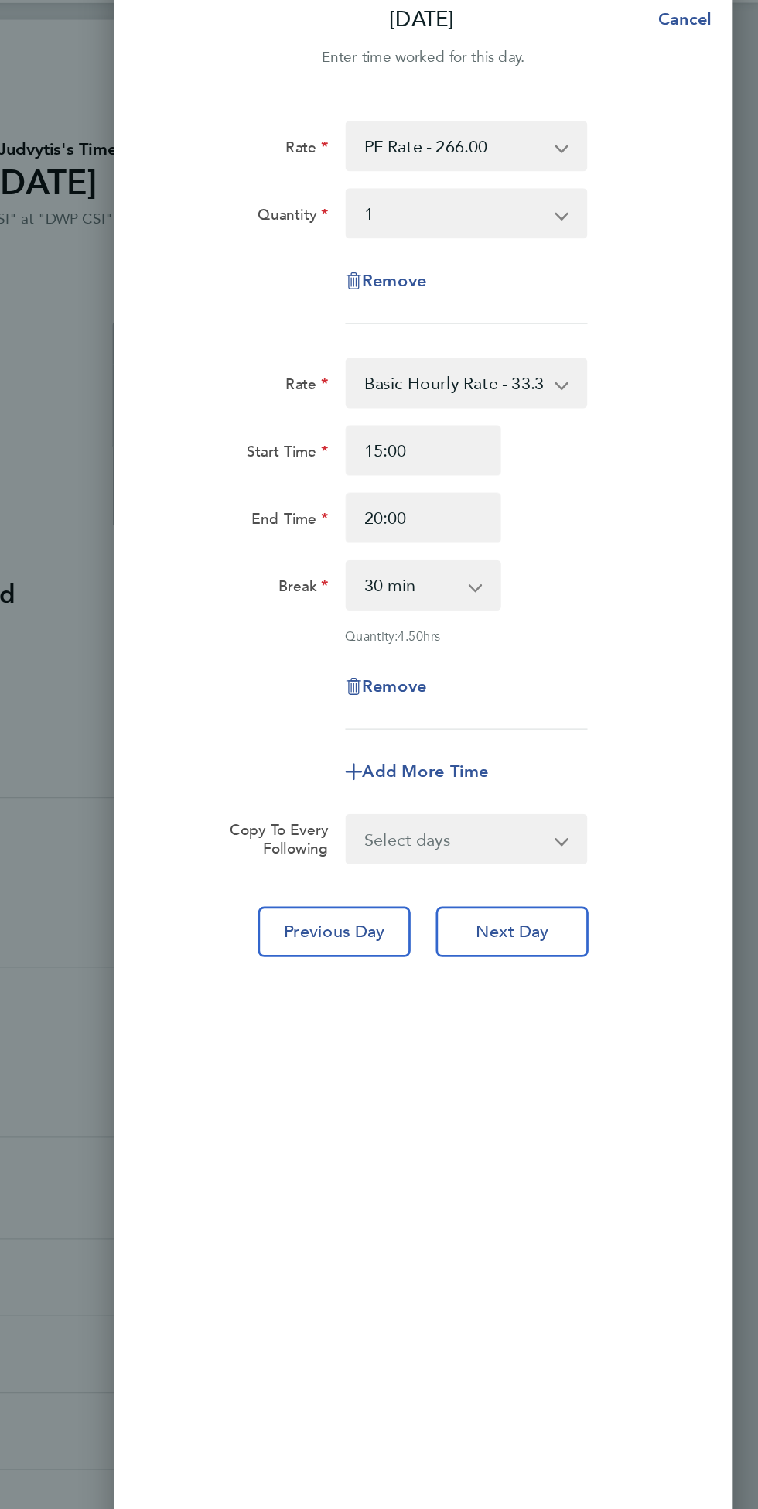
click at [549, 482] on select "0 min 15 min 30 min 45 min 60 min 75 min 90 min" at bounding box center [503, 465] width 93 height 34
select select "0"
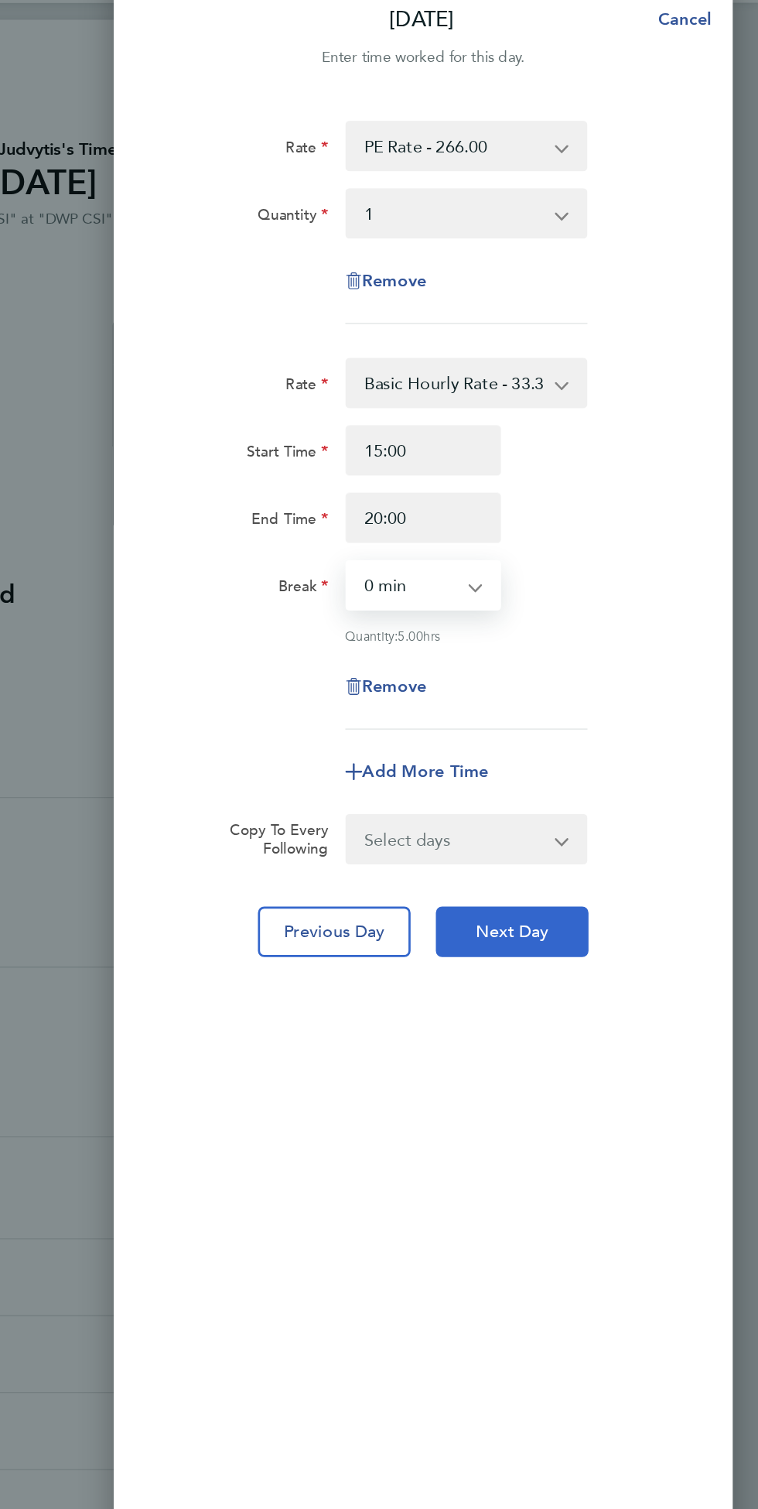
click at [603, 722] on span "Next Day" at bounding box center [577, 719] width 53 height 15
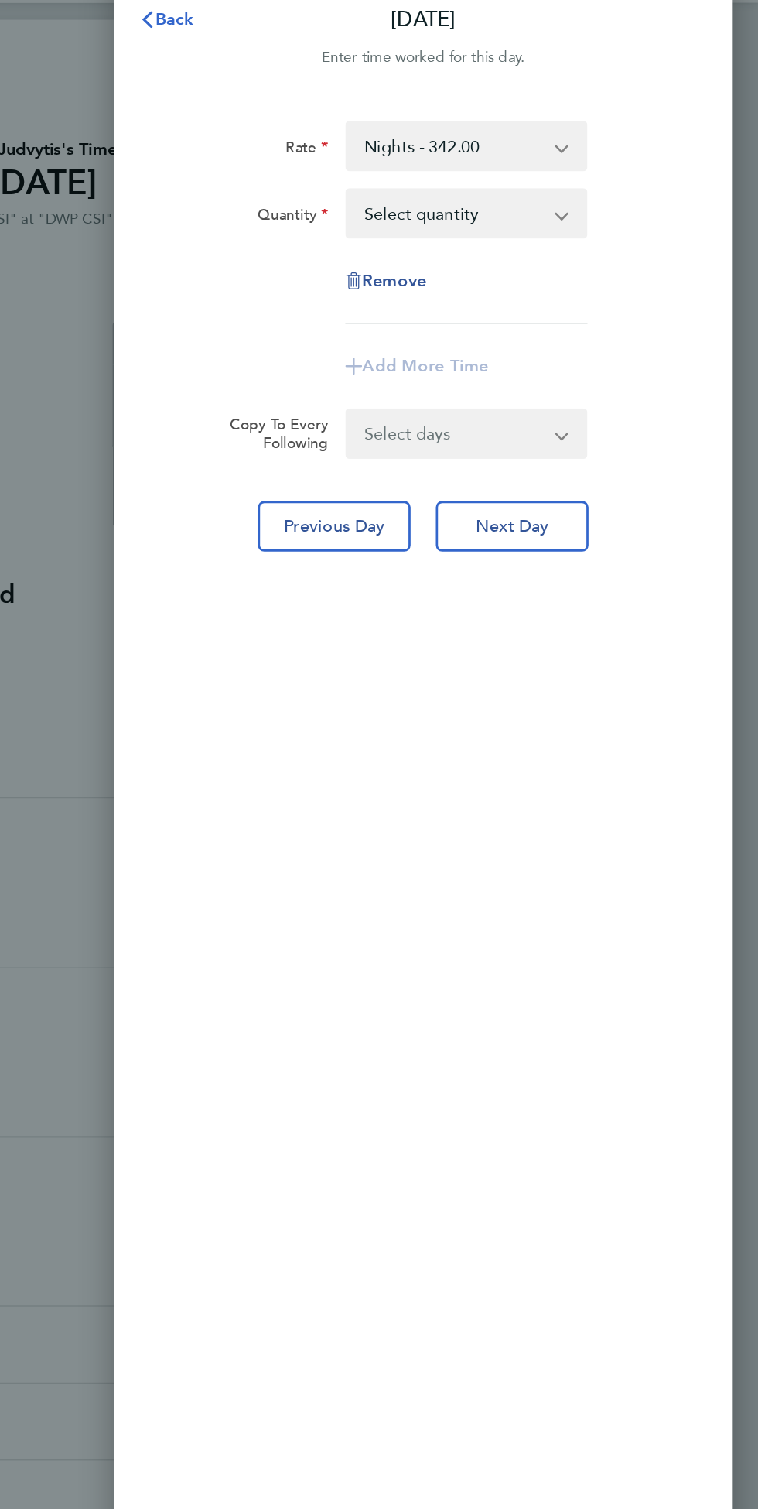
click at [321, 52] on span "Back" at bounding box center [330, 49] width 29 height 15
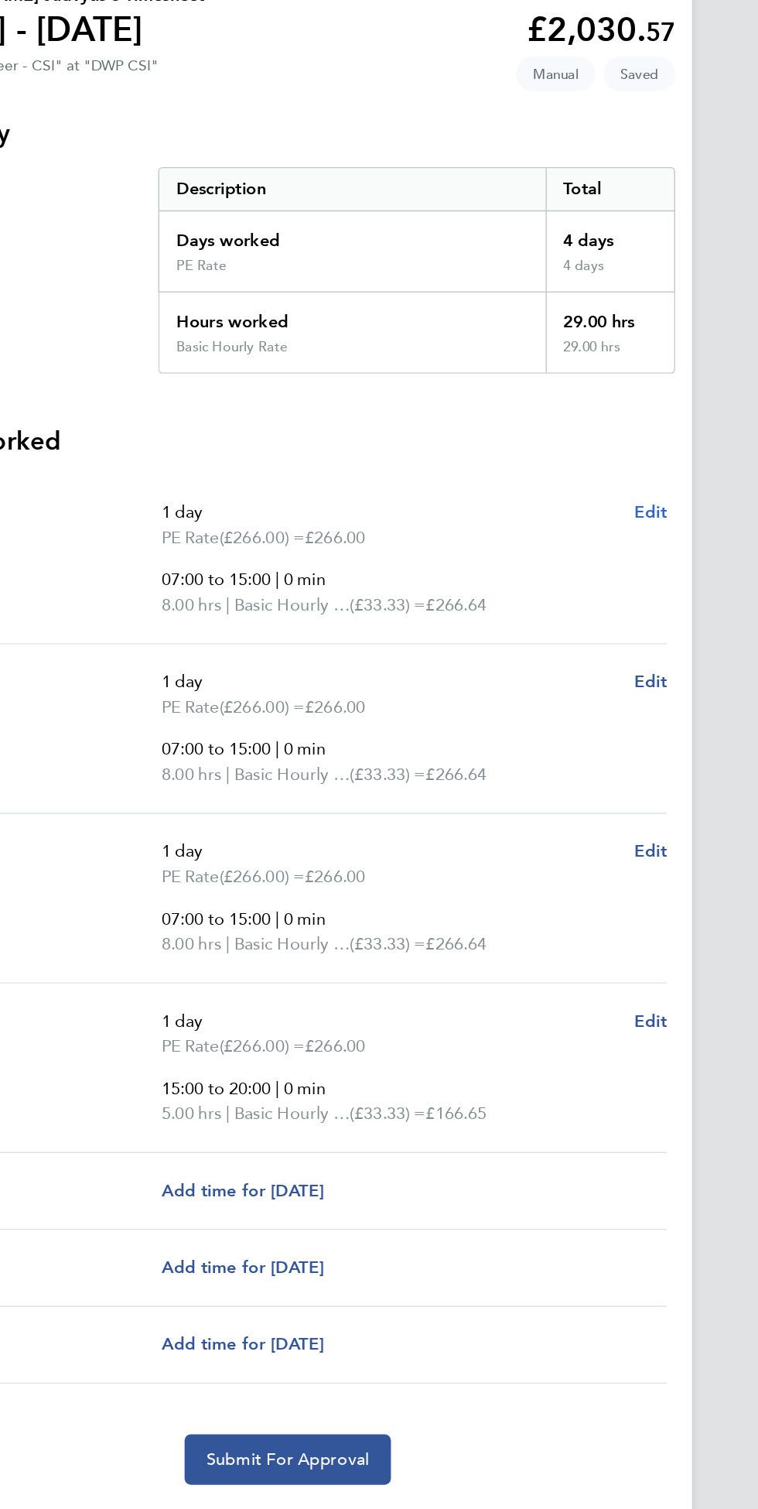
click at [651, 518] on span "Edit" at bounding box center [646, 524] width 24 height 15
select select "1"
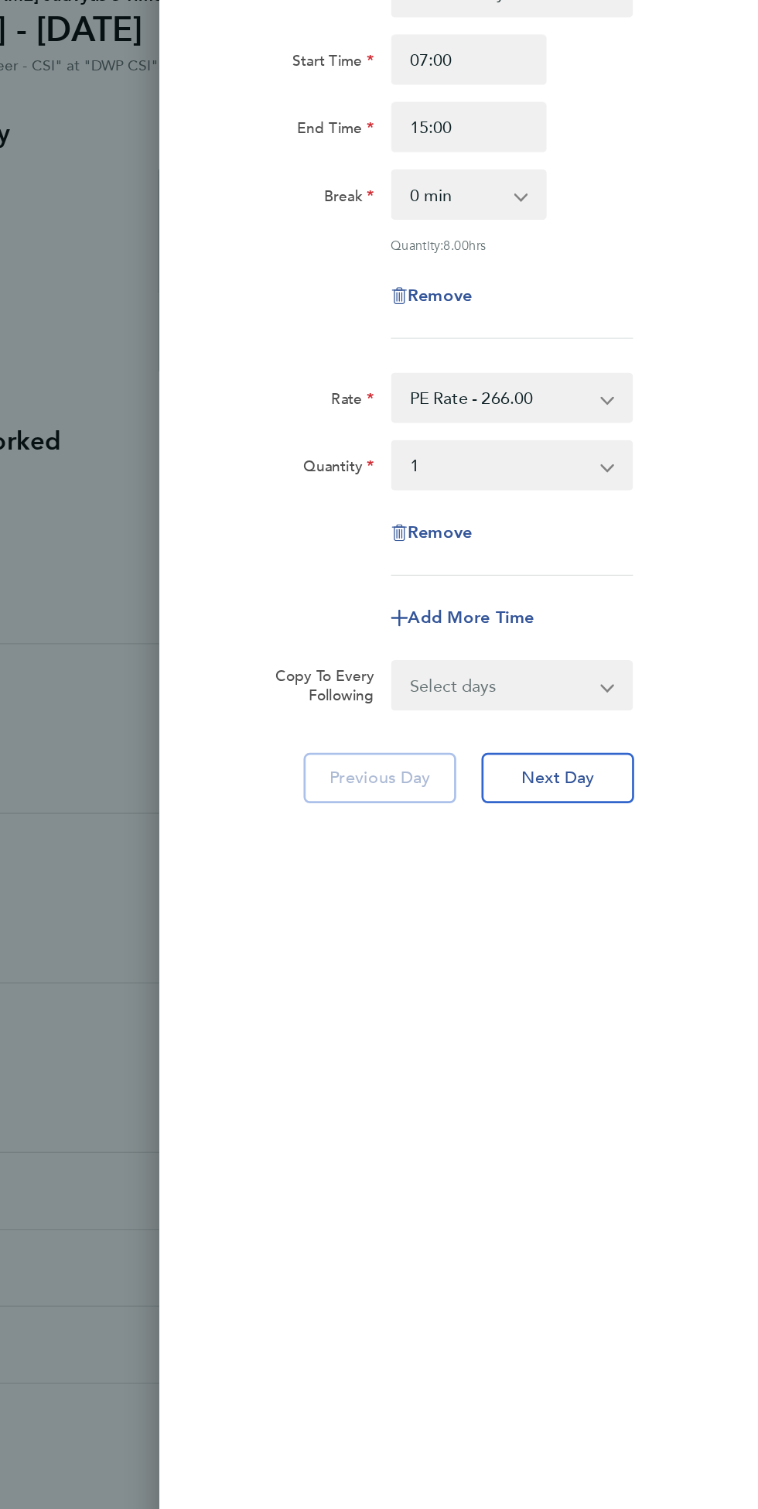
click at [614, 437] on app-icon-cross-button at bounding box center [622, 440] width 19 height 34
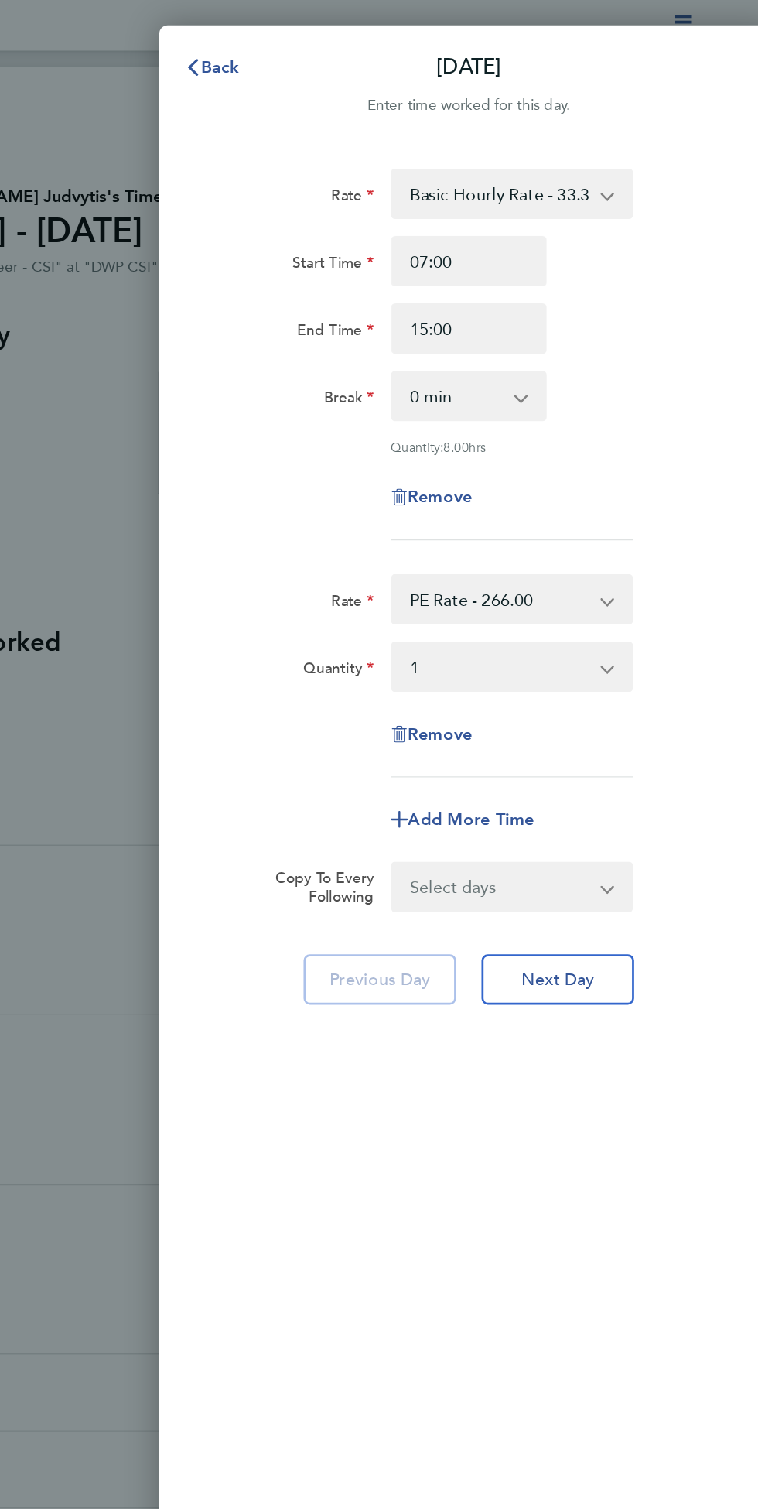
click at [616, 140] on app-icon-cross-button at bounding box center [622, 142] width 19 height 34
click at [614, 149] on app-icon-cross-button at bounding box center [622, 142] width 19 height 34
click at [614, 145] on app-icon-cross-button at bounding box center [622, 142] width 19 height 34
click at [620, 145] on app-icon-cross-button at bounding box center [622, 142] width 19 height 34
click at [629, 132] on app-icon-cross-button at bounding box center [622, 142] width 19 height 34
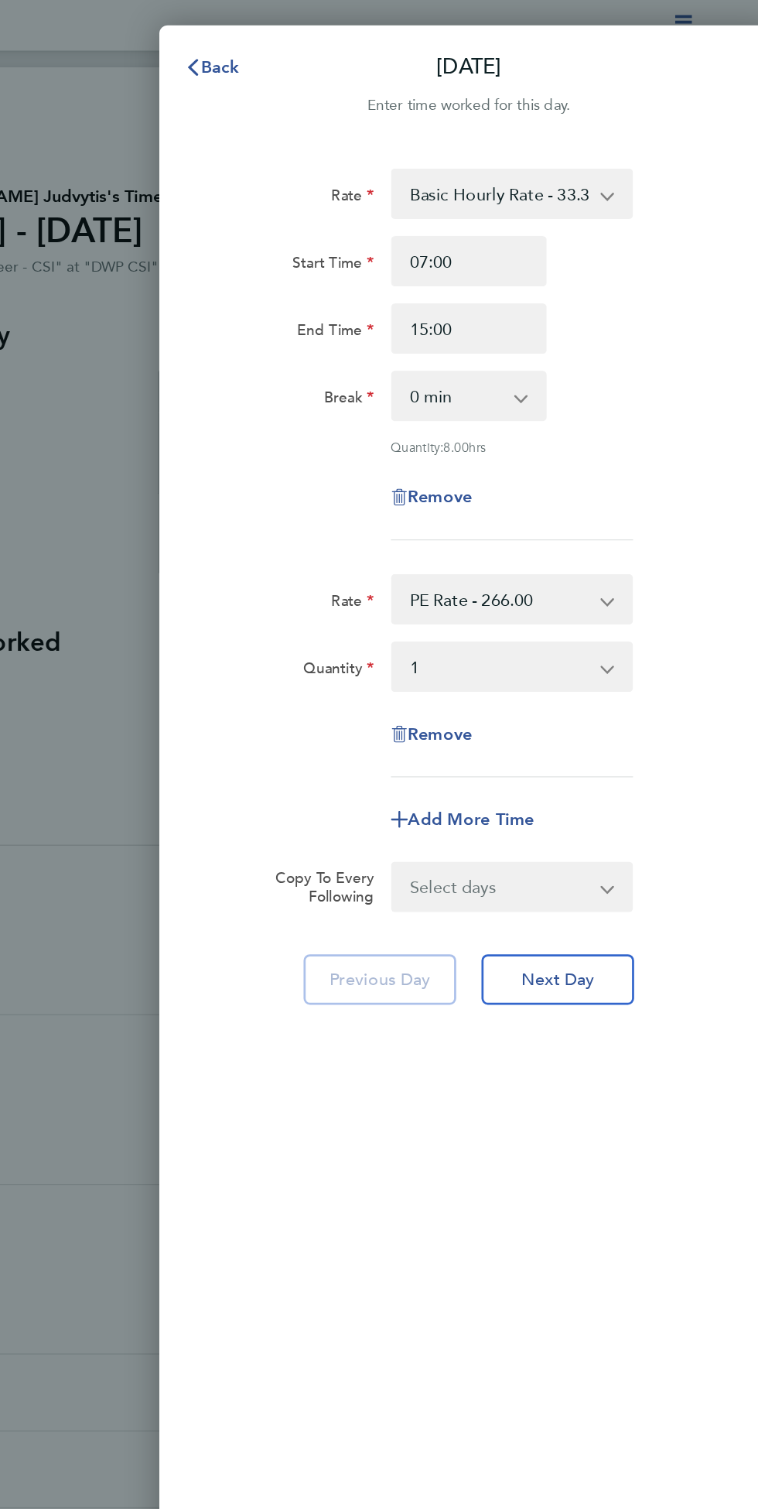
click at [613, 135] on select "Basic Hourly Rate - 33.33 Night Hourly Rate - 42.78 Weekend Hourly Rate - 355.0…" at bounding box center [535, 142] width 156 height 34
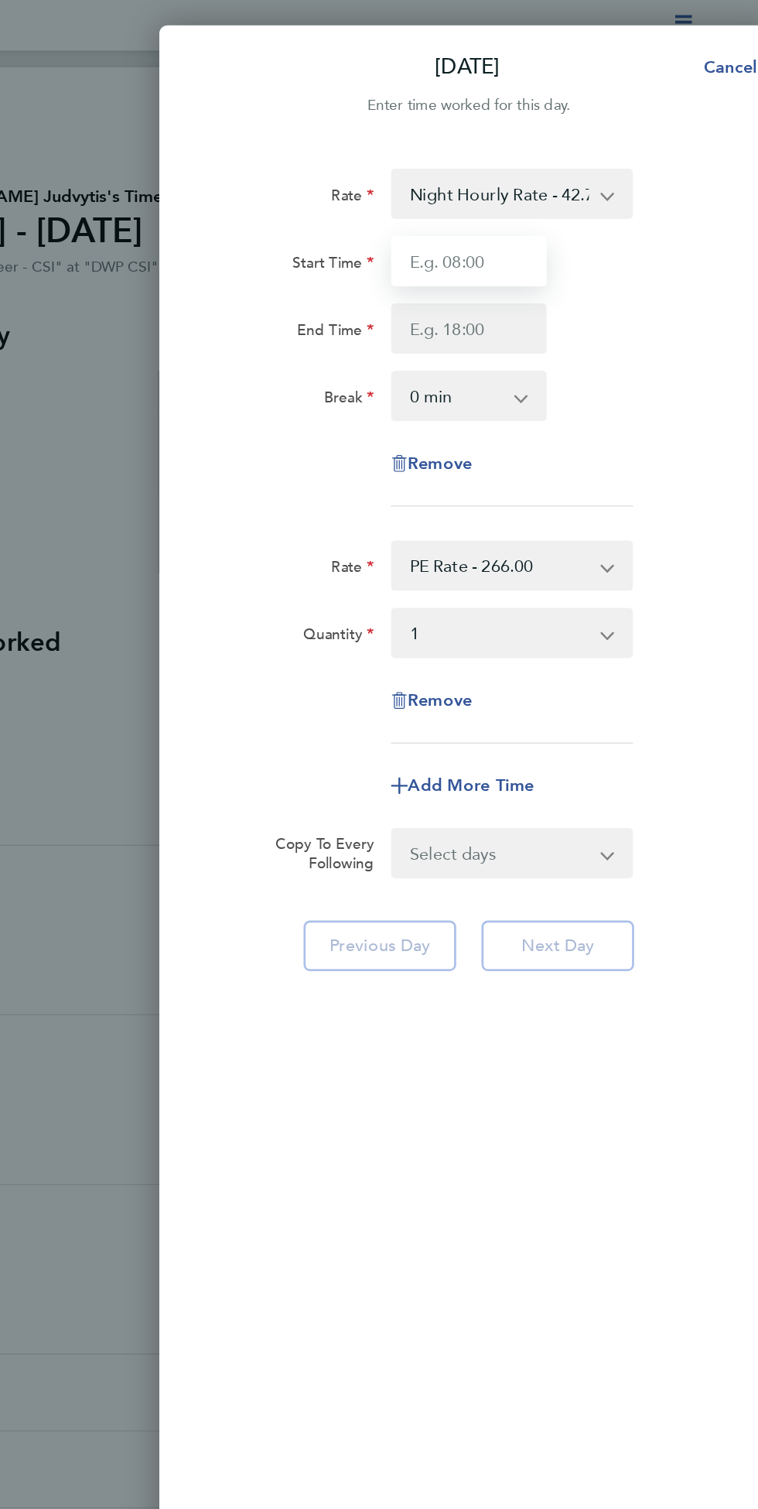
click at [532, 197] on input "Start Time" at bounding box center [512, 191] width 115 height 37
click at [532, 249] on input "End Time" at bounding box center [512, 241] width 115 height 37
type input "15:00"
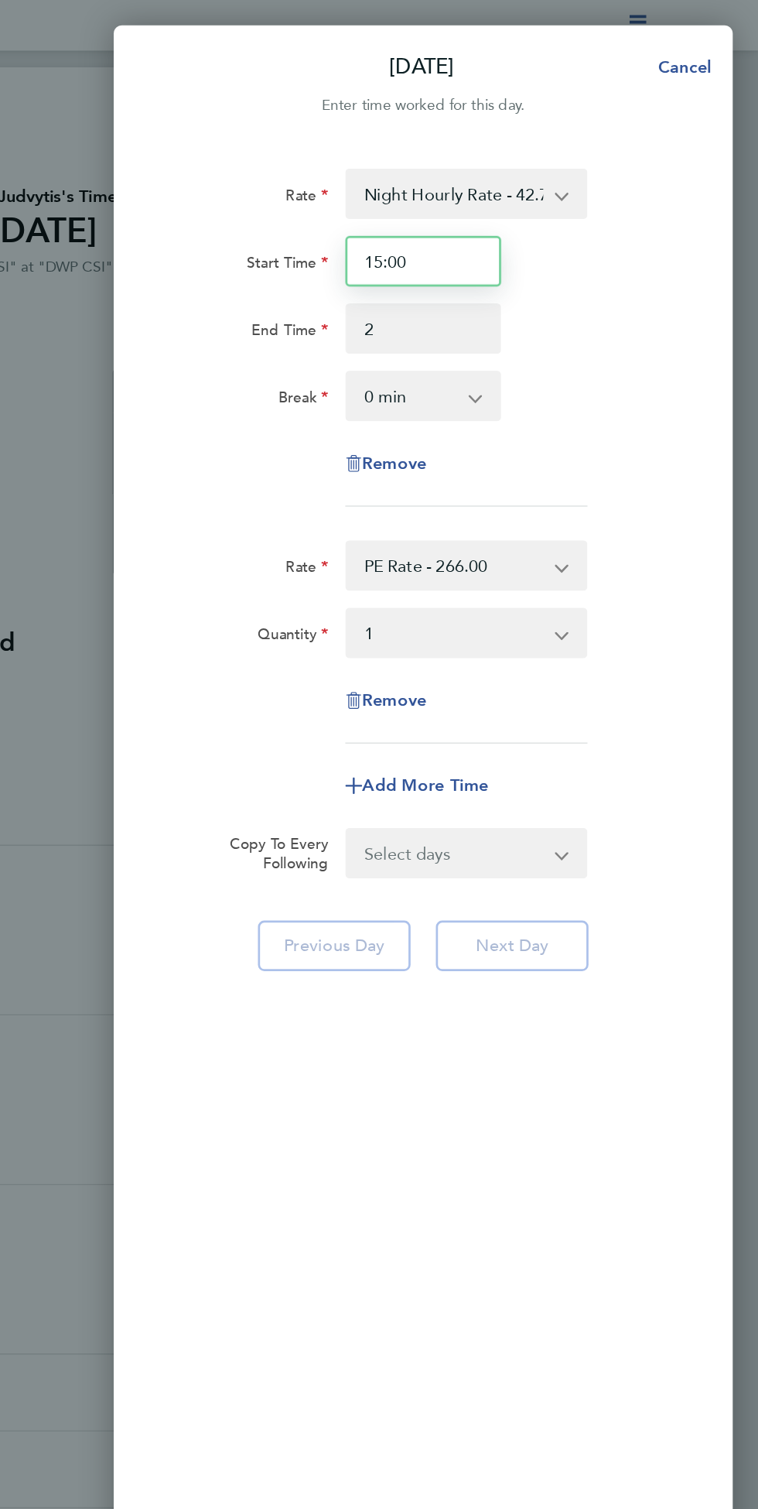
click at [539, 177] on input "15:00" at bounding box center [512, 191] width 115 height 37
type input "02:00"
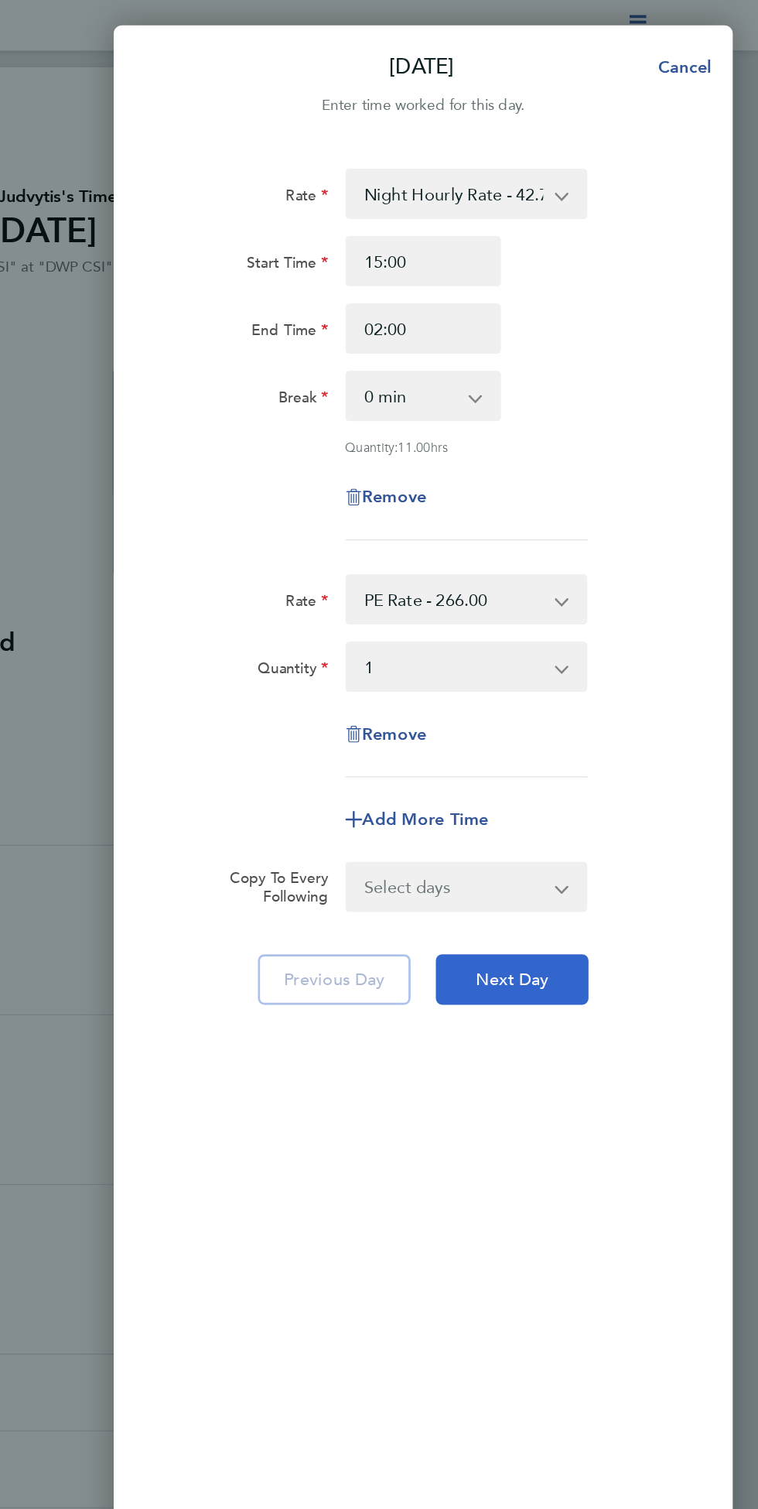
click at [600, 718] on span "Next Day" at bounding box center [577, 719] width 53 height 15
select select "1"
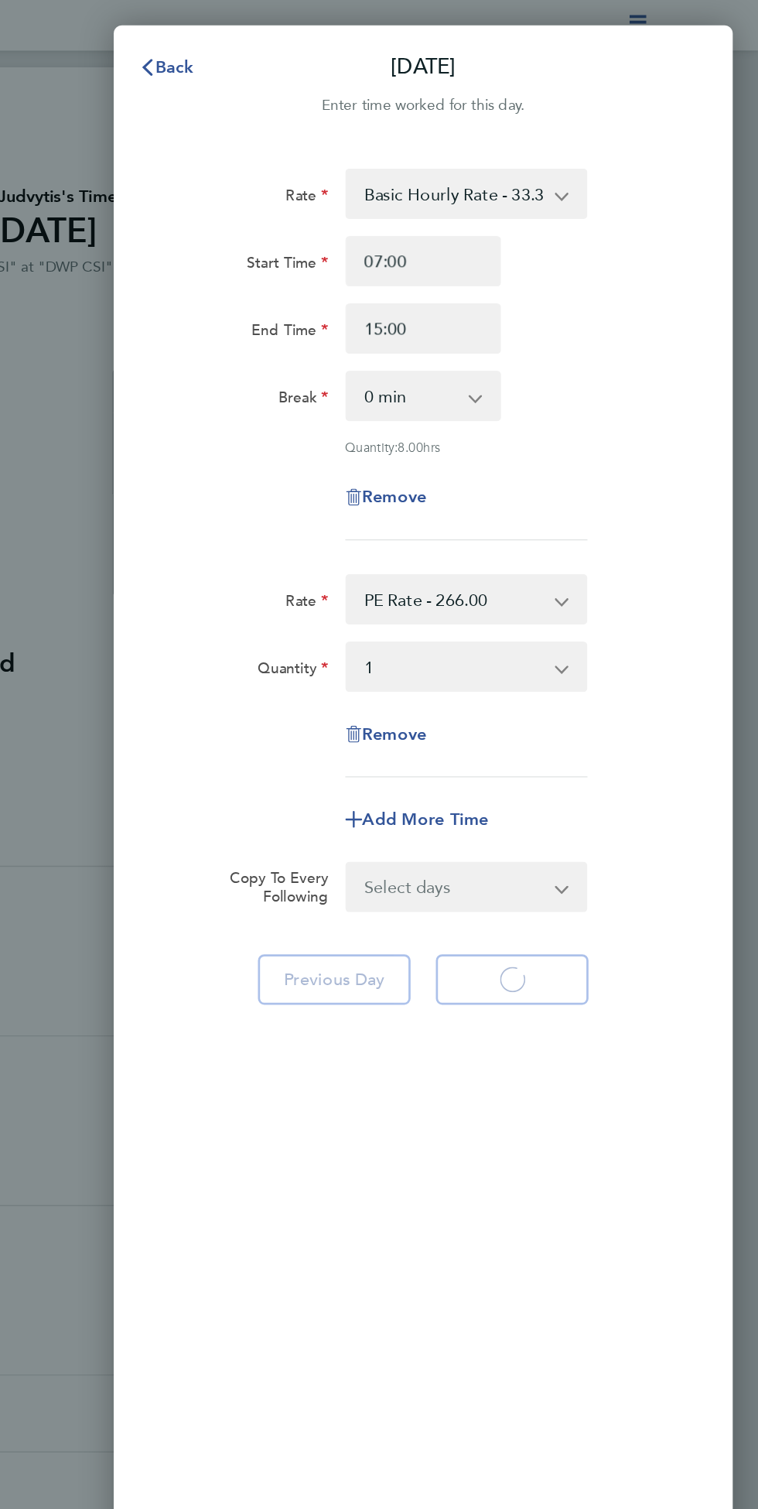
select select "1"
click at [615, 138] on app-icon-cross-button at bounding box center [622, 142] width 19 height 34
click at [623, 142] on app-icon-cross-button at bounding box center [622, 142] width 19 height 34
click at [616, 144] on app-icon-cross-button at bounding box center [622, 142] width 19 height 34
click at [595, 139] on select "Basic Hourly Rate - 33.33 Night Hourly Rate - 42.78 Weekend Hourly Rate - 355.0…" at bounding box center [535, 142] width 156 height 34
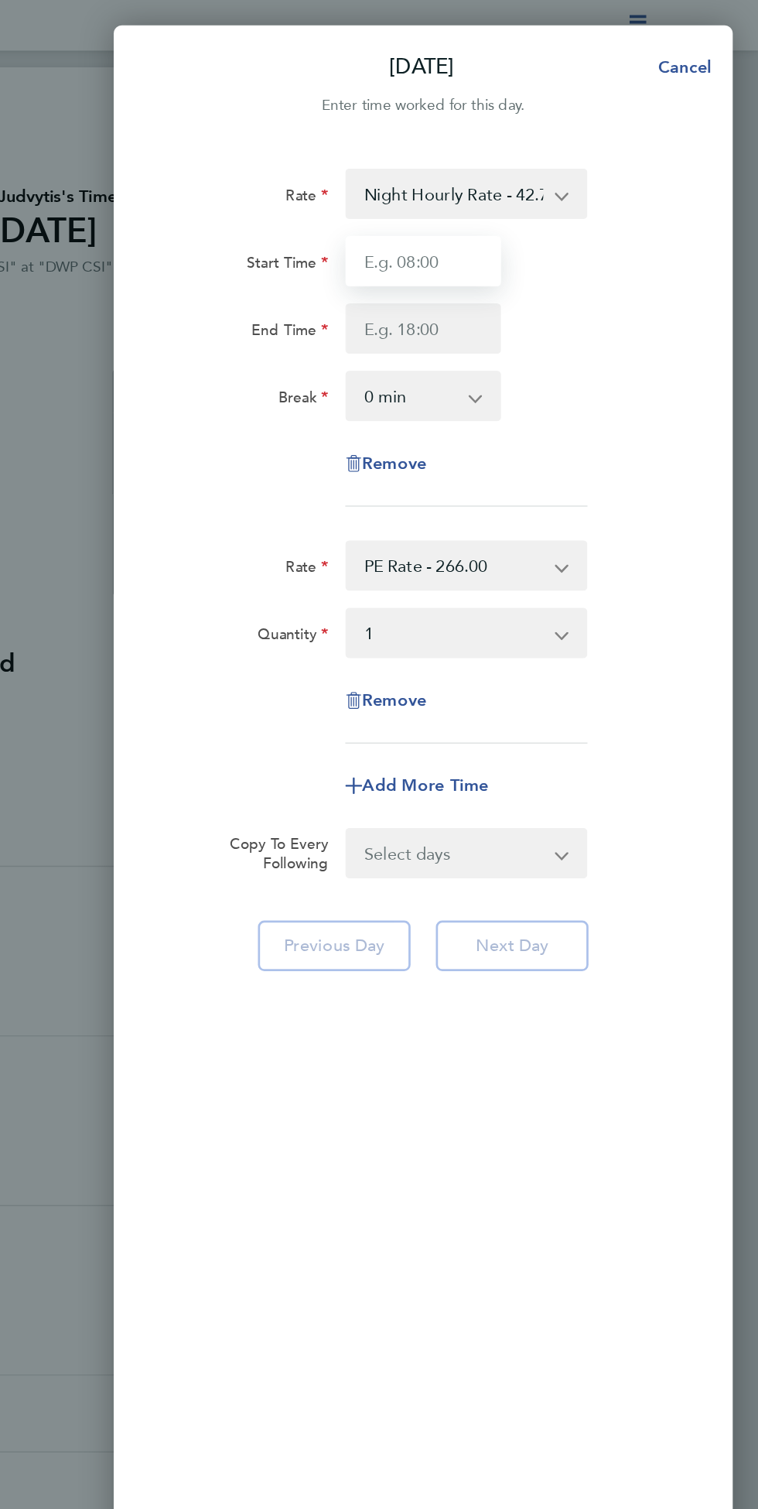
click at [539, 196] on input "Start Time" at bounding box center [512, 191] width 115 height 37
click at [527, 241] on input "End Time" at bounding box center [512, 241] width 115 height 37
type input "15:00"
click at [539, 197] on input "15:00" at bounding box center [512, 191] width 115 height 37
type input "02:00"
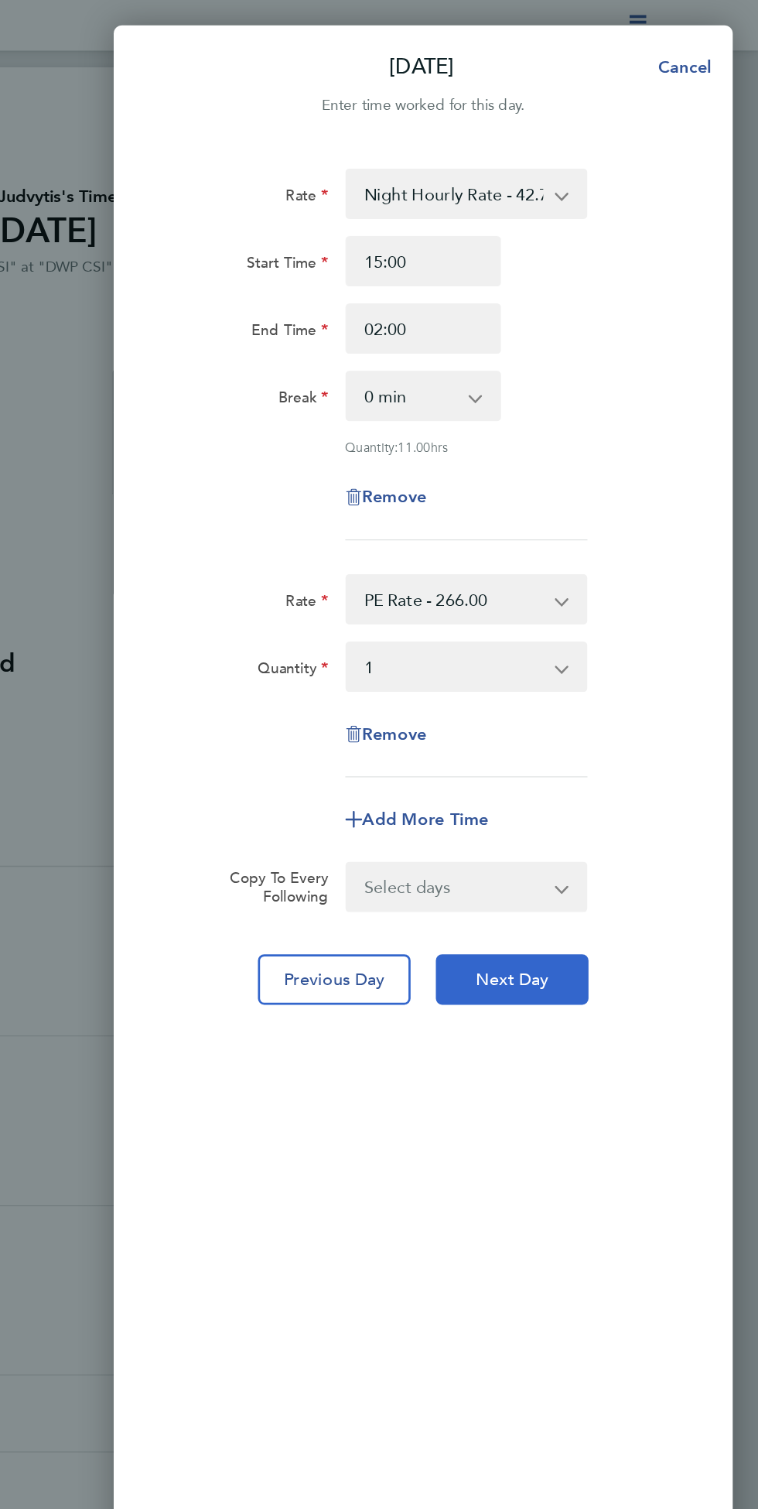
click at [601, 722] on span "Next Day" at bounding box center [577, 719] width 53 height 15
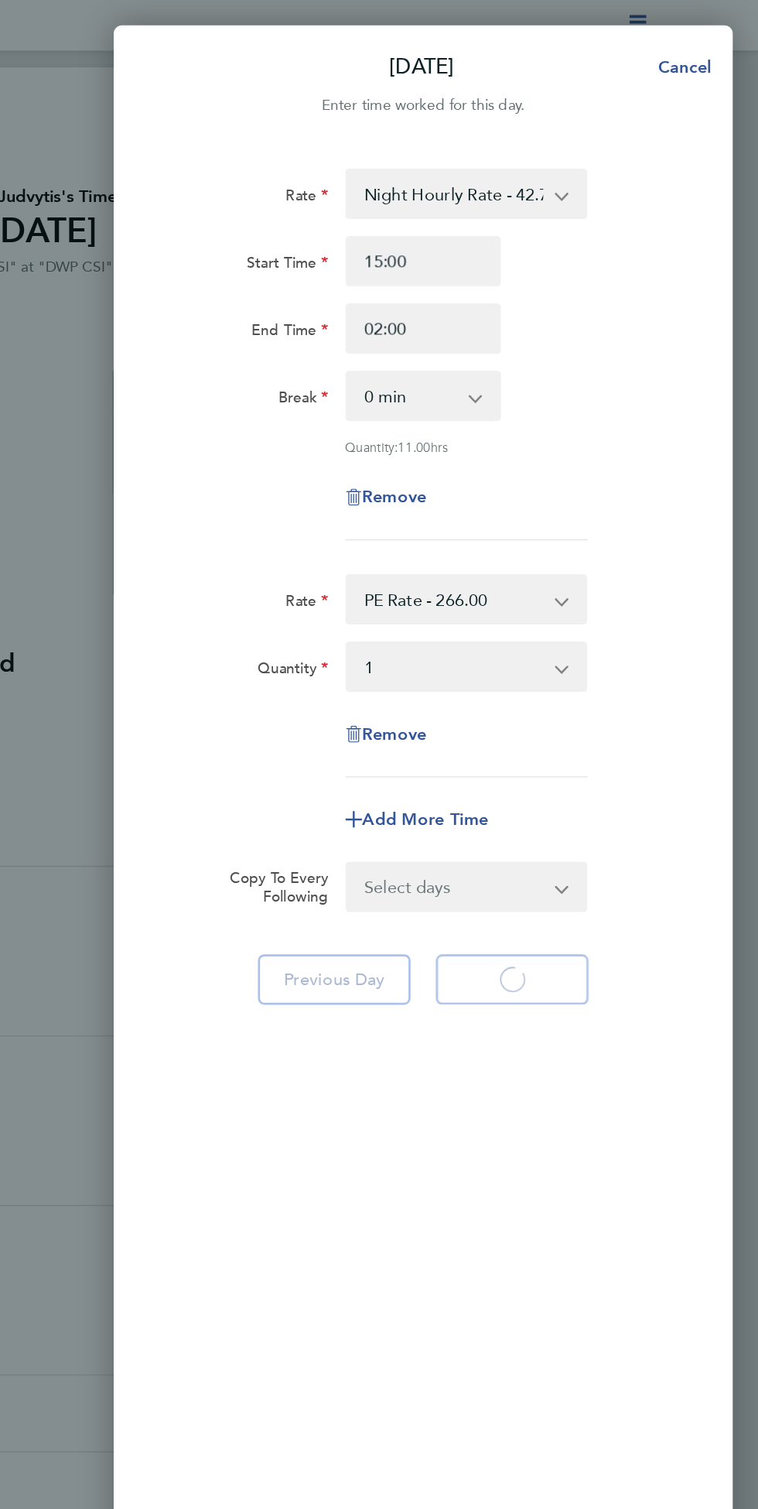
select select "1"
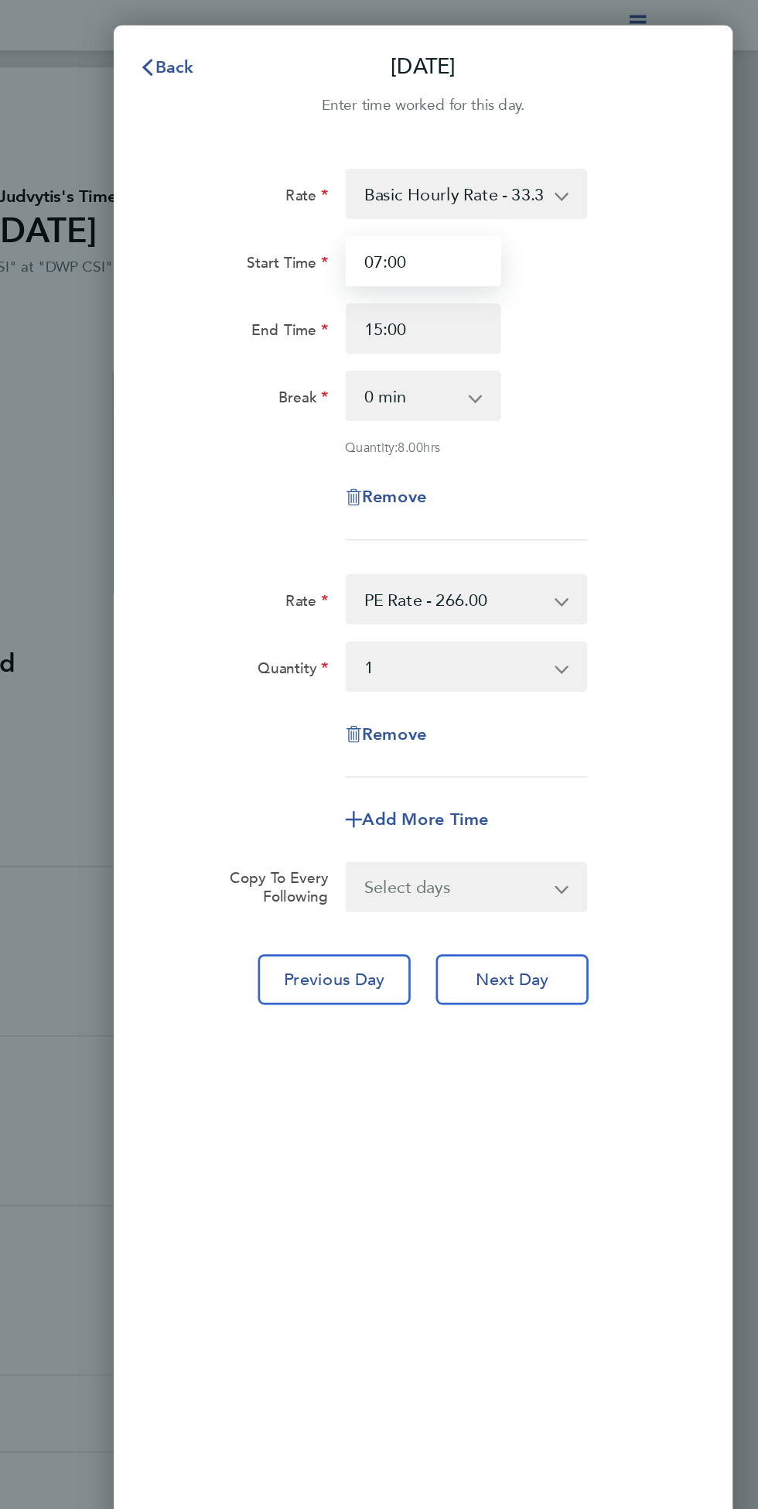
click at [534, 188] on input "07:00" at bounding box center [512, 191] width 115 height 37
click at [544, 148] on select "Basic Hourly Rate - 33.33 Night Hourly Rate - 42.78 Weekend Hourly Rate - 355.0…" at bounding box center [535, 142] width 156 height 34
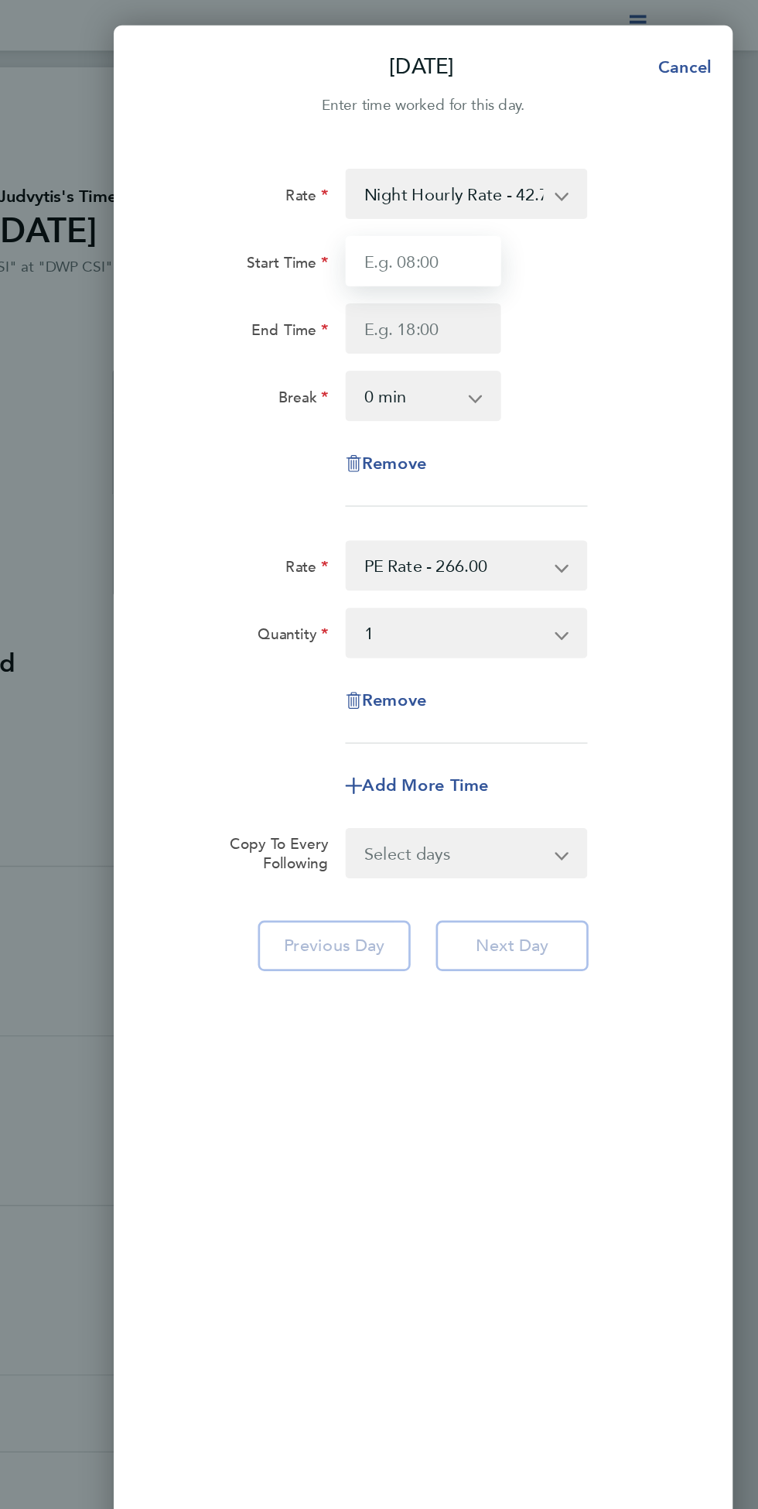
click at [529, 193] on input "Start Time" at bounding box center [512, 191] width 115 height 37
click at [531, 237] on input "End Time" at bounding box center [512, 241] width 115 height 37
type input "15:00"
click at [539, 188] on input "15:00" at bounding box center [512, 191] width 115 height 37
type input "02:00"
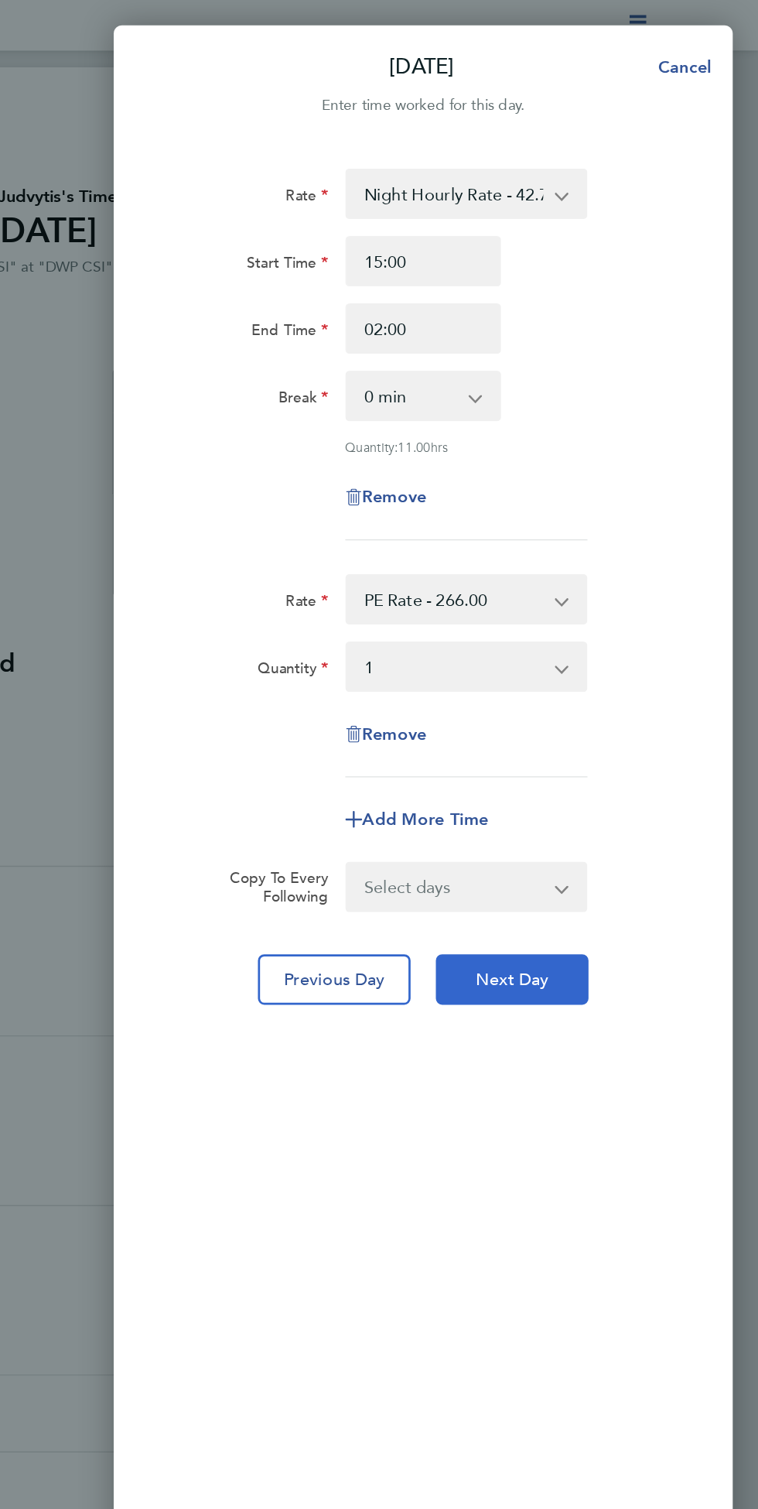
click at [604, 727] on span "Next Day" at bounding box center [577, 719] width 53 height 15
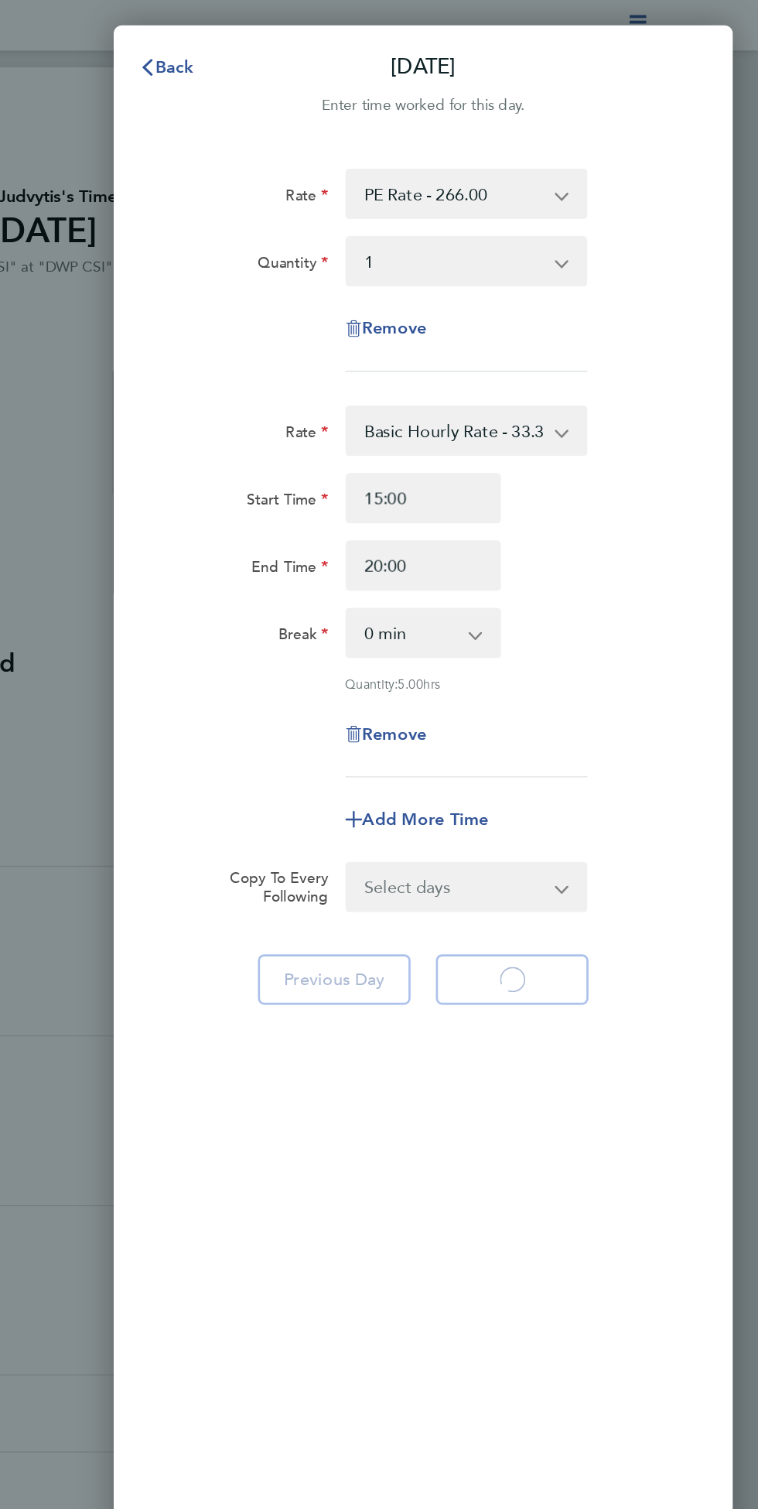
select select "1"
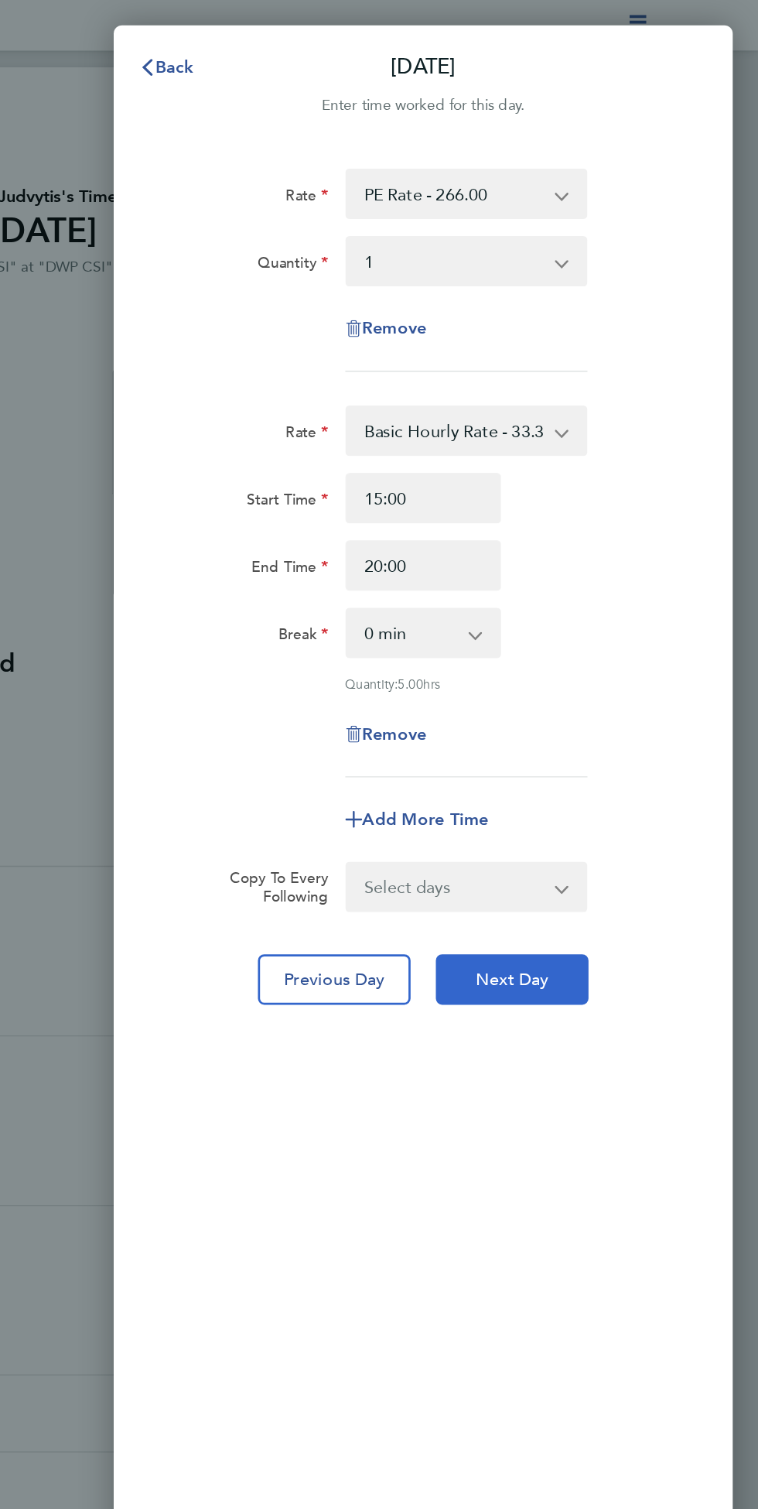
click at [593, 723] on span "Next Day" at bounding box center [577, 719] width 53 height 15
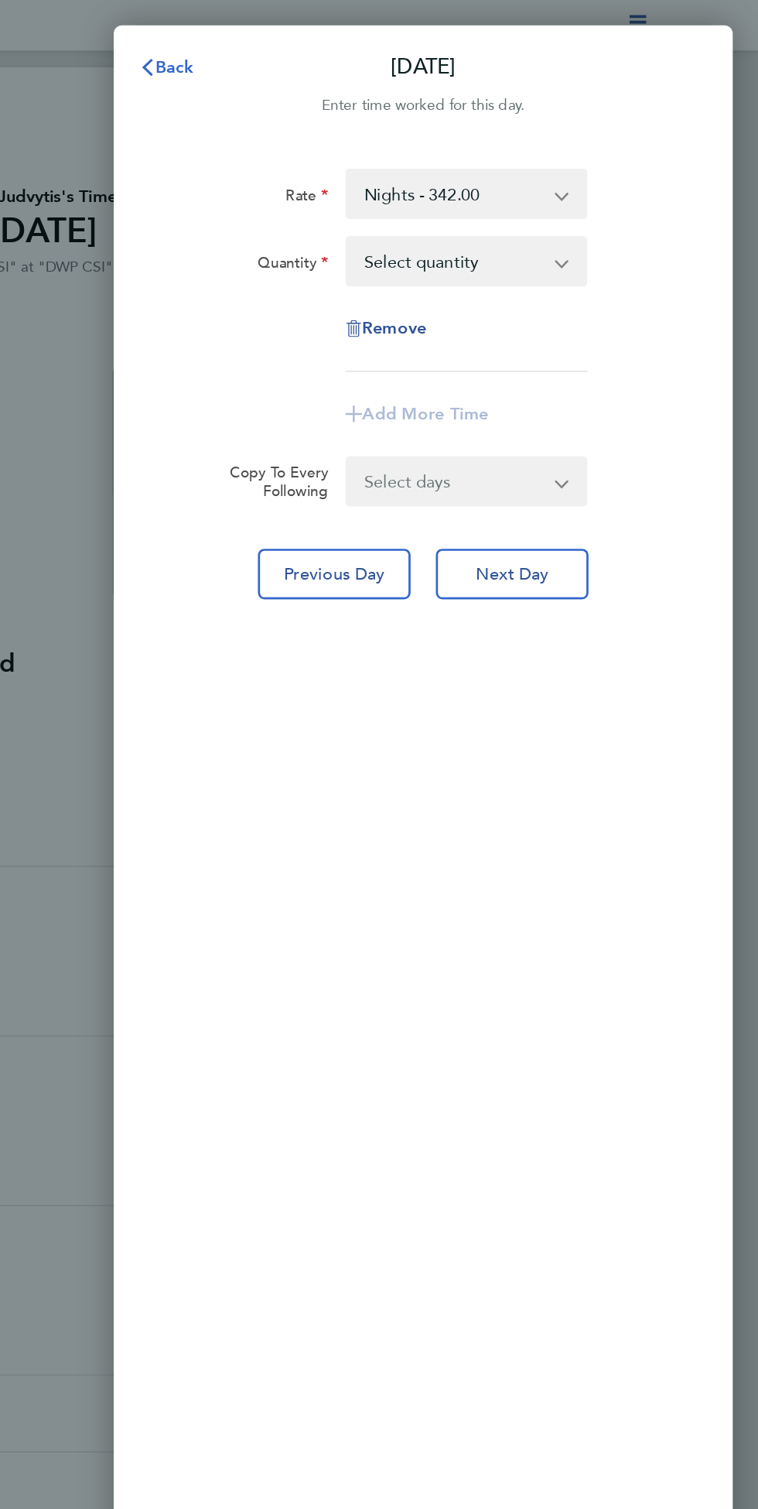
click at [329, 49] on span "Back" at bounding box center [330, 49] width 29 height 15
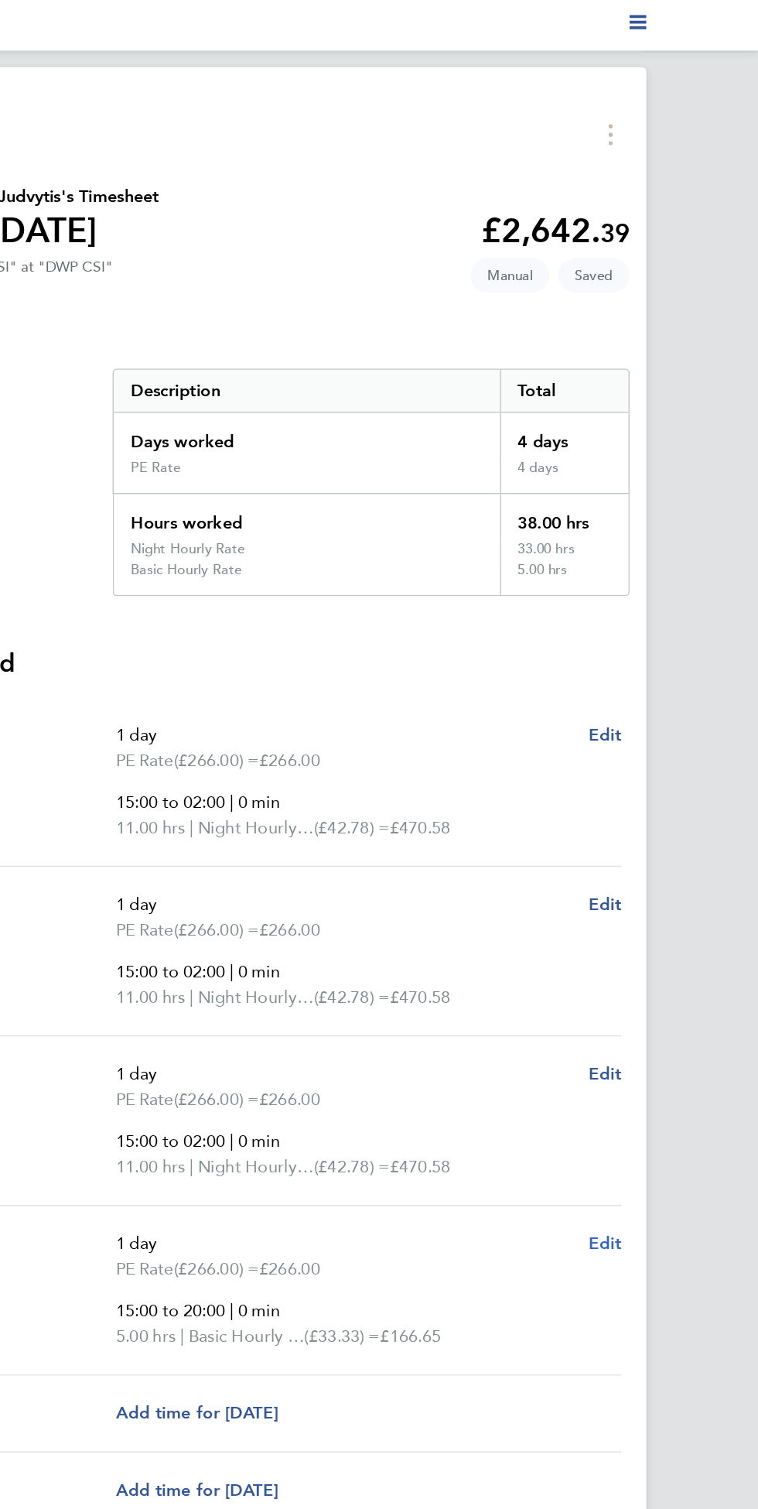
click at [652, 915] on span "Edit" at bounding box center [646, 913] width 24 height 15
select select "1"
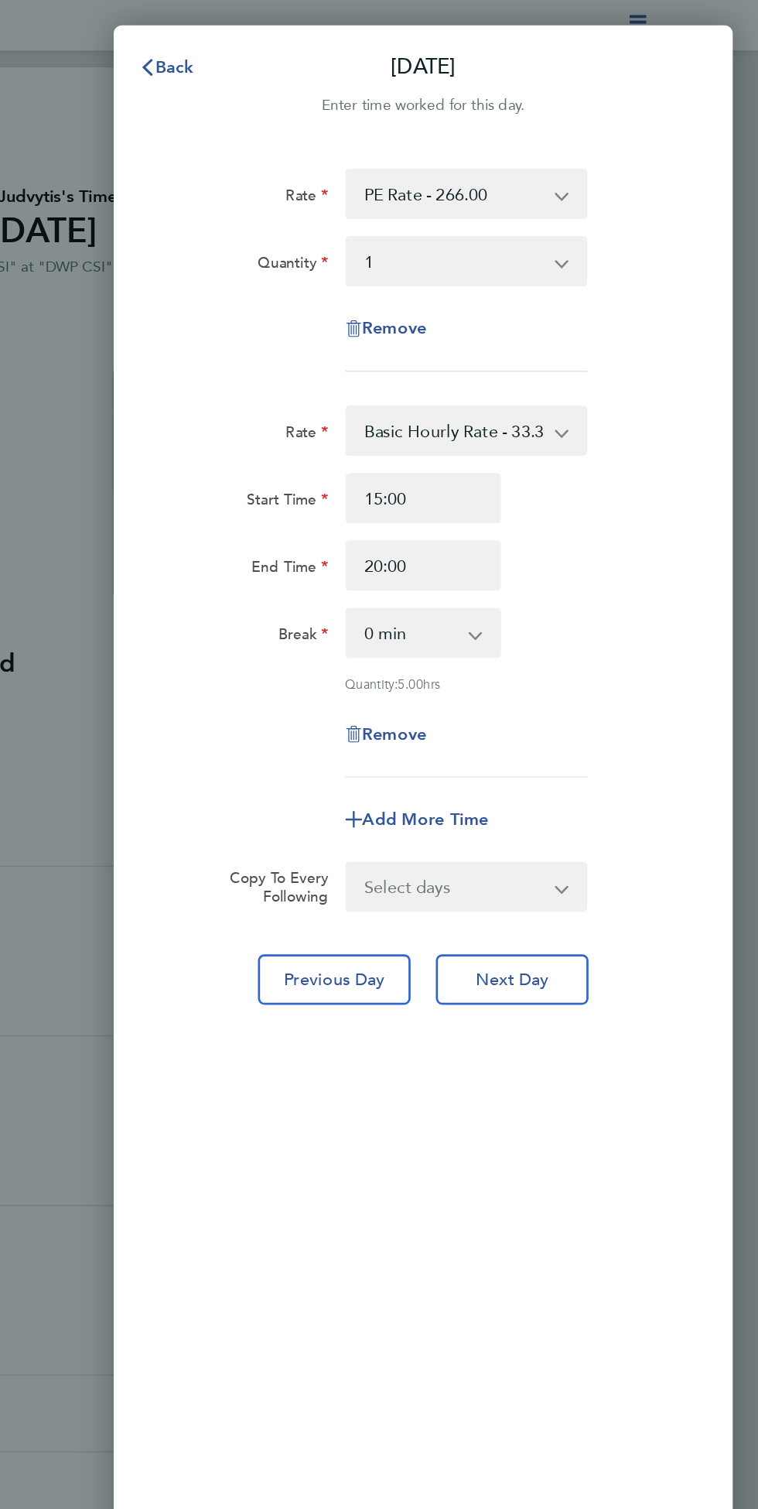
click at [613, 318] on select "Basic Hourly Rate - 33.33 Night Hourly Rate - 42.78 Weekend Hourly Rate - 355.0…" at bounding box center [535, 316] width 156 height 34
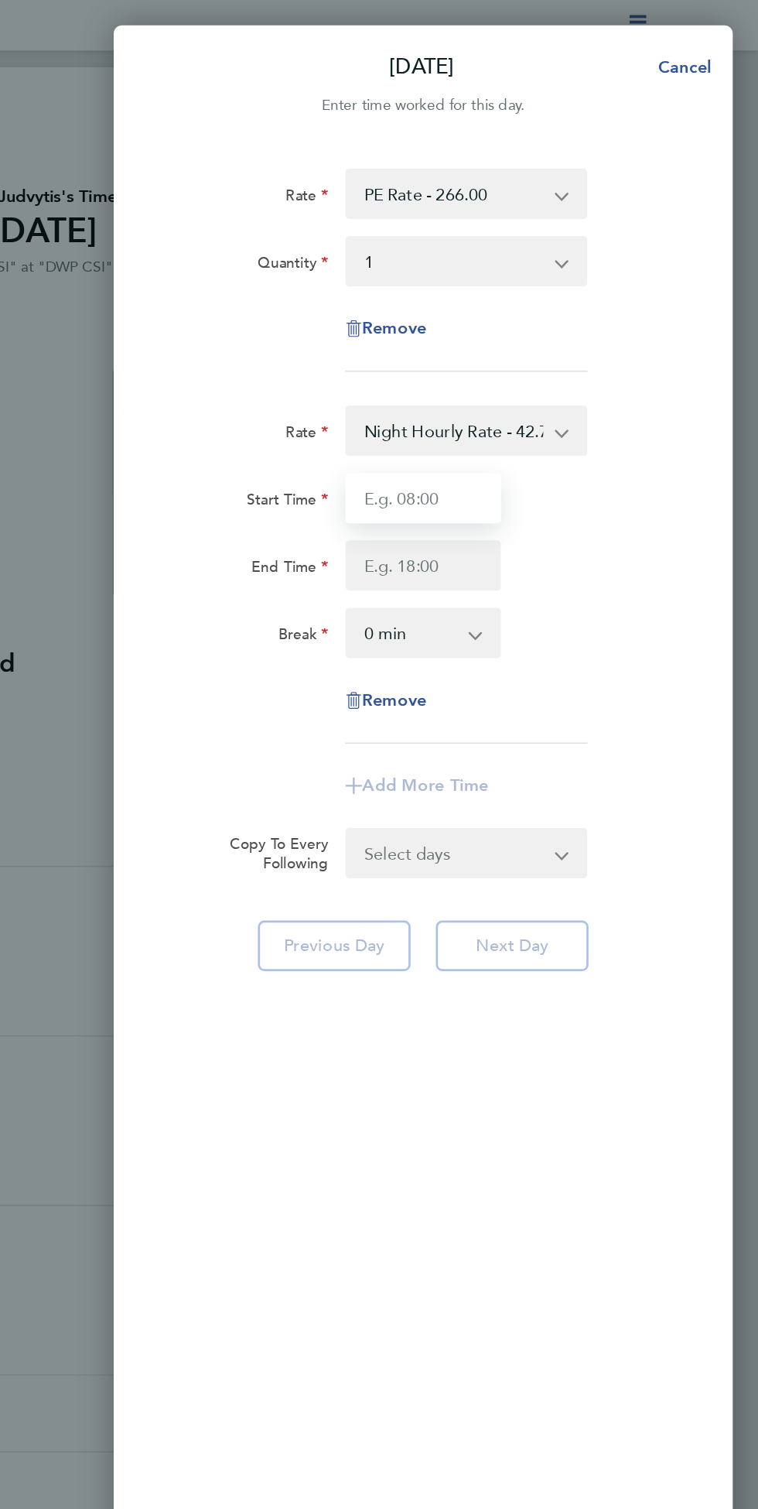
click at [546, 366] on input "Start Time" at bounding box center [512, 365] width 115 height 37
click at [537, 416] on input "End Time" at bounding box center [512, 415] width 115 height 37
type input "15:00"
click at [633, 497] on div "Rate Night Hourly Rate - 42.78 Basic Hourly Rate - 33.33 Weekend Hourly Rate - …" at bounding box center [512, 422] width 368 height 248
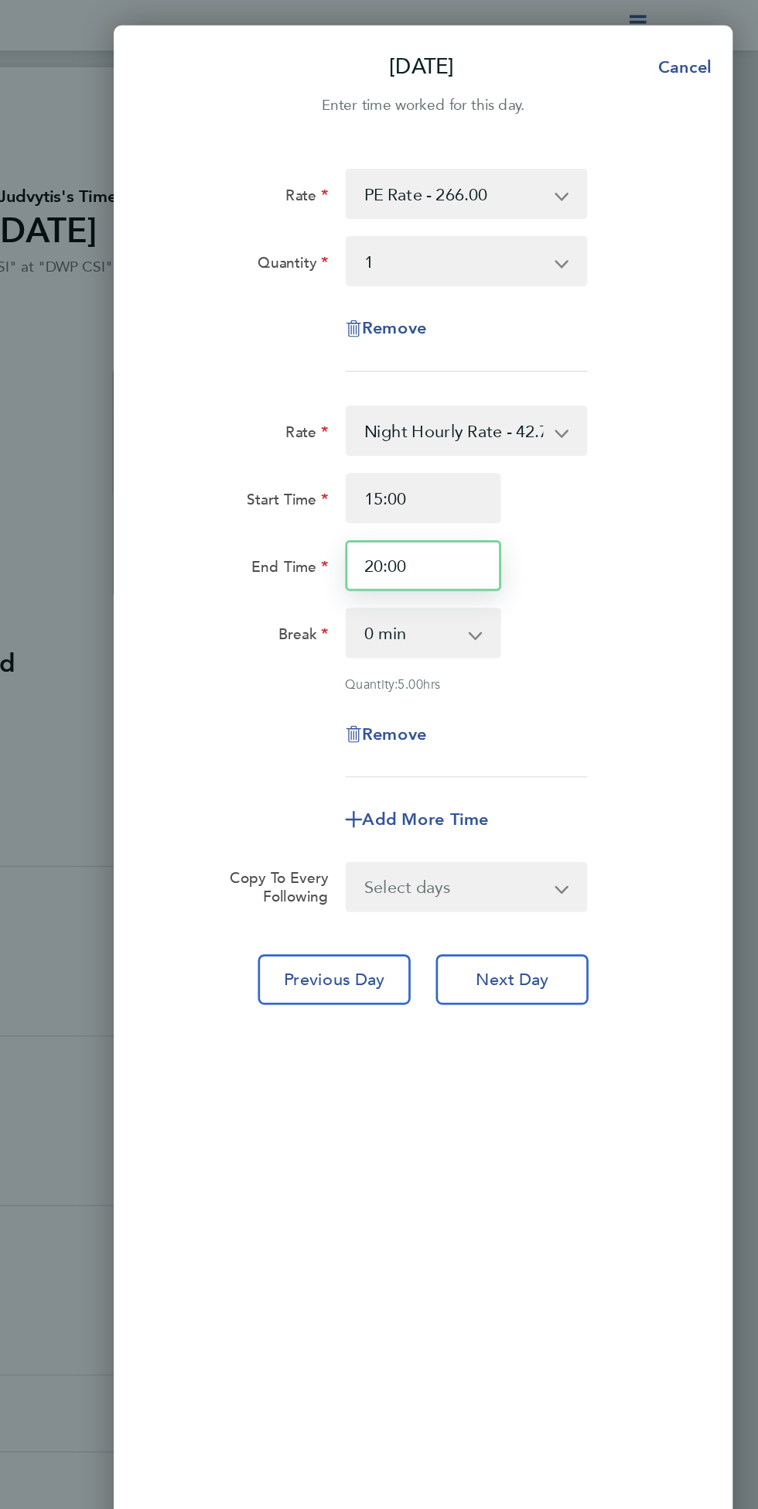
click at [535, 412] on input "20:00" at bounding box center [512, 415] width 115 height 37
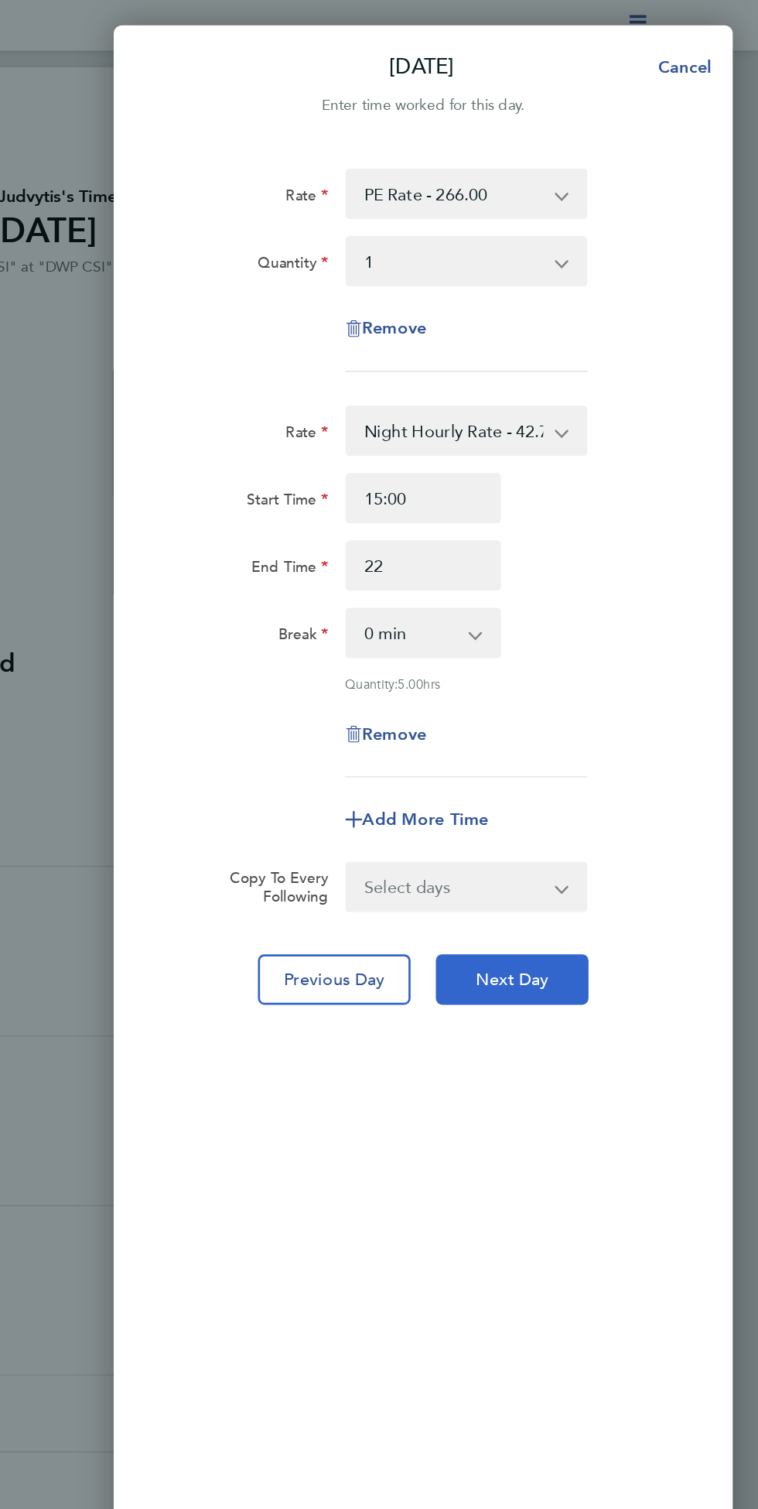
click at [597, 715] on span "Next Day" at bounding box center [577, 719] width 53 height 15
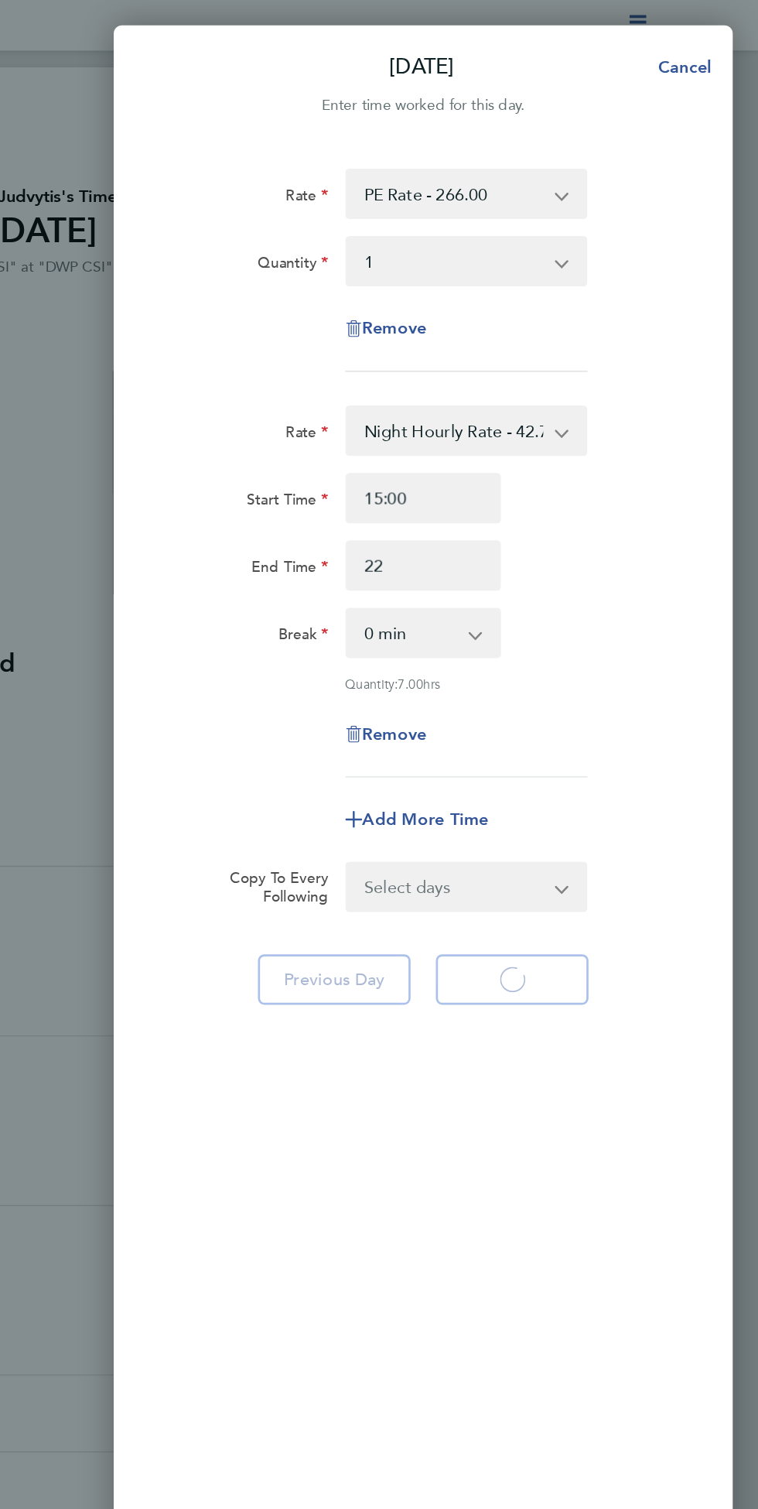
type input "22:00"
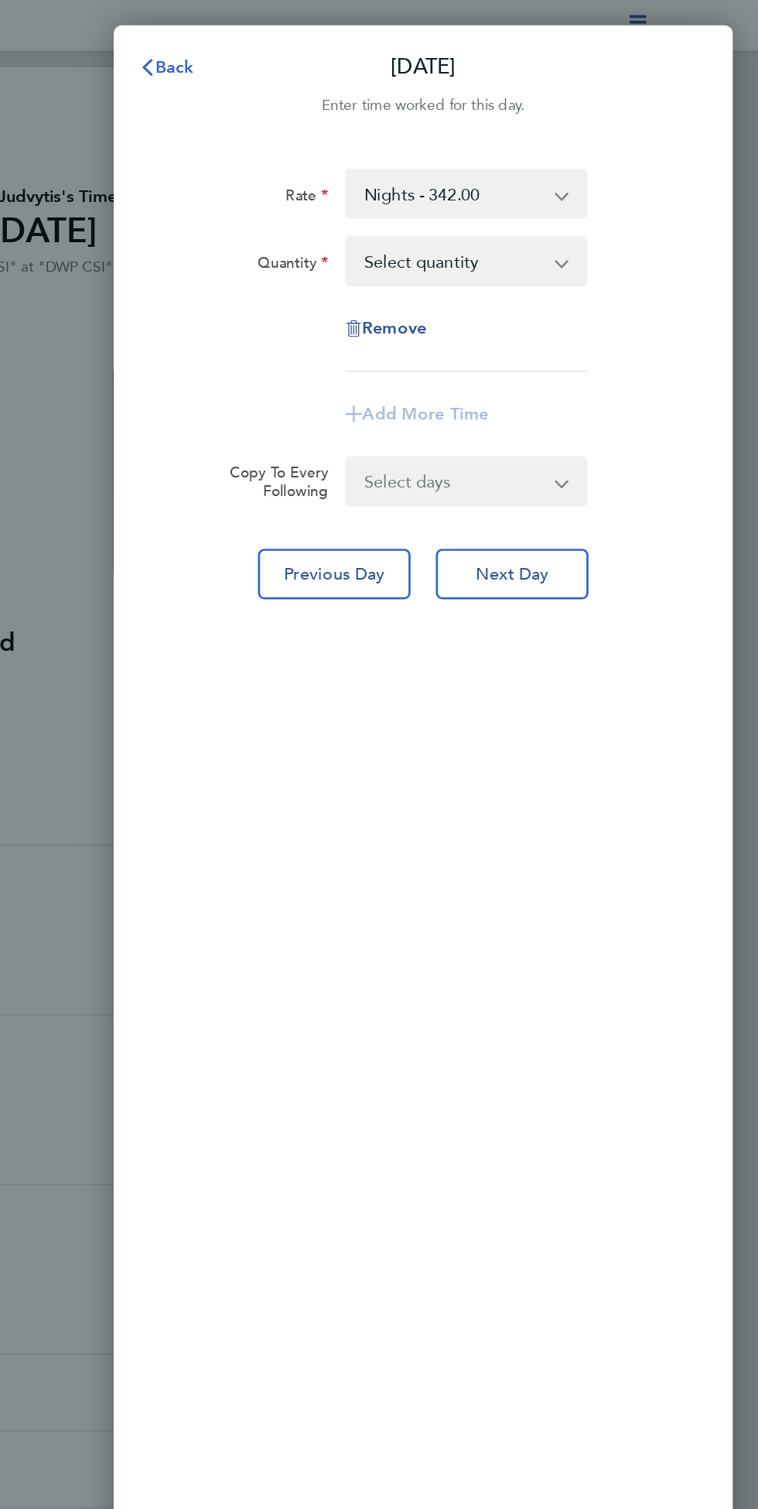
click at [323, 49] on span "Back" at bounding box center [330, 49] width 29 height 15
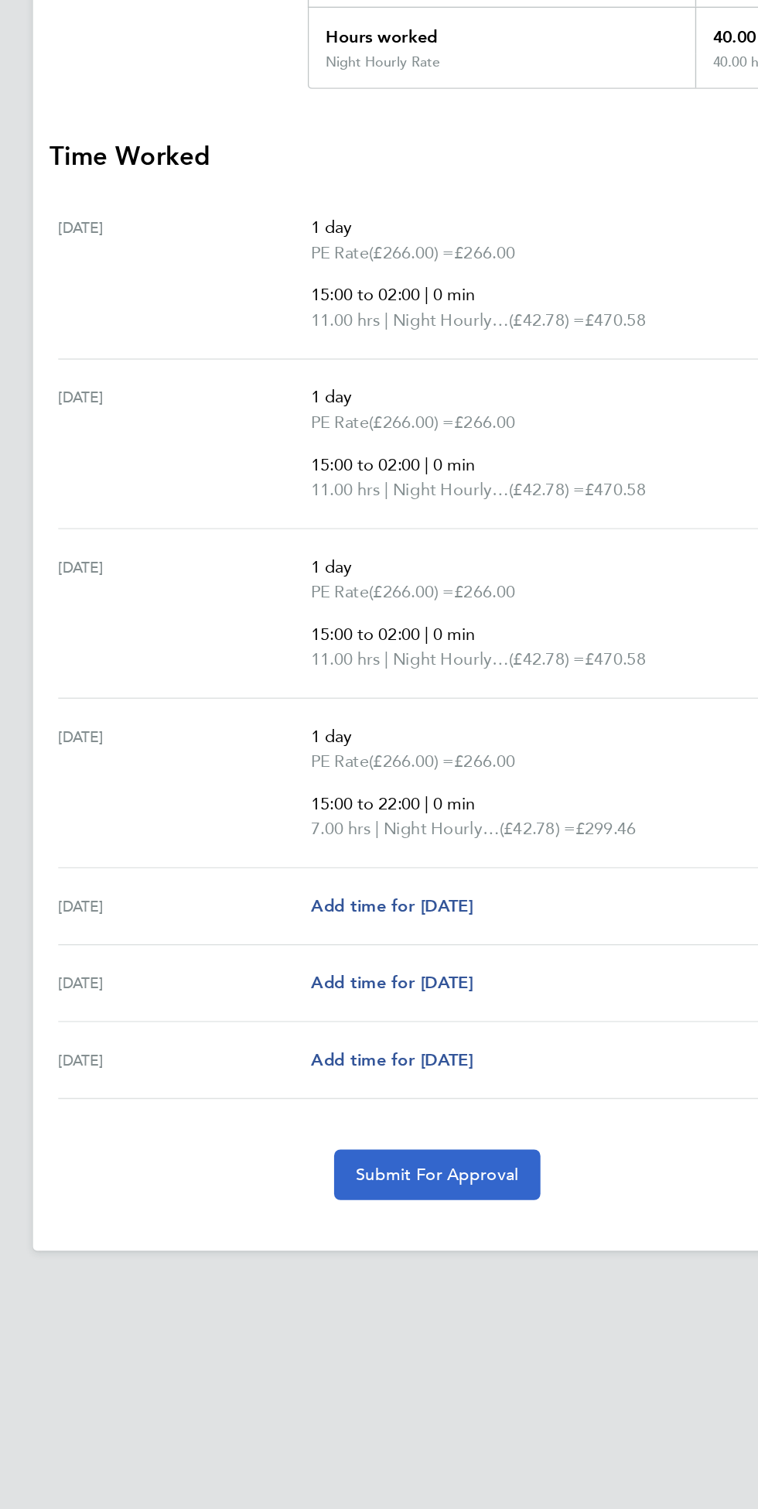
click at [405, 1213] on span "Submit For Approval" at bounding box center [379, 1220] width 120 height 15
